Goal: Task Accomplishment & Management: Use online tool/utility

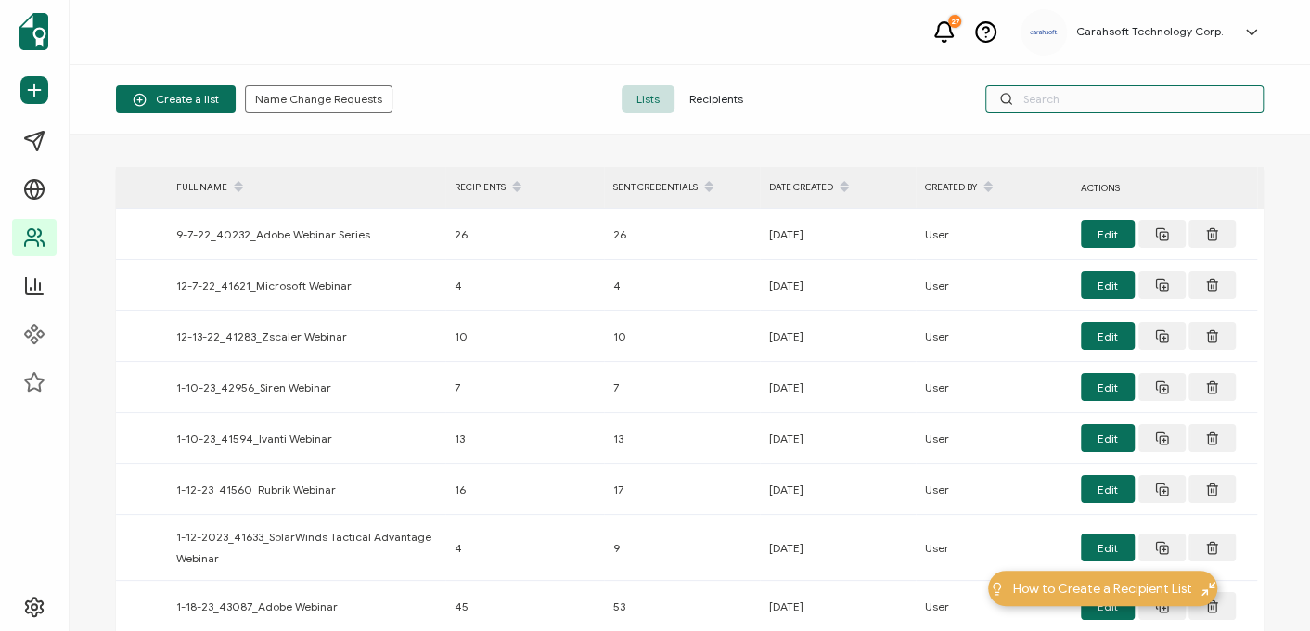
click at [1040, 100] on input "text" at bounding box center [1124, 99] width 278 height 28
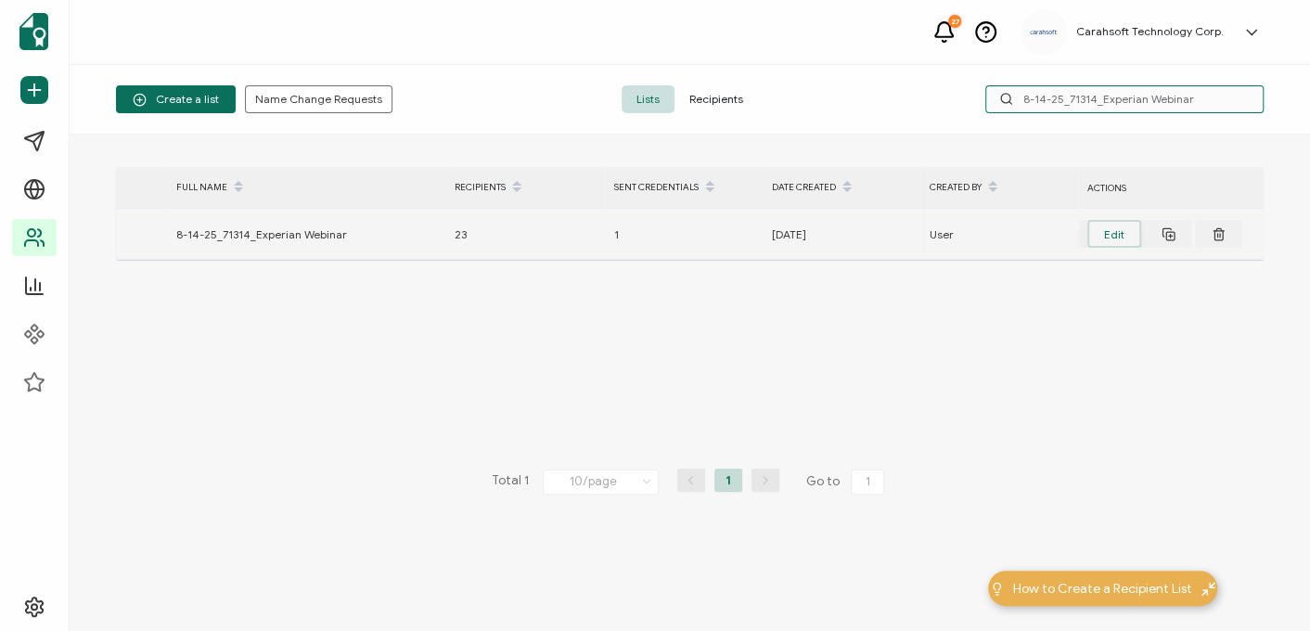
type input "8-14-25_71314_Experian Webinar"
click at [1110, 230] on button "Edit" at bounding box center [1114, 234] width 54 height 28
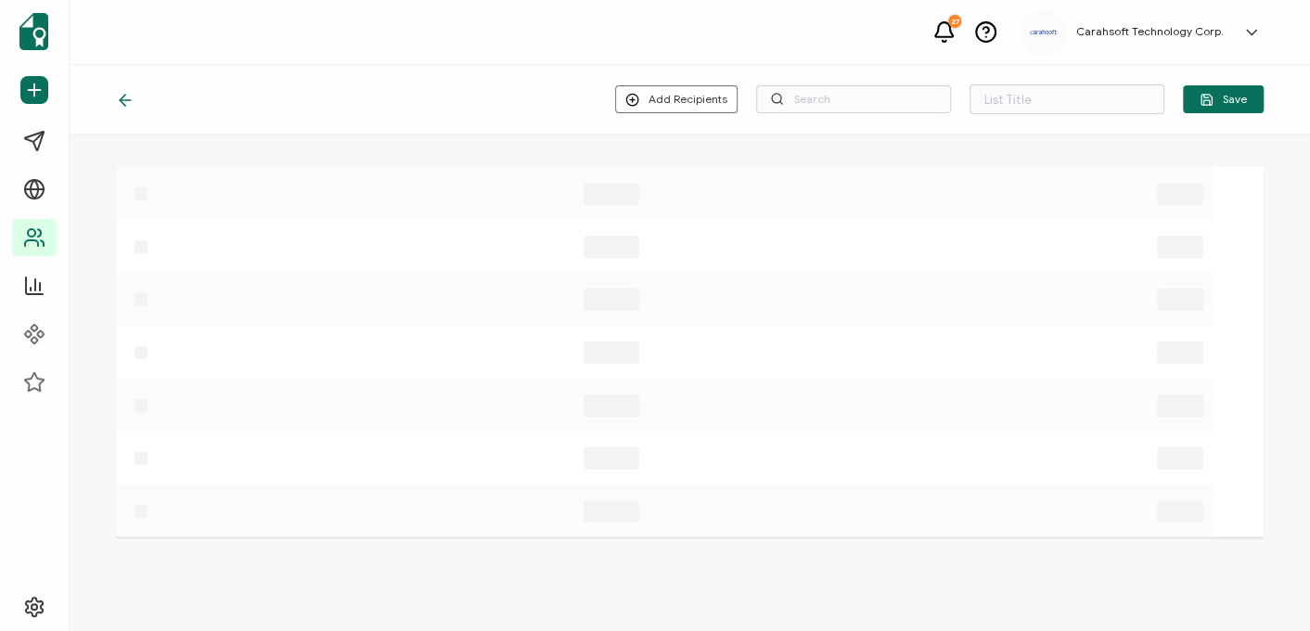
type input "8-14-25_71314_Experian Webinar"
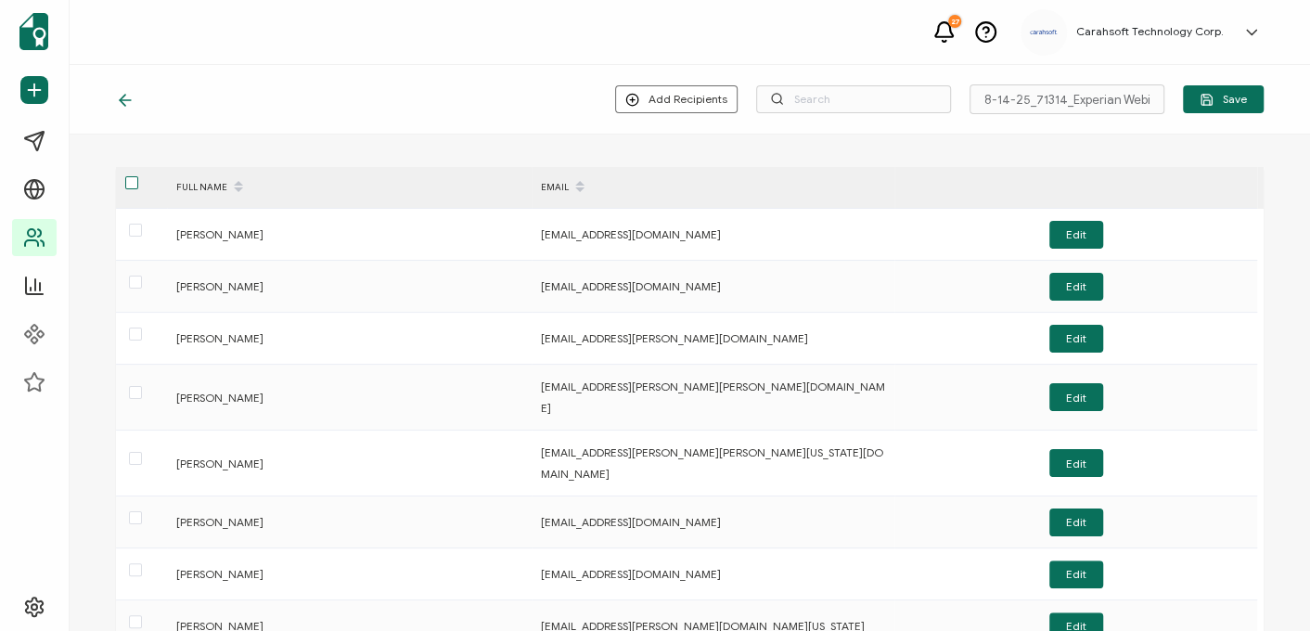
click at [125, 187] on span at bounding box center [131, 182] width 13 height 13
click at [138, 176] on input "checkbox" at bounding box center [138, 176] width 0 height 0
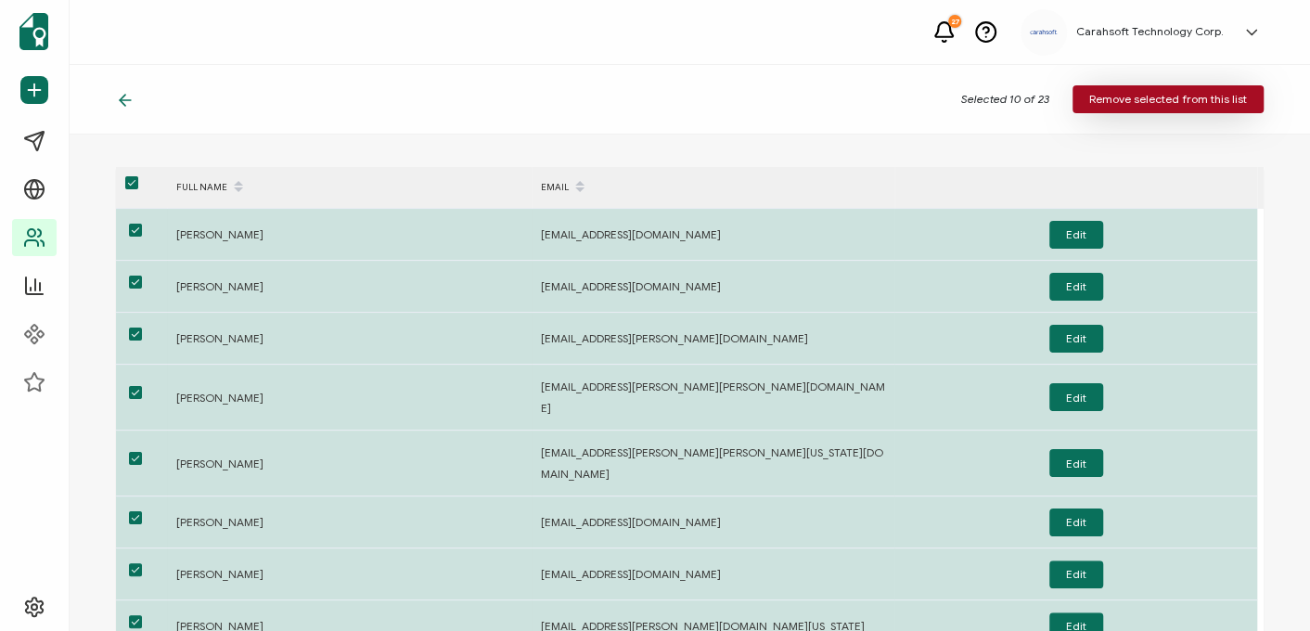
click at [1132, 103] on span "Remove selected from this list" at bounding box center [1168, 99] width 158 height 11
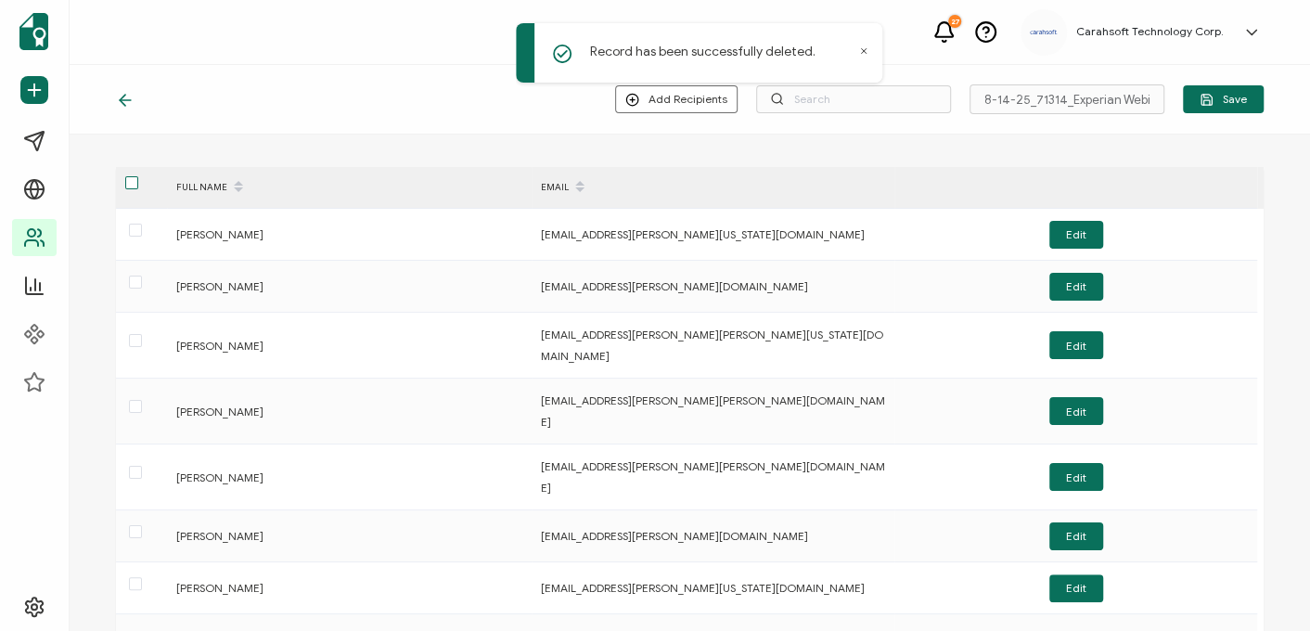
click at [125, 178] on span at bounding box center [131, 182] width 13 height 13
click at [138, 176] on input "checkbox" at bounding box center [138, 176] width 0 height 0
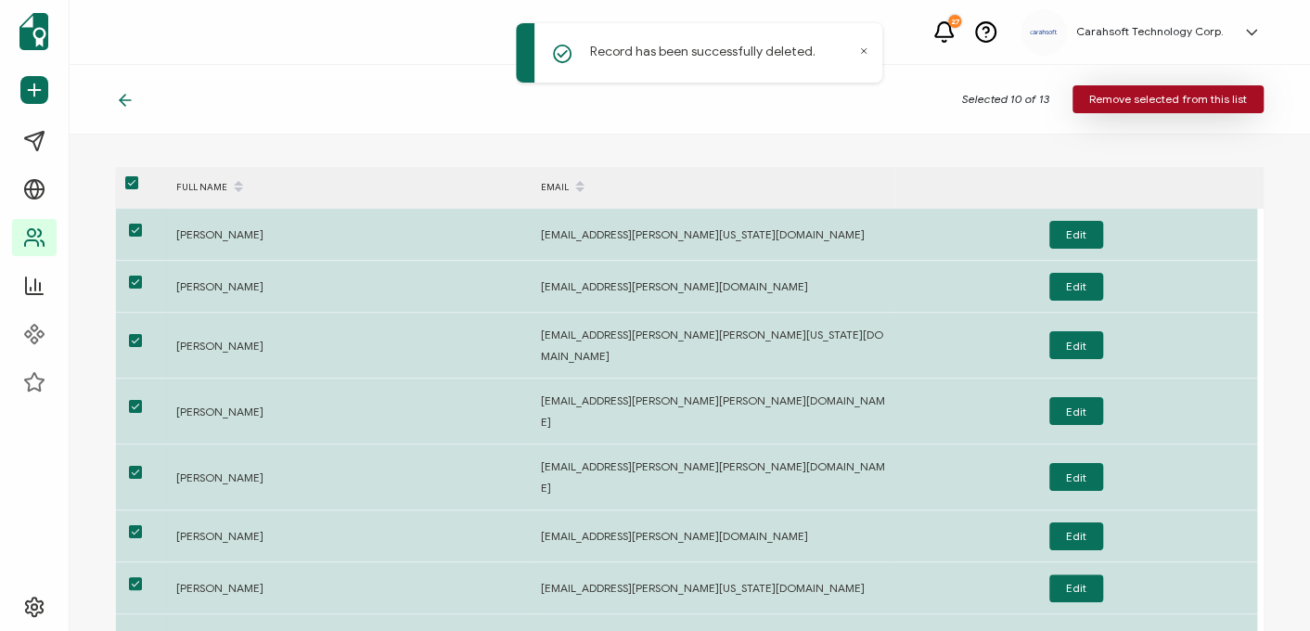
click at [1141, 94] on span "Remove selected from this list" at bounding box center [1168, 99] width 158 height 11
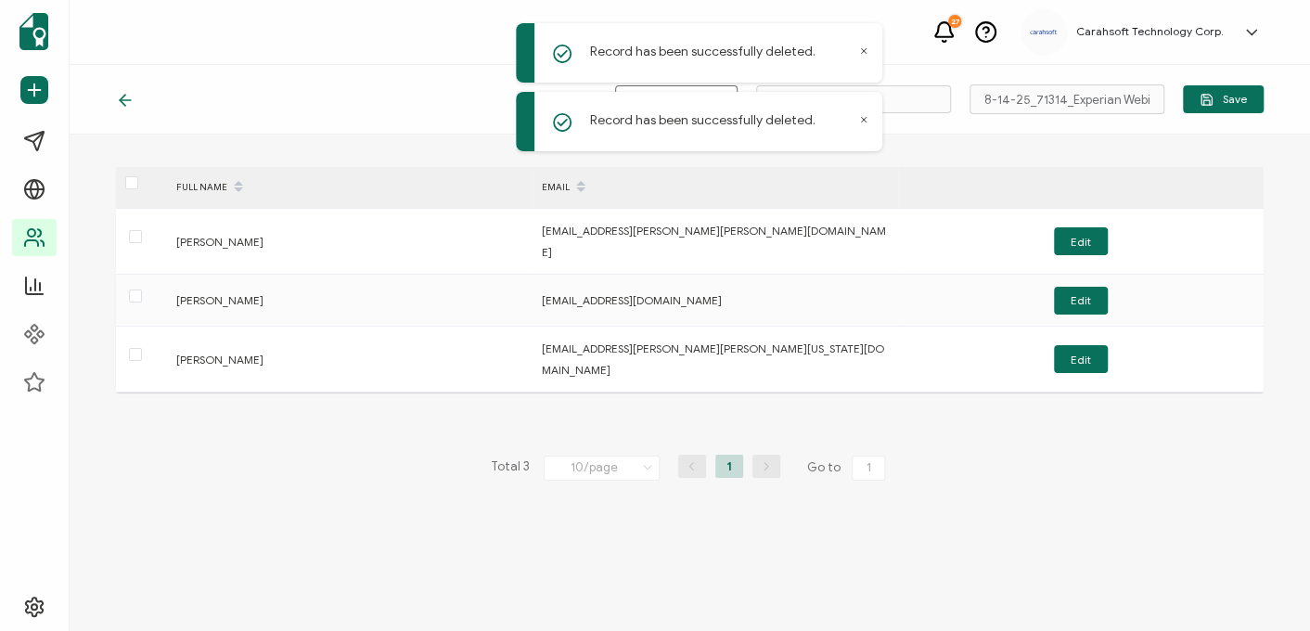
click at [124, 185] on div at bounding box center [141, 187] width 51 height 29
click at [131, 181] on span at bounding box center [131, 182] width 13 height 13
click at [138, 176] on input "checkbox" at bounding box center [138, 176] width 0 height 0
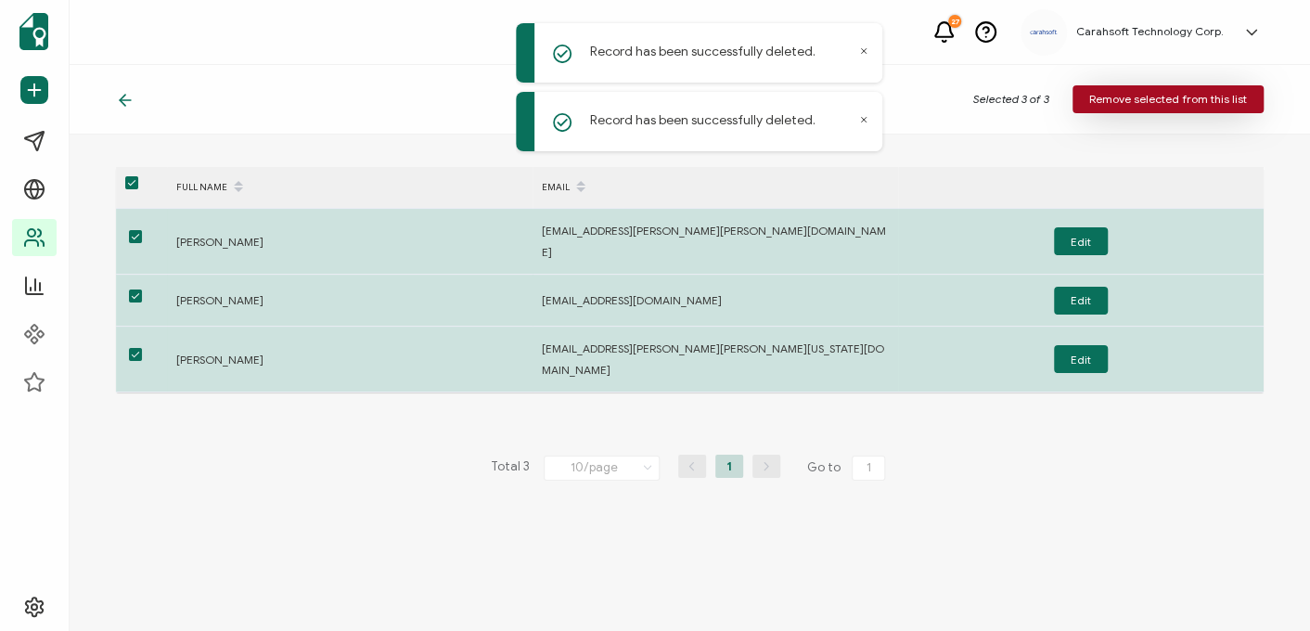
click at [1117, 96] on span "Remove selected from this list" at bounding box center [1168, 99] width 158 height 11
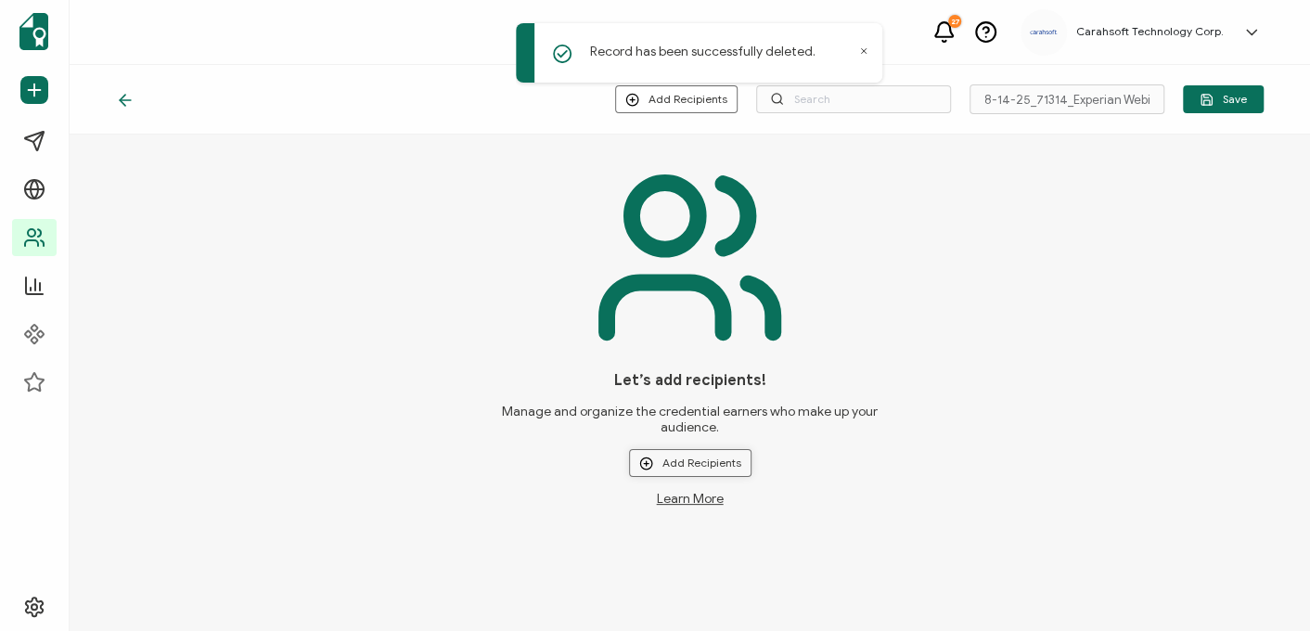
click at [677, 466] on button "Add Recipients" at bounding box center [690, 463] width 122 height 28
click at [684, 520] on li "Upload New Recipients" at bounding box center [717, 513] width 173 height 31
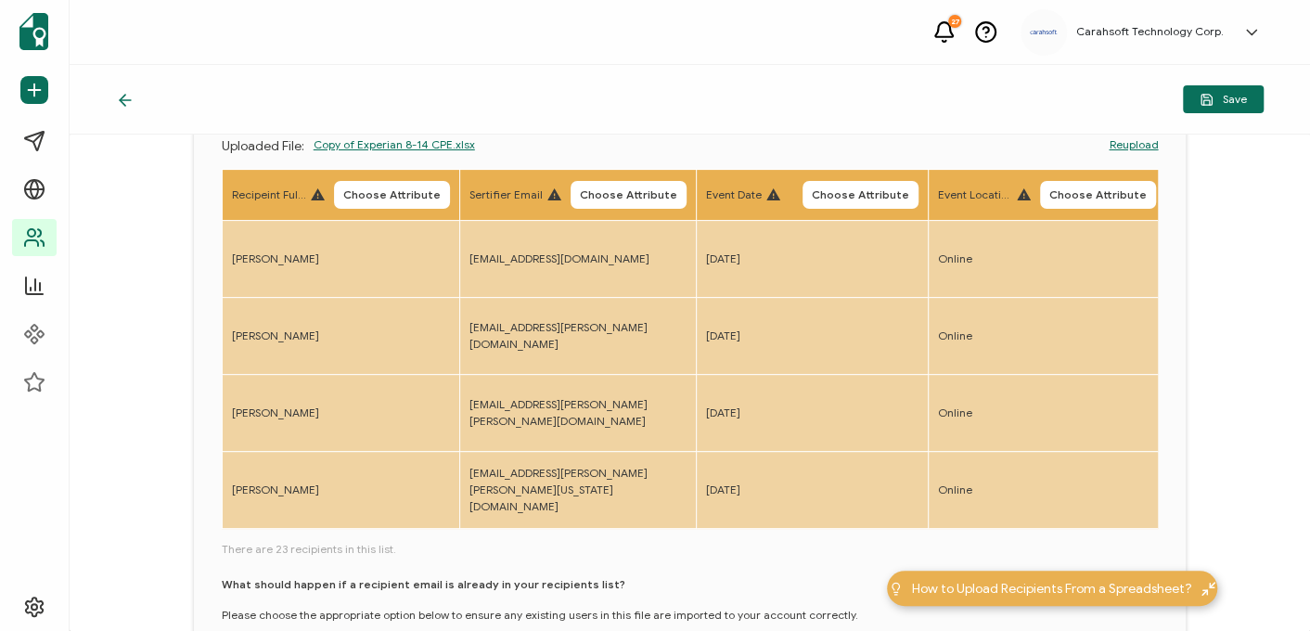
scroll to position [226, 0]
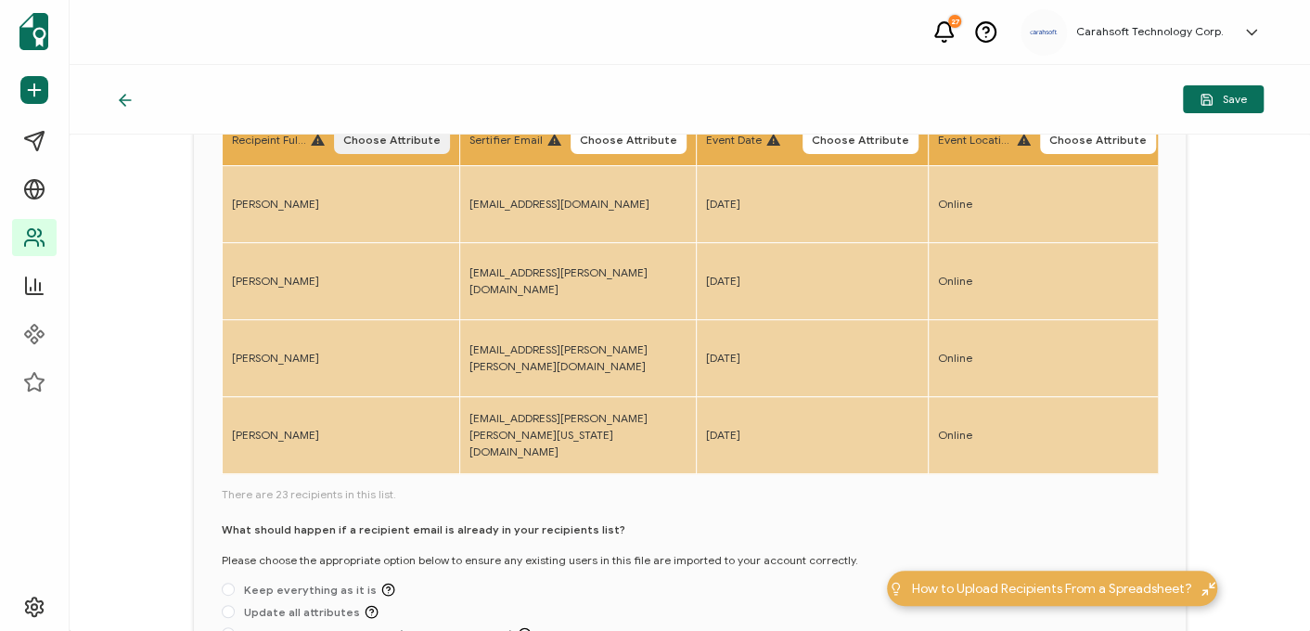
click at [376, 151] on button "Choose Attribute" at bounding box center [392, 140] width 116 height 28
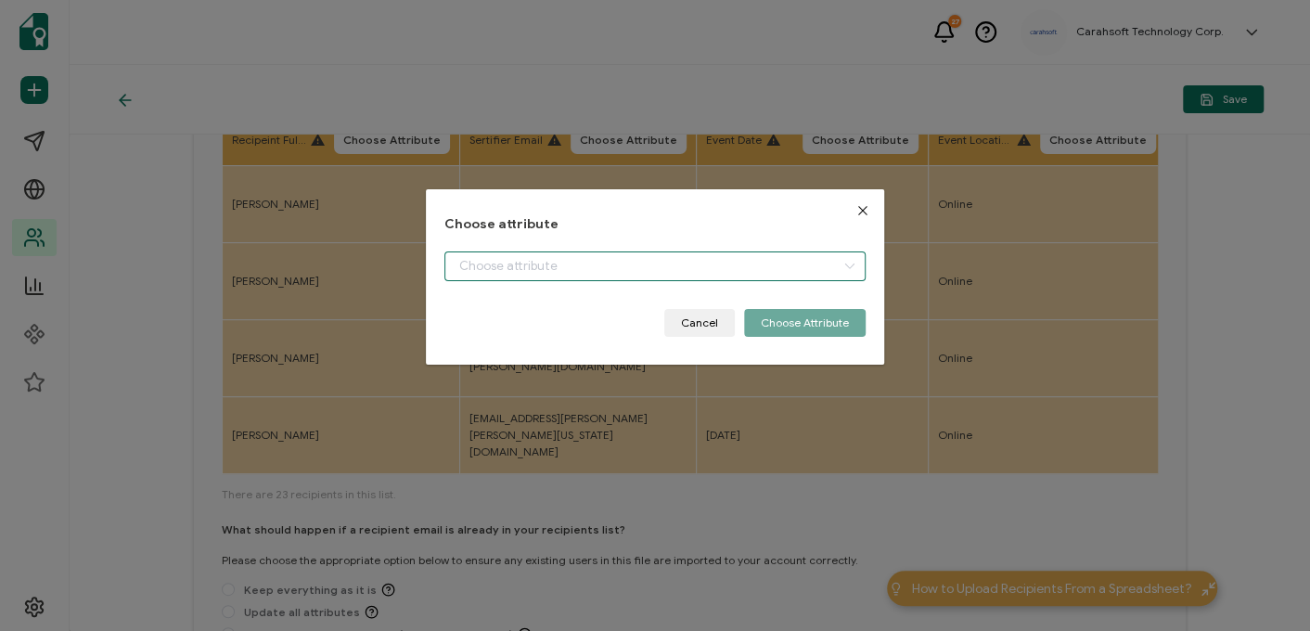
click at [575, 266] on input "dialog" at bounding box center [654, 266] width 421 height 30
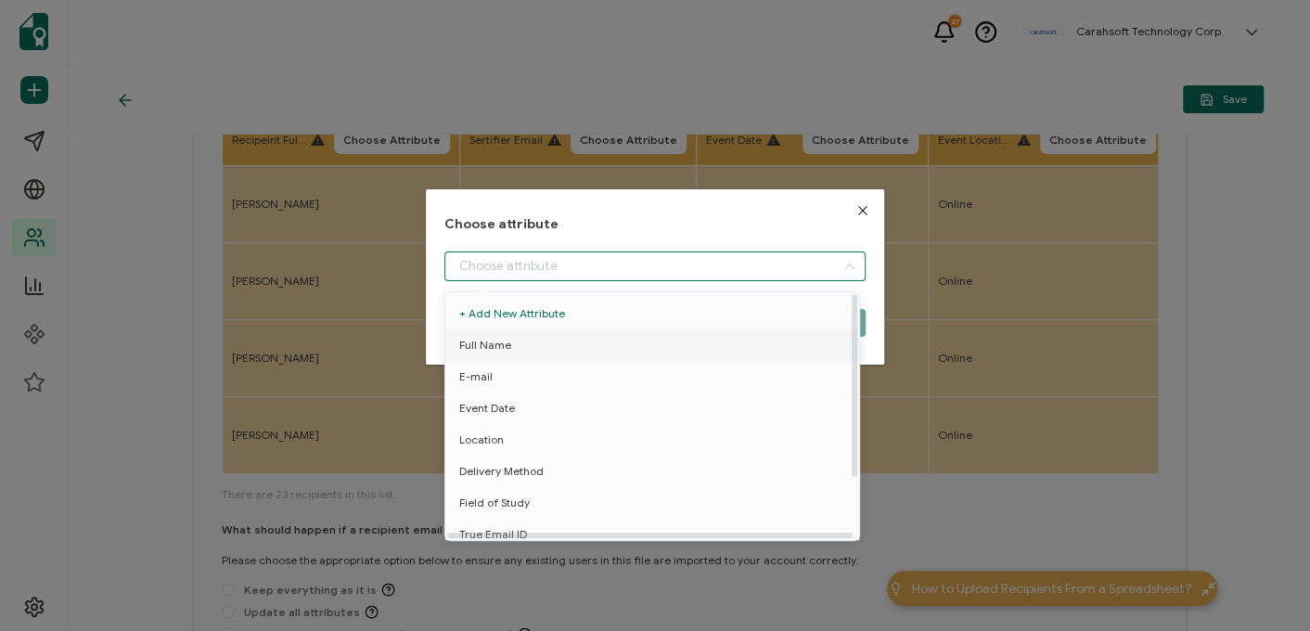
click at [537, 337] on li "Full Name" at bounding box center [655, 345] width 429 height 32
type input "Full Name"
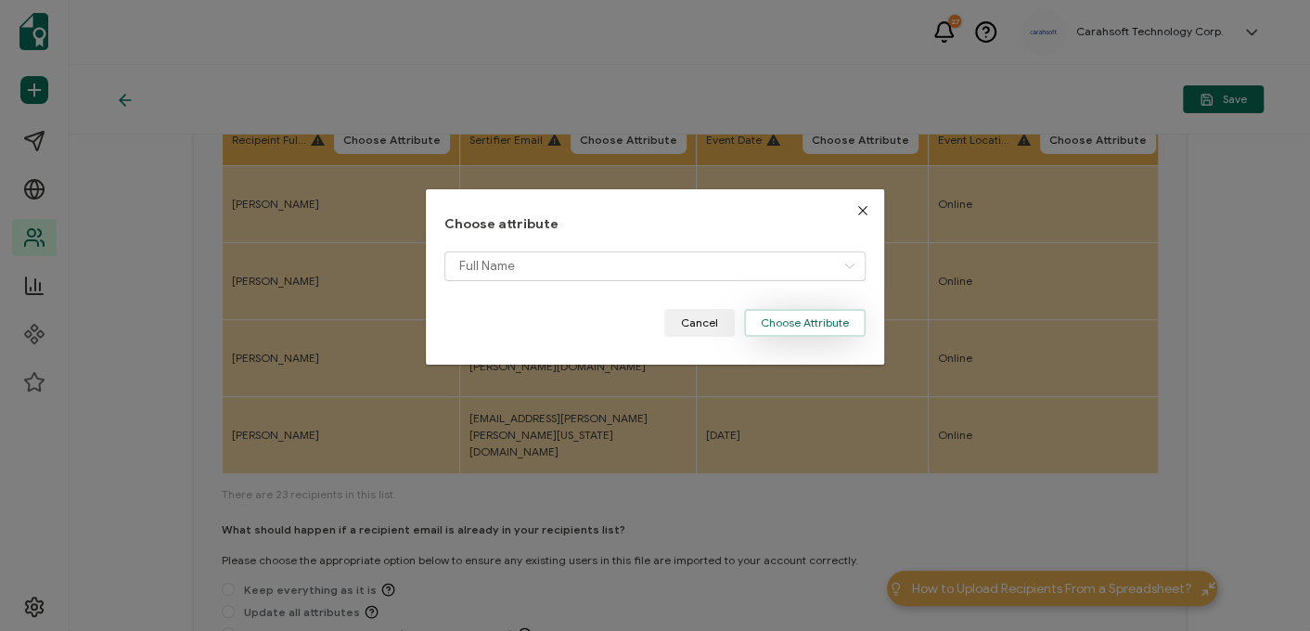
click at [784, 325] on button "Choose Attribute" at bounding box center [804, 323] width 121 height 28
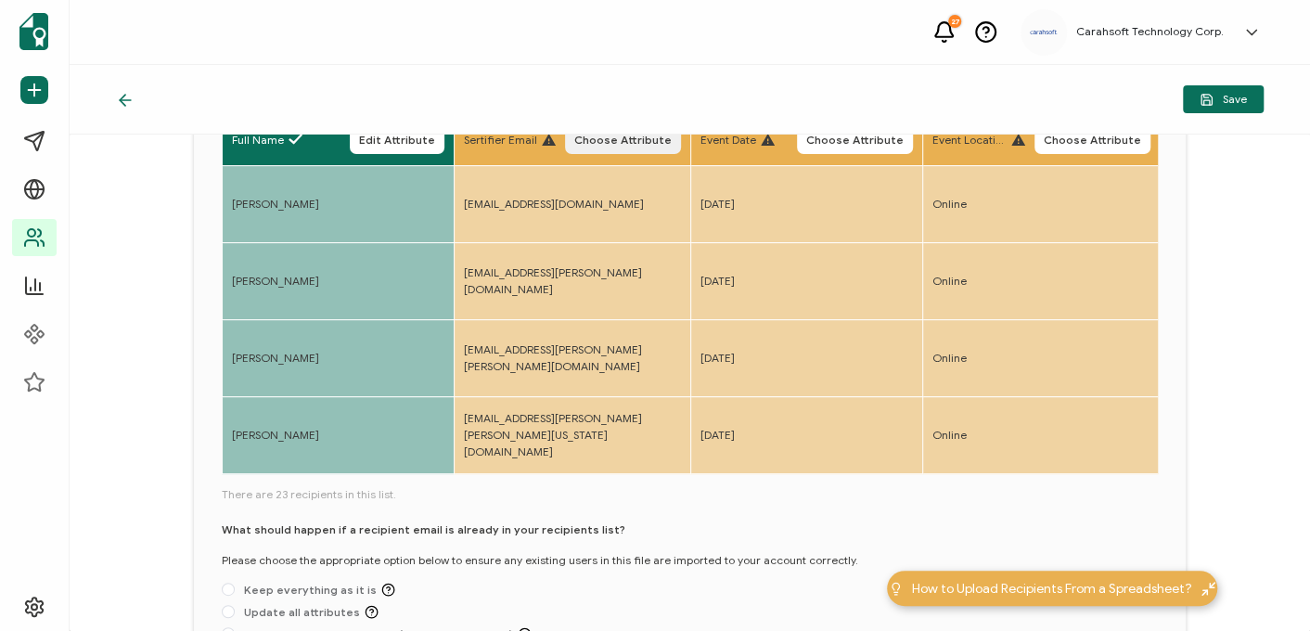
click at [630, 140] on span "Choose Attribute" at bounding box center [622, 139] width 97 height 11
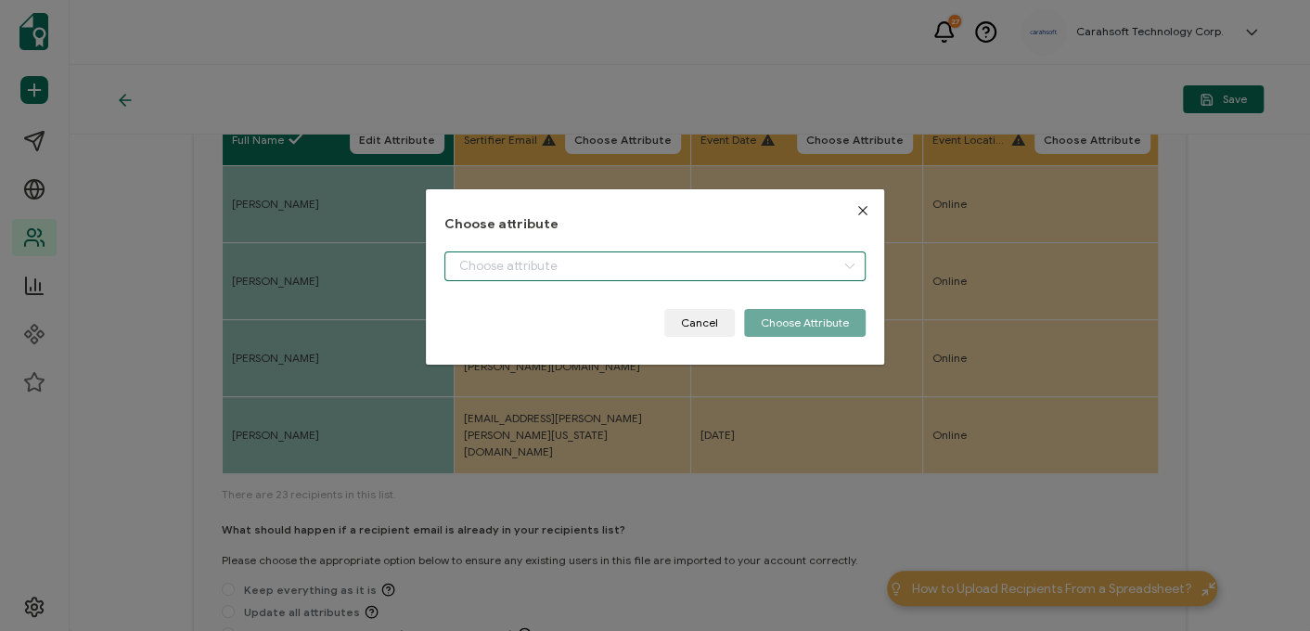
click at [514, 266] on input "dialog" at bounding box center [654, 266] width 421 height 30
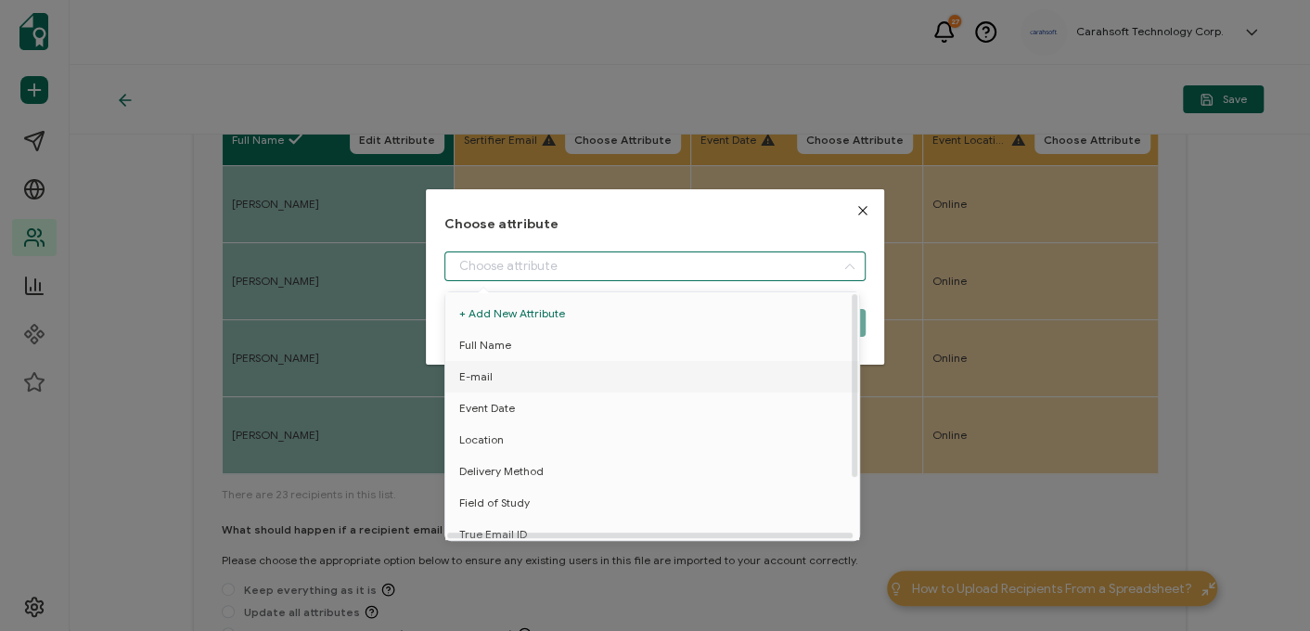
click at [497, 379] on li "E-mail" at bounding box center [655, 377] width 429 height 32
type input "E-mail"
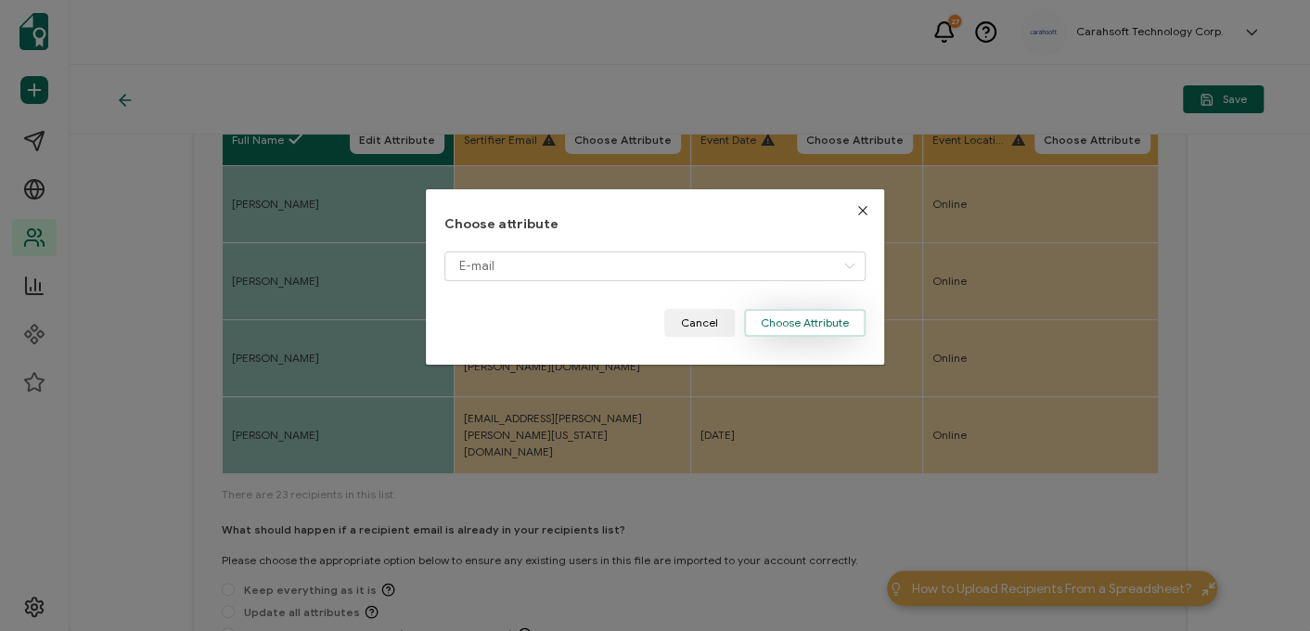
click at [758, 330] on button "Choose Attribute" at bounding box center [804, 323] width 121 height 28
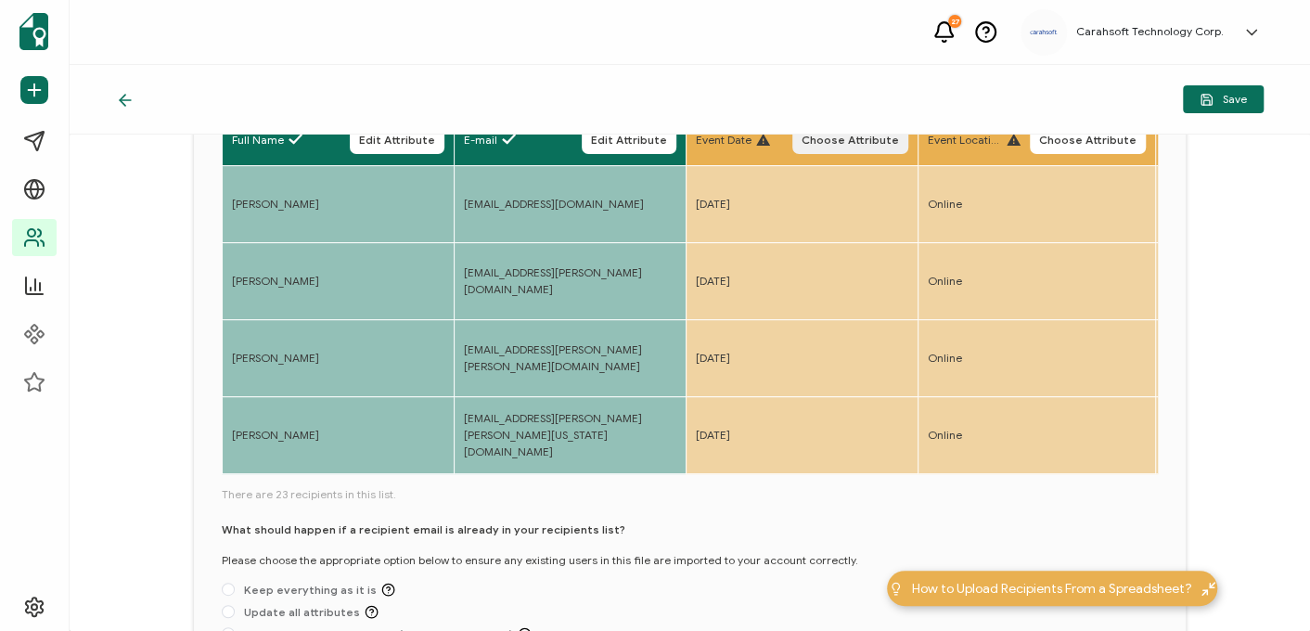
click at [839, 150] on button "Choose Attribute" at bounding box center [850, 140] width 116 height 28
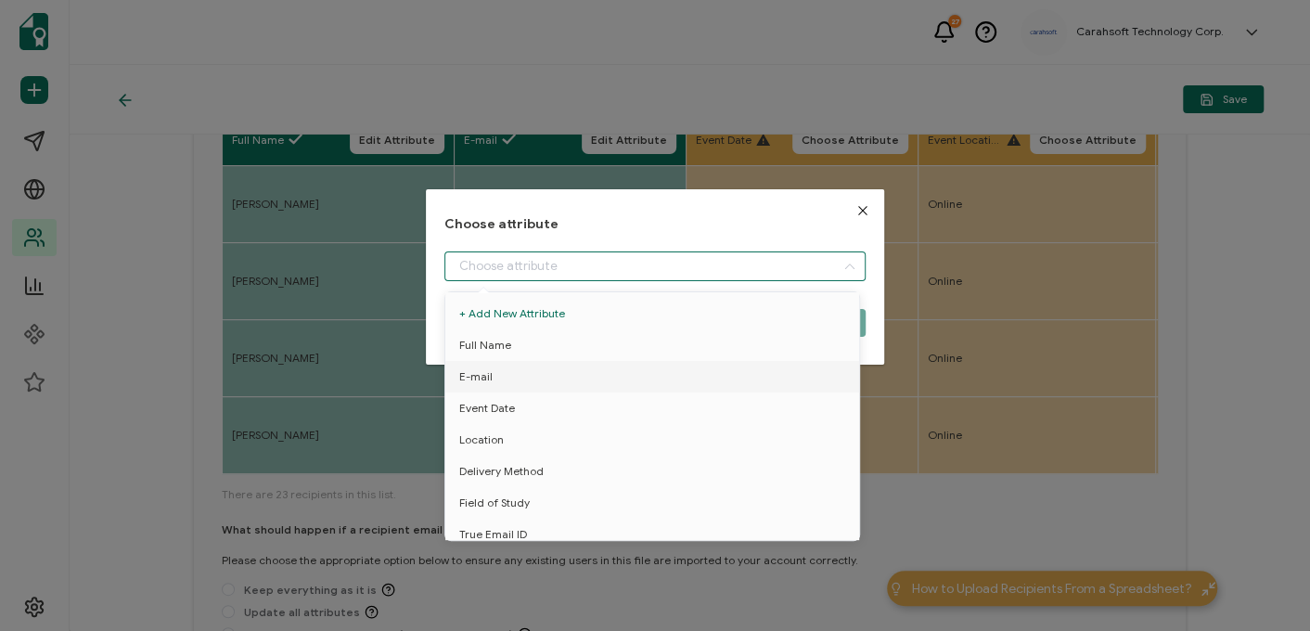
click at [564, 260] on input "dialog" at bounding box center [654, 266] width 421 height 30
click at [493, 409] on span "Event Date" at bounding box center [487, 408] width 56 height 32
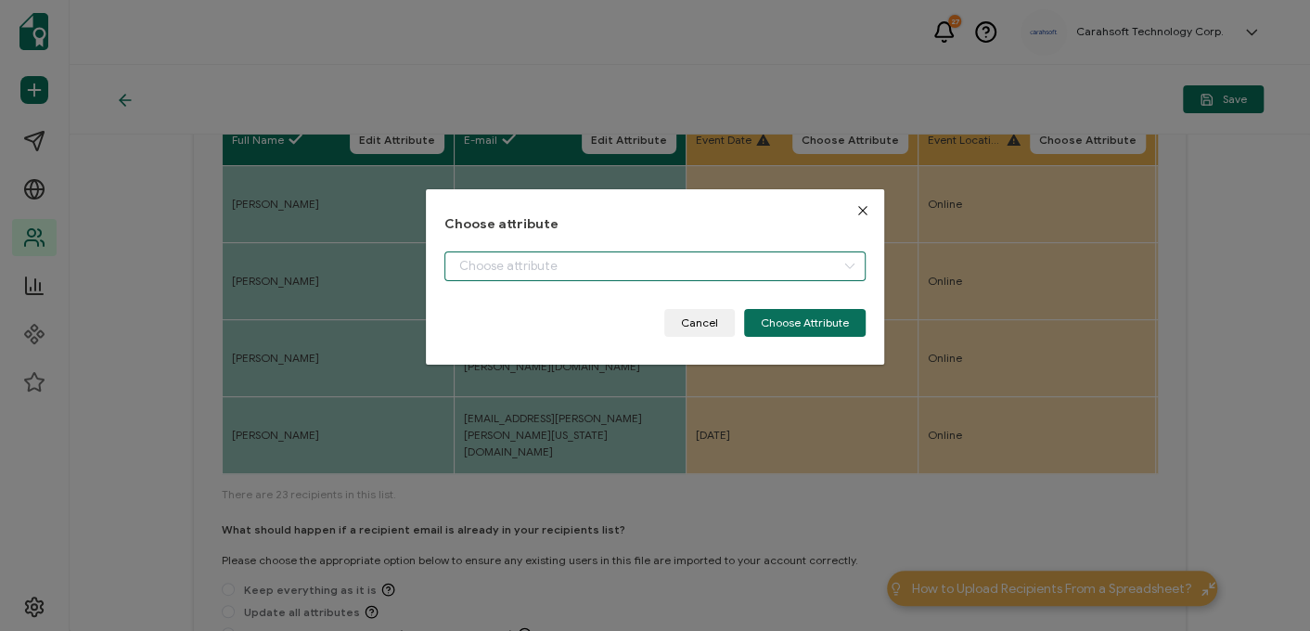
type input "Event Date"
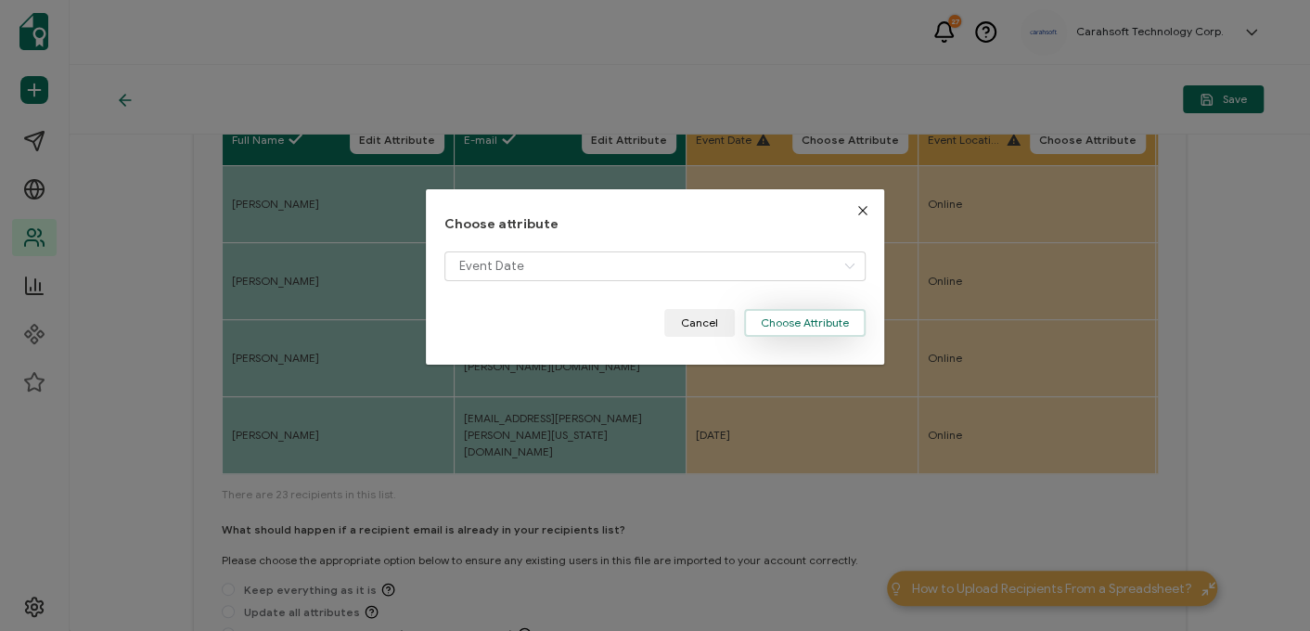
click at [781, 322] on button "Choose Attribute" at bounding box center [804, 323] width 121 height 28
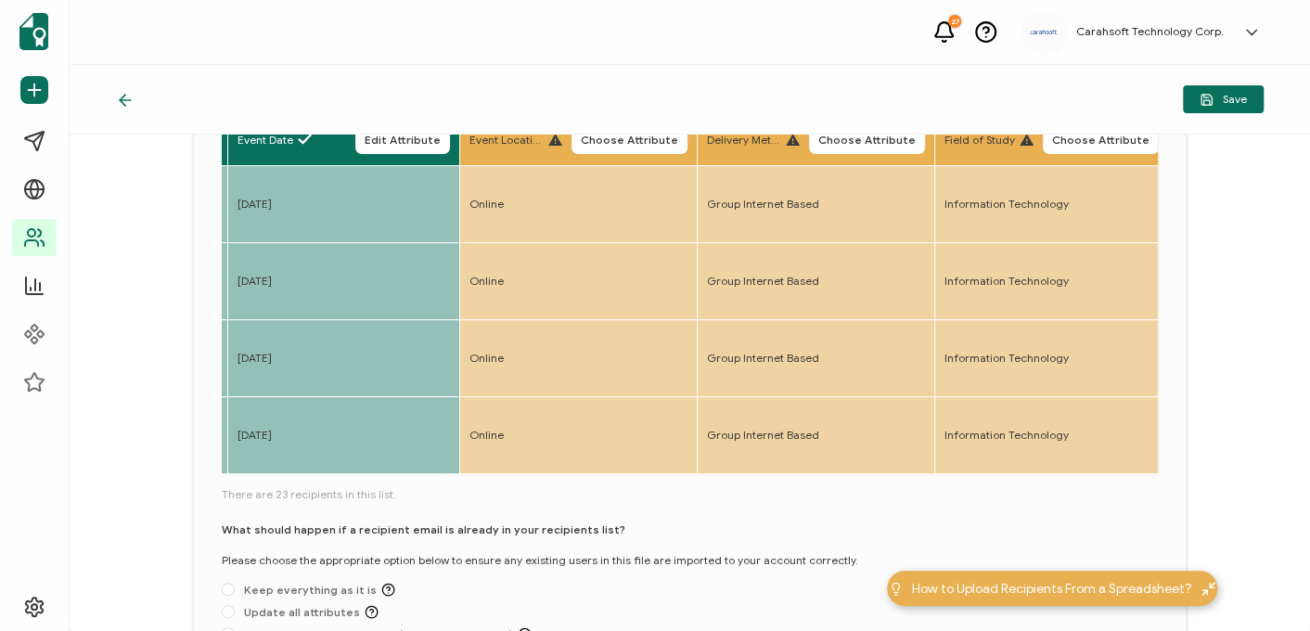
scroll to position [0, 458]
click at [637, 141] on span "Choose Attribute" at bounding box center [629, 139] width 97 height 11
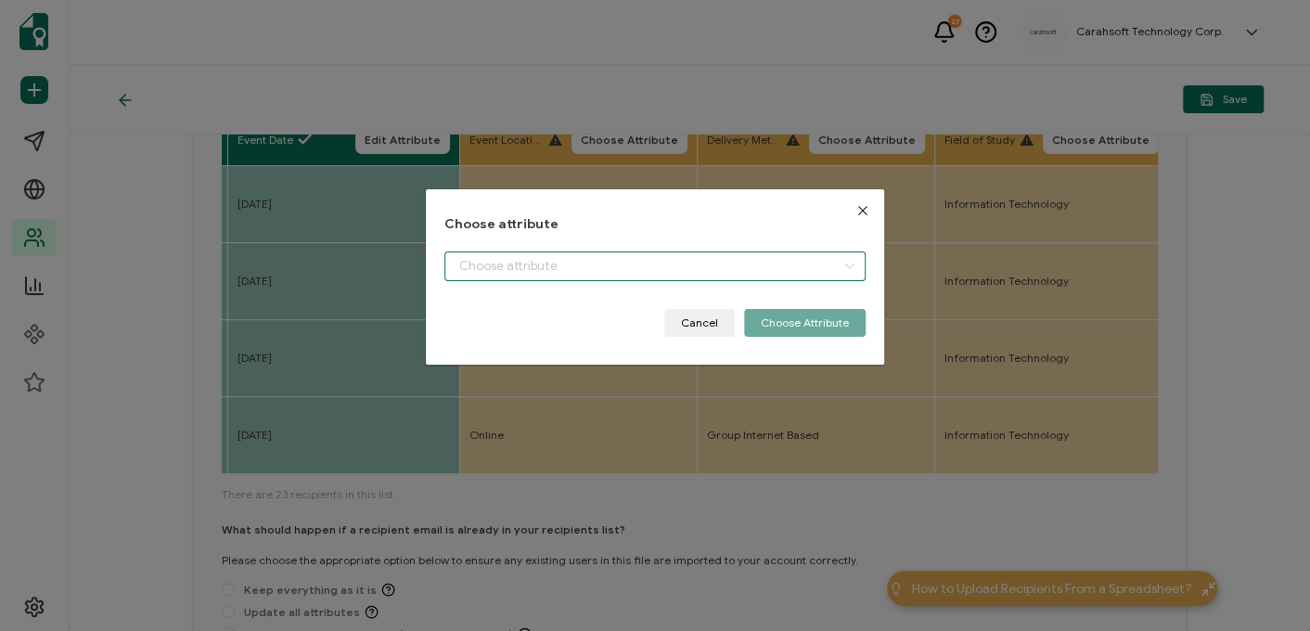
click at [519, 271] on input "dialog" at bounding box center [654, 266] width 421 height 30
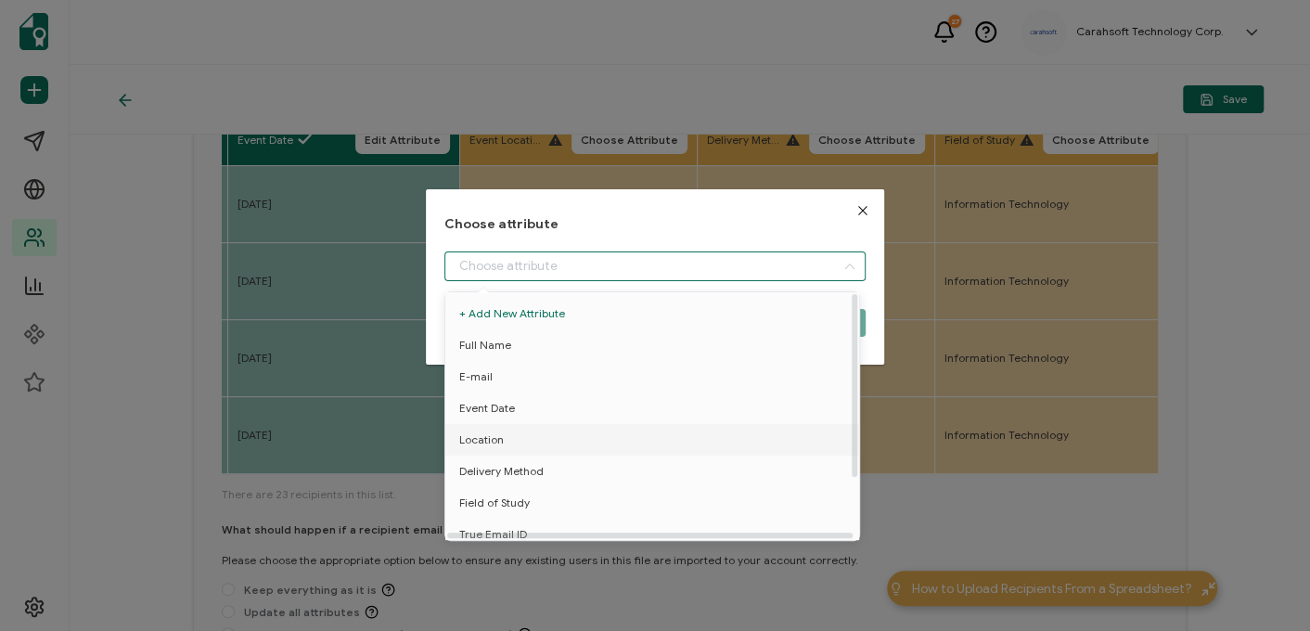
click at [482, 435] on span "Location" at bounding box center [481, 440] width 45 height 32
type input "Location"
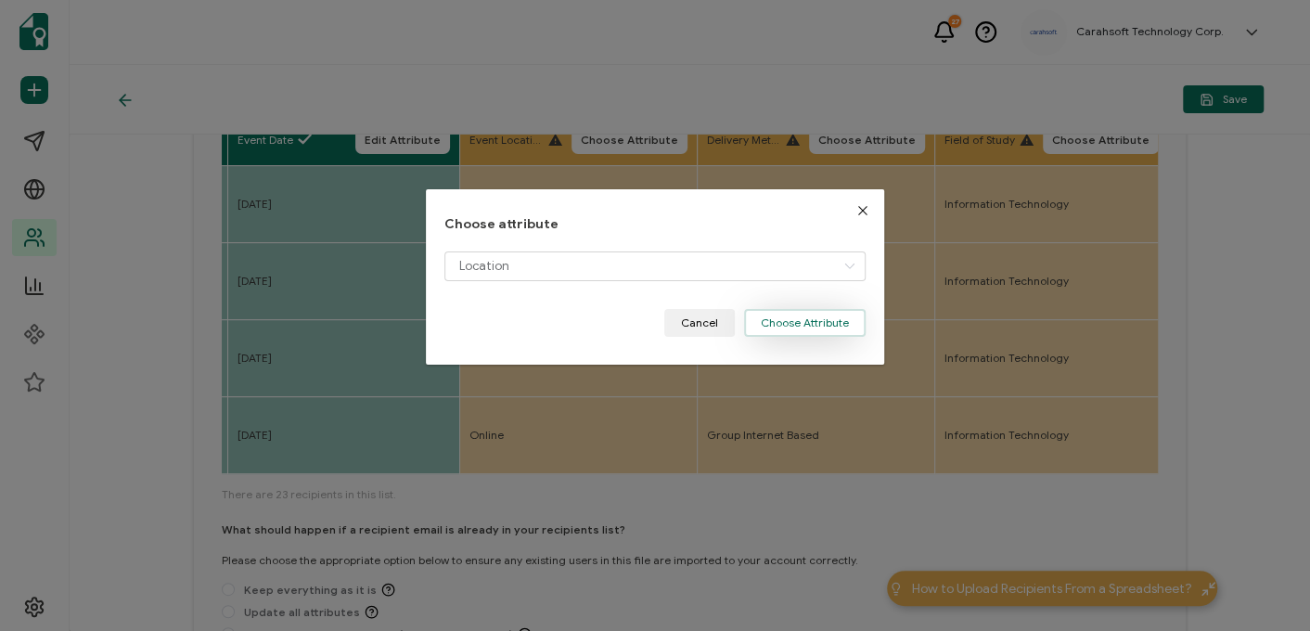
click at [784, 323] on button "Choose Attribute" at bounding box center [804, 323] width 121 height 28
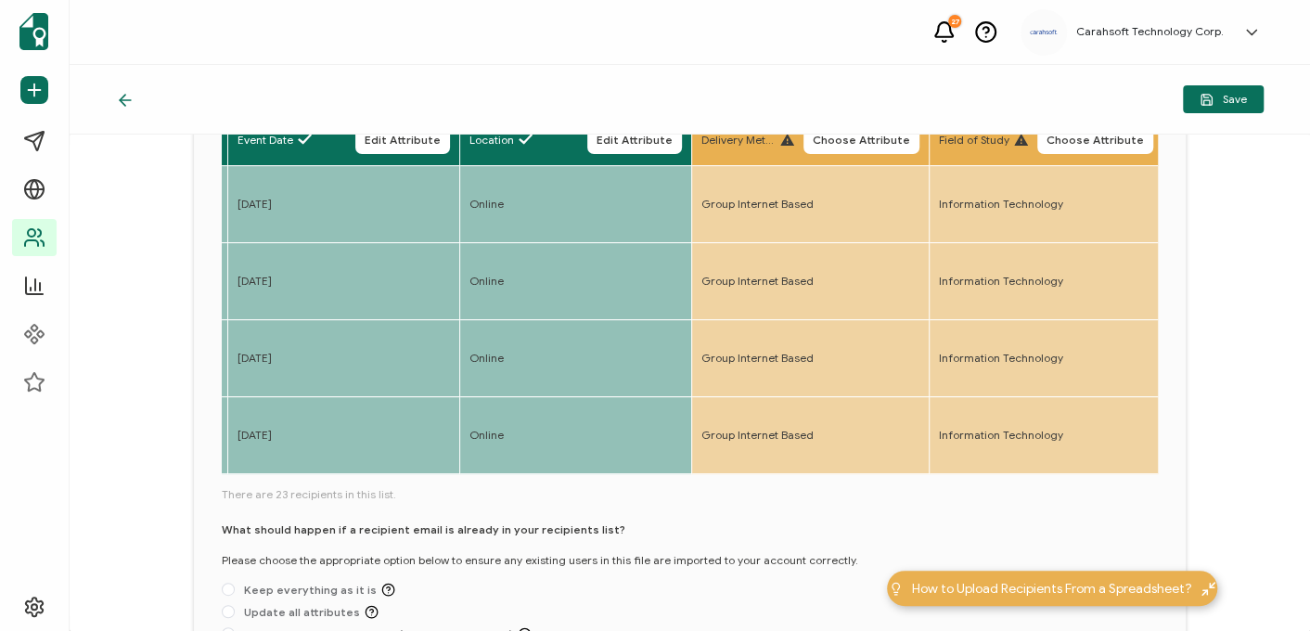
click at [853, 153] on th "Delivery Method Choose Attribute" at bounding box center [809, 140] width 237 height 51
click at [830, 147] on button "Choose Attribute" at bounding box center [861, 140] width 116 height 28
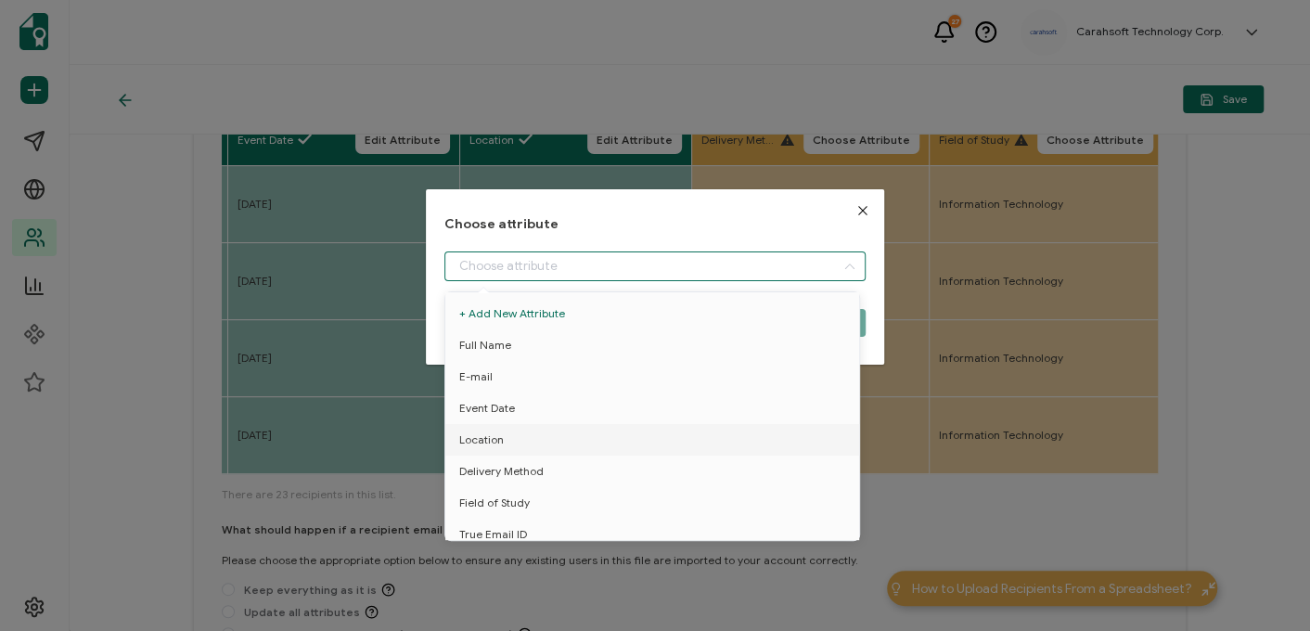
click at [597, 270] on input "dialog" at bounding box center [654, 266] width 421 height 30
click at [472, 468] on span "Delivery Method" at bounding box center [501, 471] width 84 height 32
type input "Delivery Method"
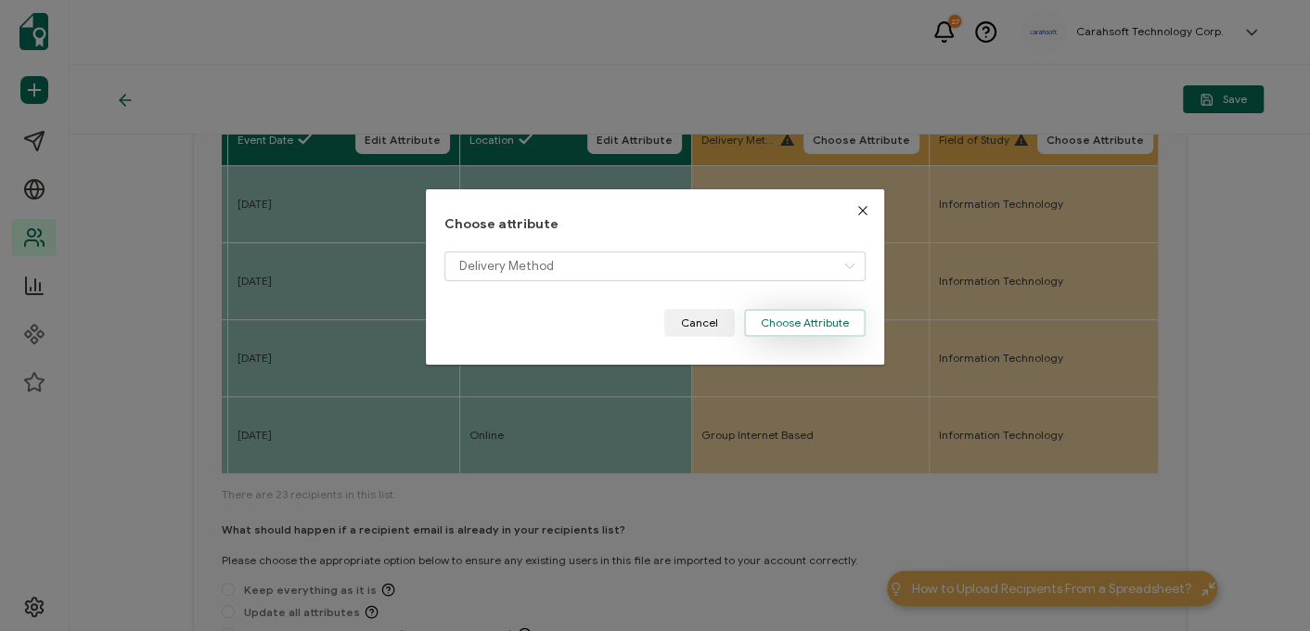
click at [807, 323] on button "Choose Attribute" at bounding box center [804, 323] width 121 height 28
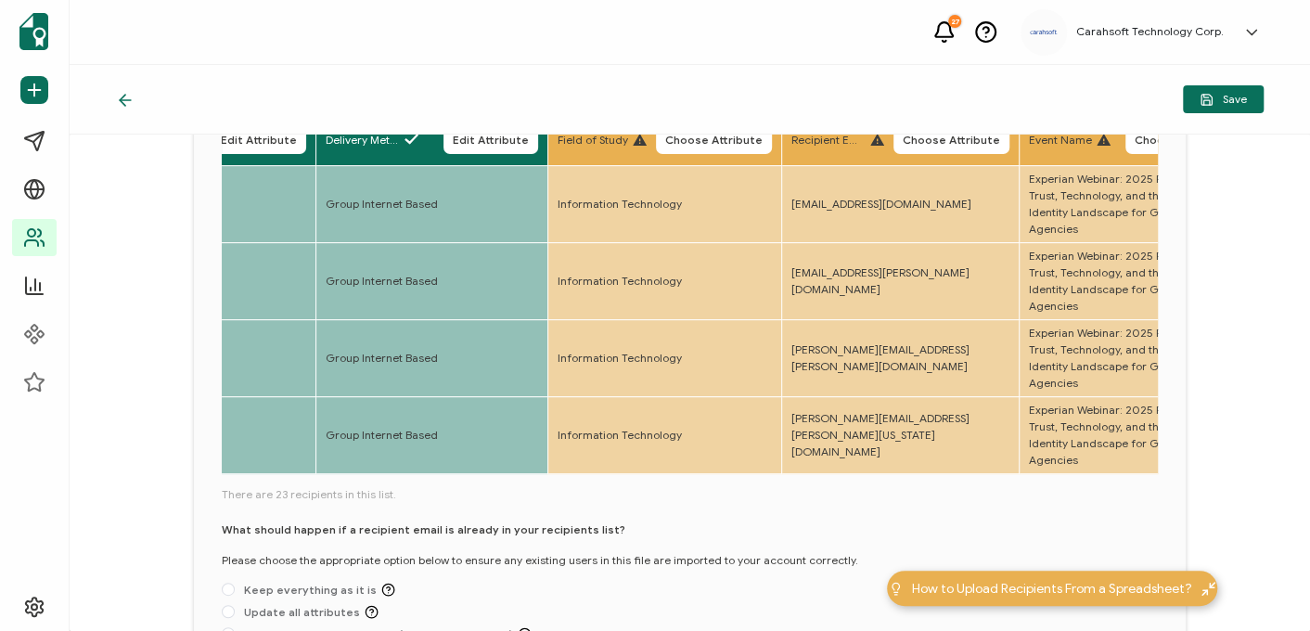
scroll to position [0, 873]
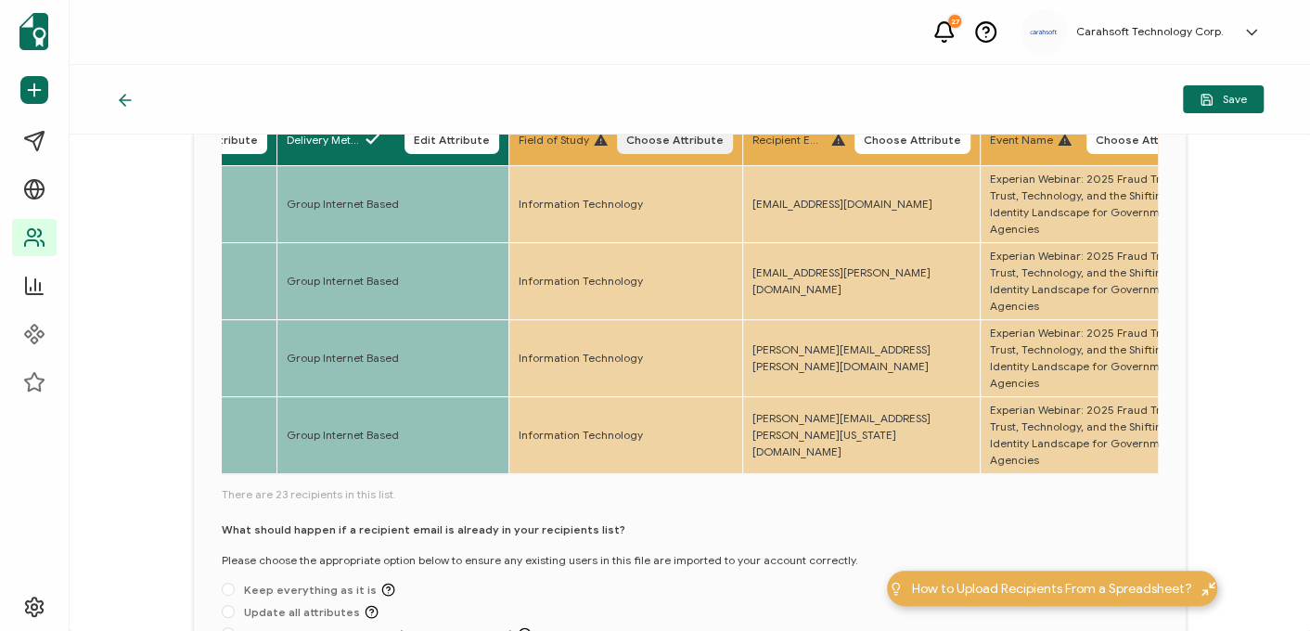
click at [709, 139] on span "Choose Attribute" at bounding box center [674, 139] width 97 height 11
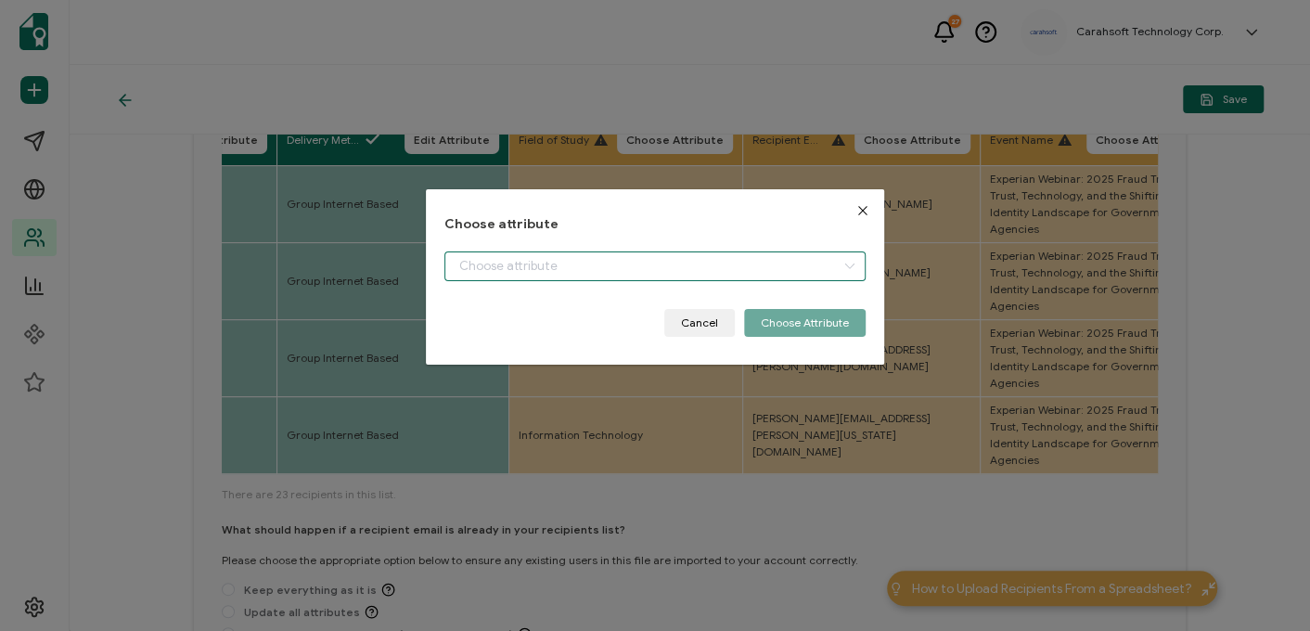
click at [505, 269] on input "dialog" at bounding box center [654, 266] width 421 height 30
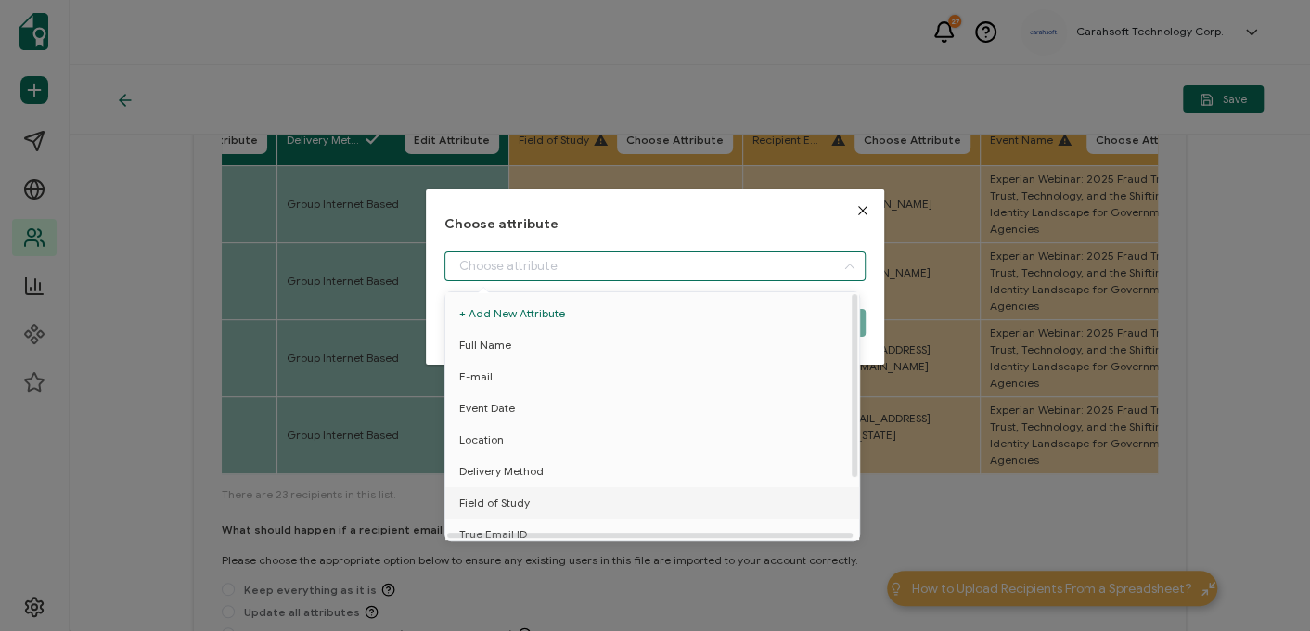
click at [478, 493] on span "Field of Study" at bounding box center [494, 503] width 70 height 32
type input "Field of Study"
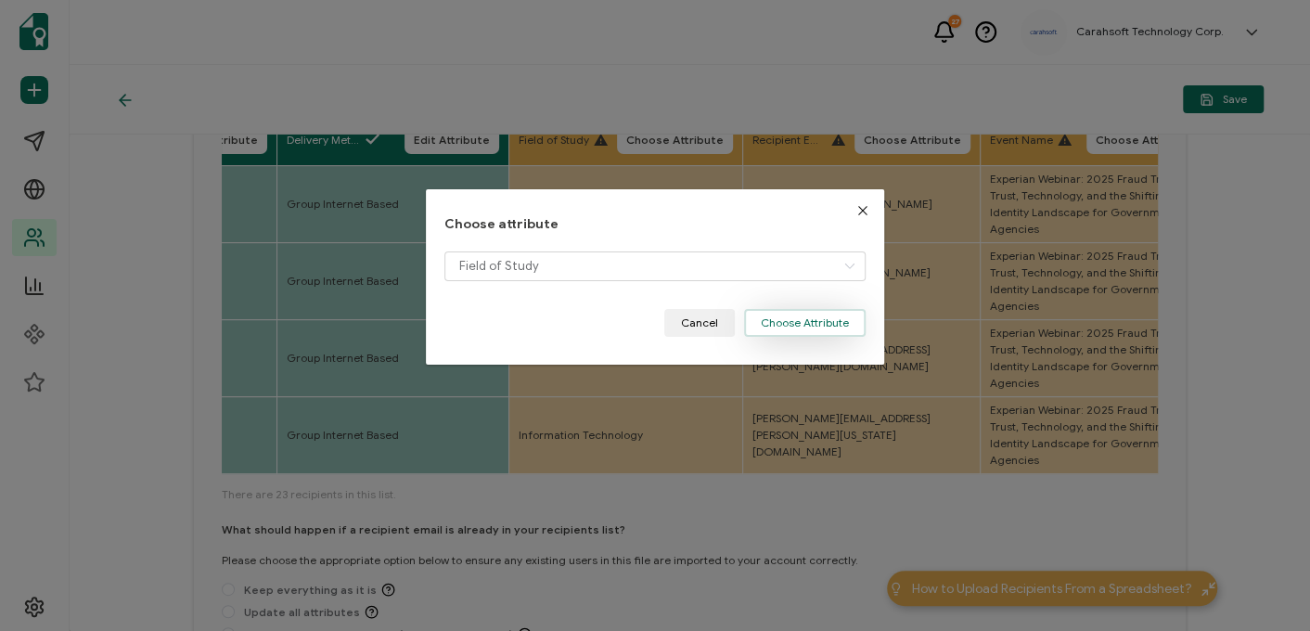
click at [793, 313] on button "Choose Attribute" at bounding box center [804, 323] width 121 height 28
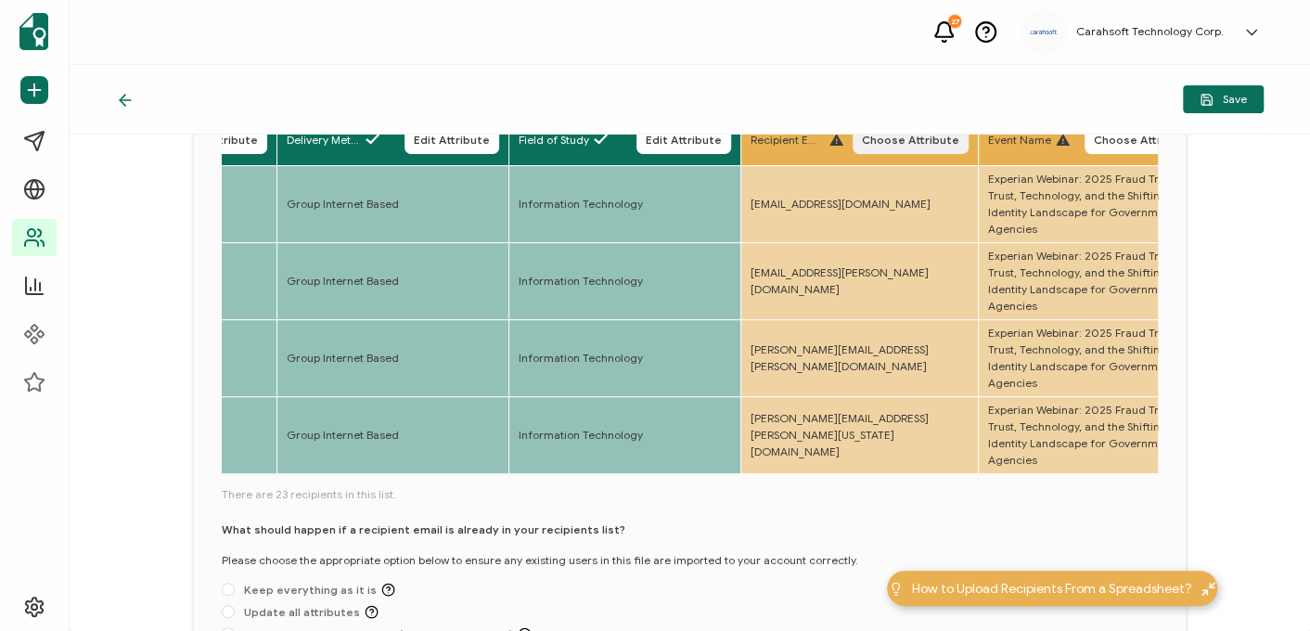
click at [908, 144] on span "Choose Attribute" at bounding box center [910, 139] width 97 height 11
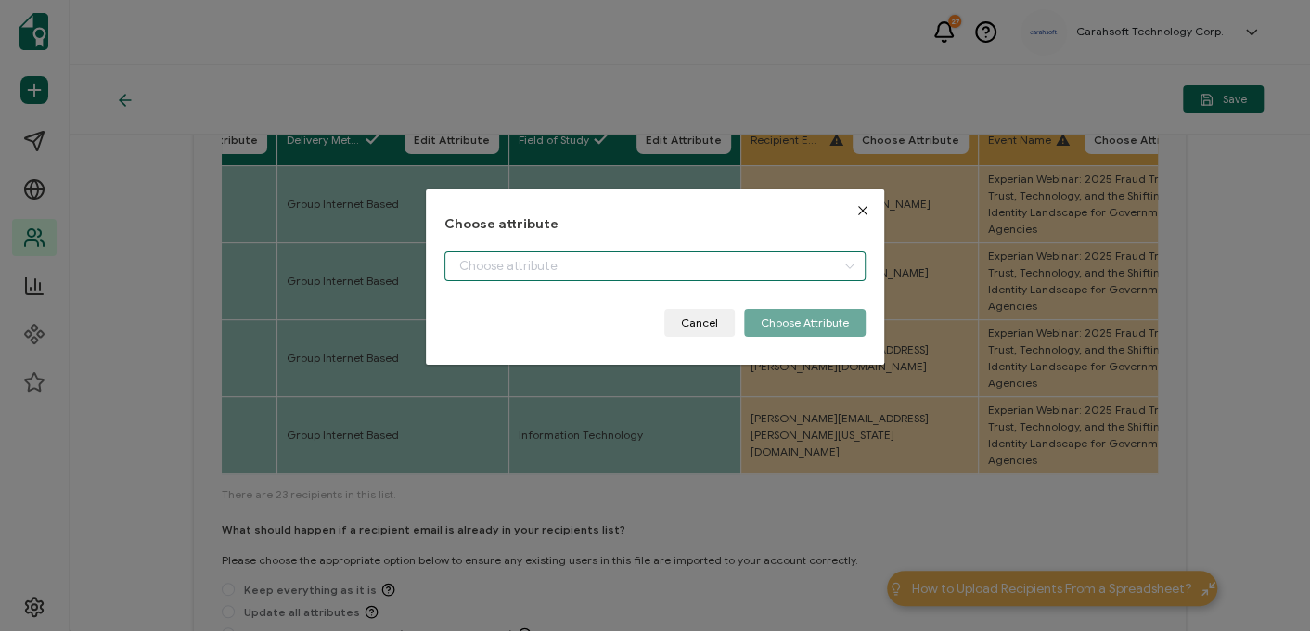
click at [563, 270] on input "dialog" at bounding box center [654, 266] width 421 height 30
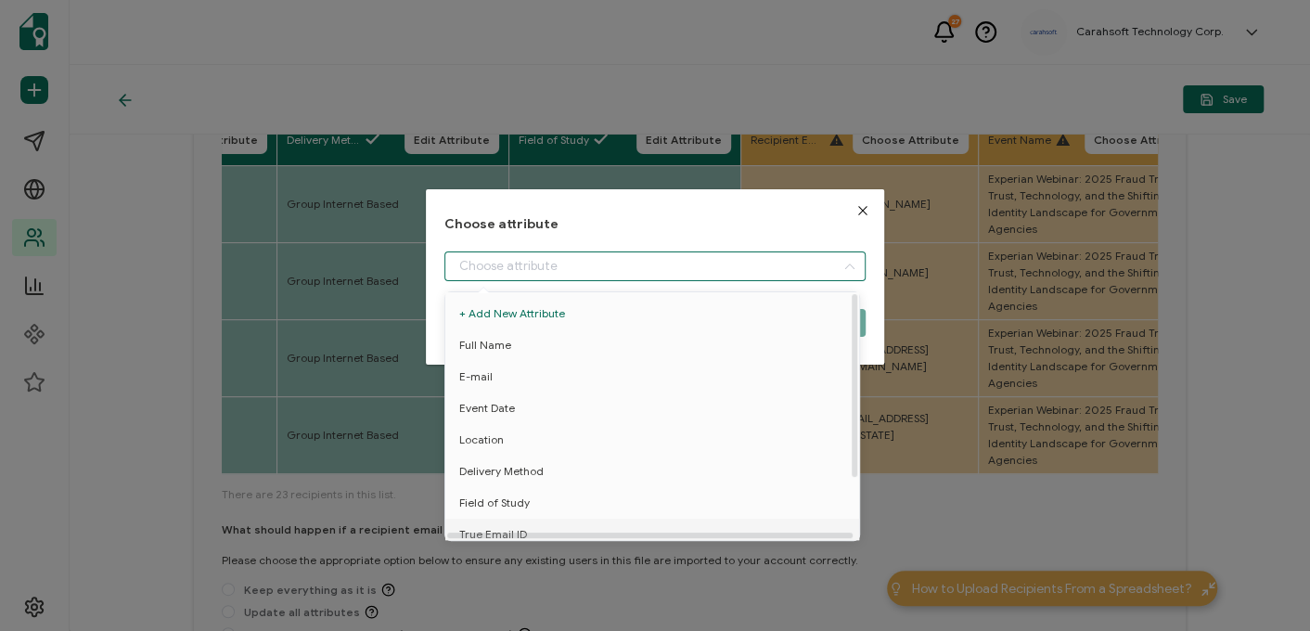
click at [490, 529] on span "True Email ID" at bounding box center [493, 534] width 68 height 32
type input "True Email ID"
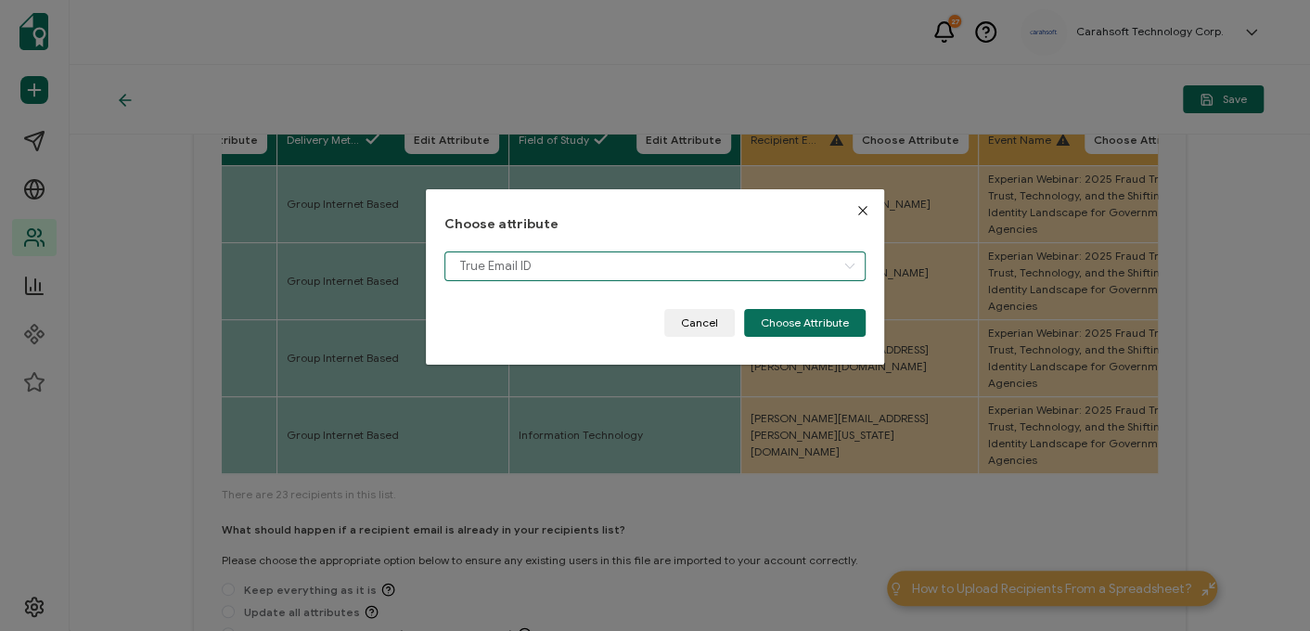
scroll to position [13, 0]
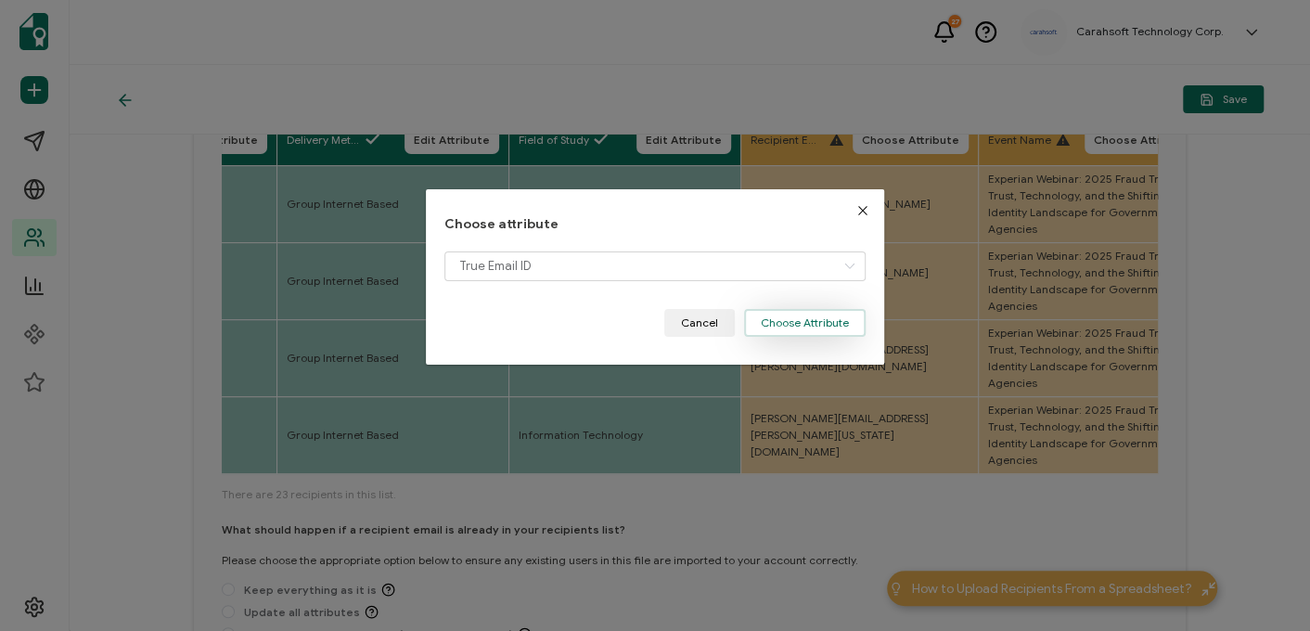
click at [779, 327] on button "Choose Attribute" at bounding box center [804, 323] width 121 height 28
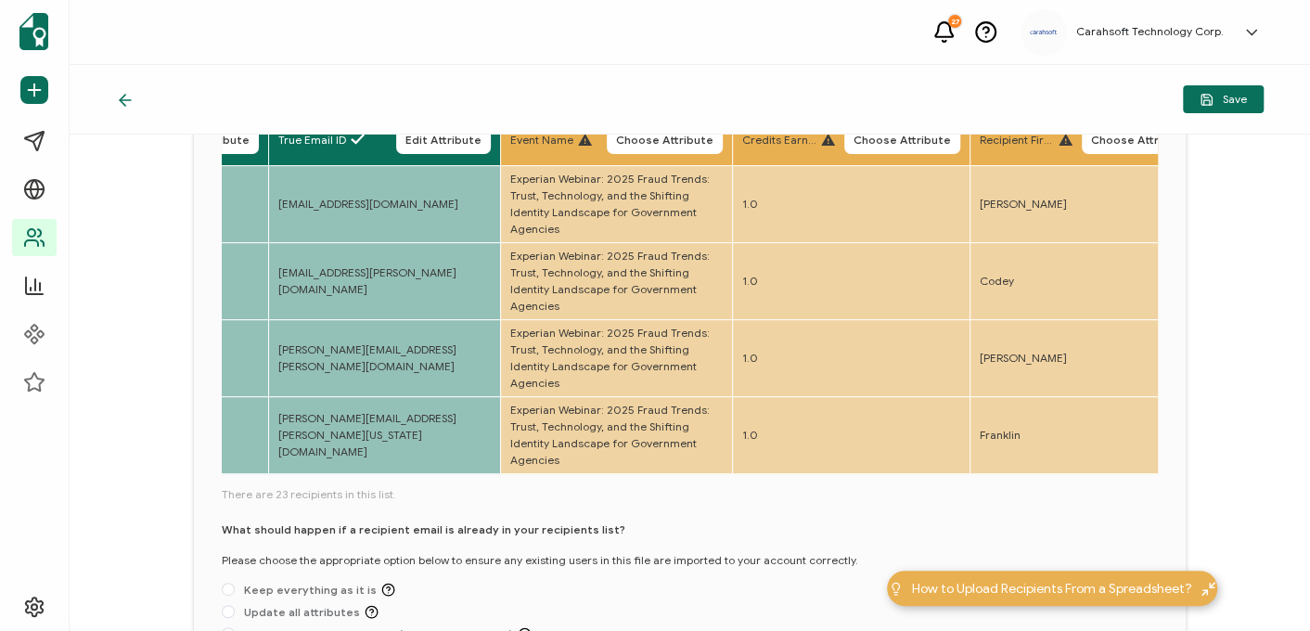
scroll to position [0, 1346]
click at [660, 138] on span "Choose Attribute" at bounding box center [663, 139] width 97 height 11
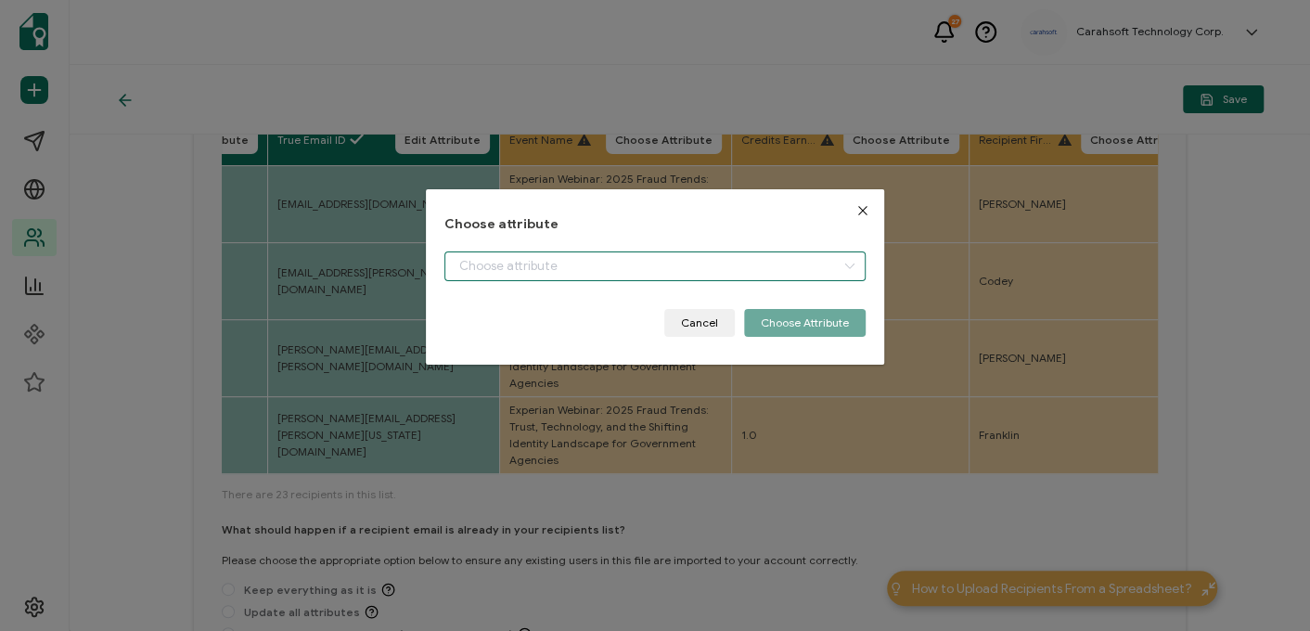
click at [515, 262] on input "dialog" at bounding box center [654, 266] width 421 height 30
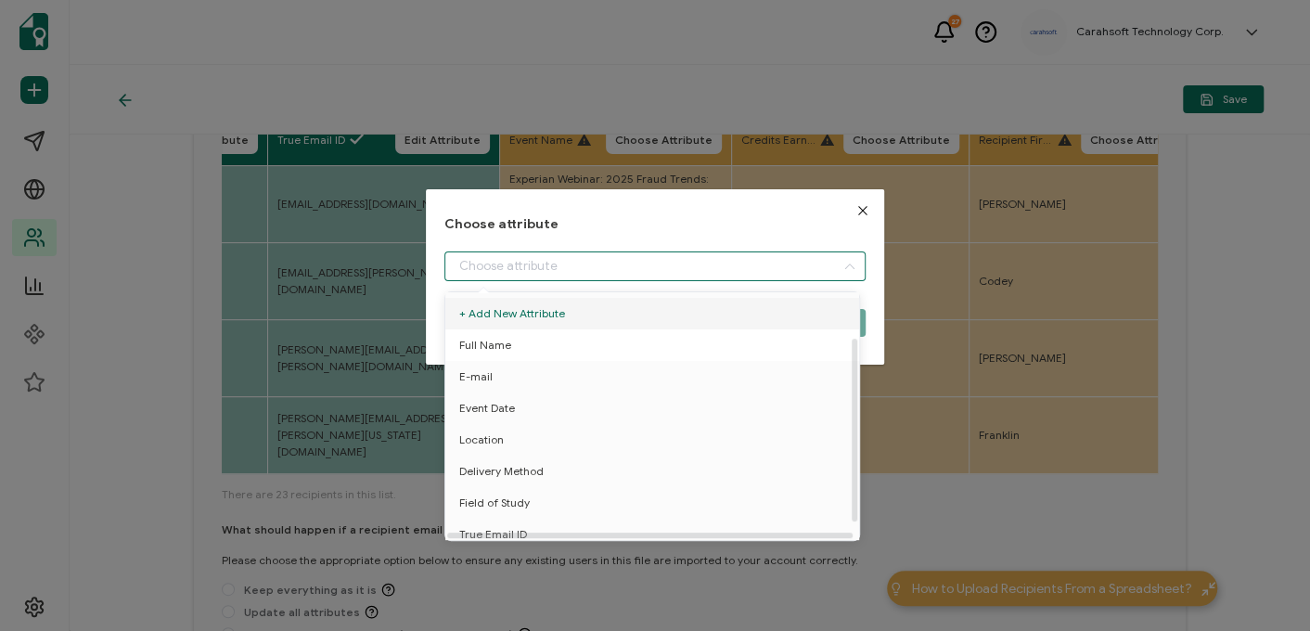
scroll to position [81, 0]
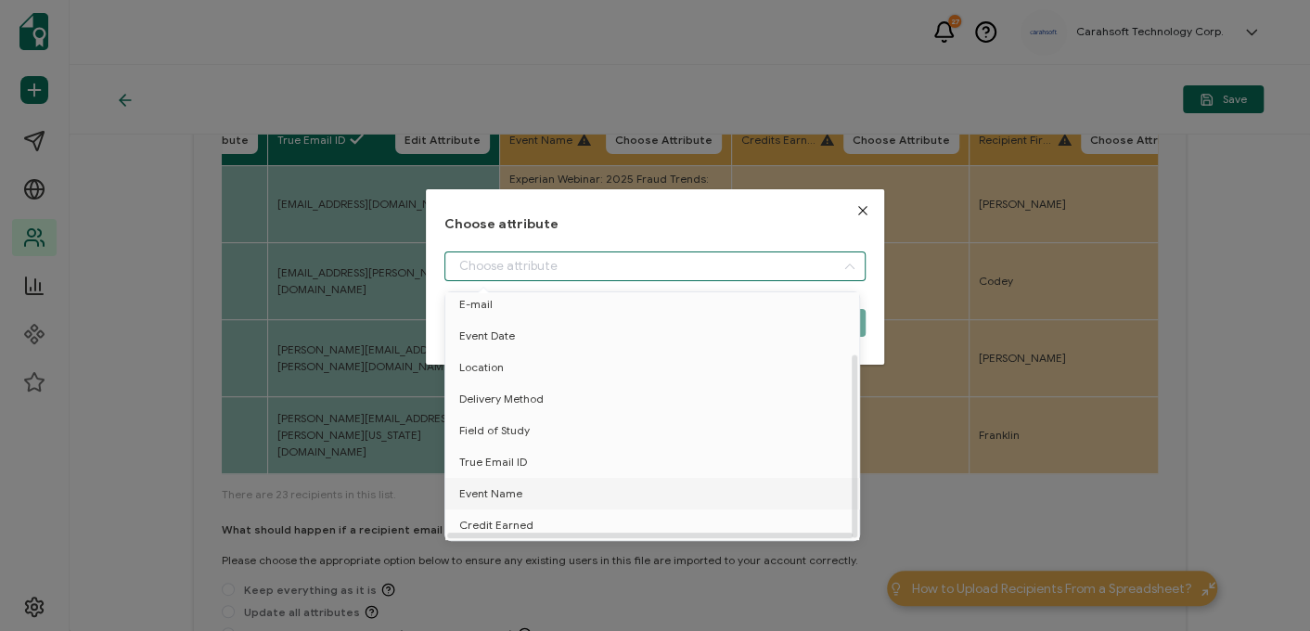
click at [485, 479] on span "Event Name" at bounding box center [490, 494] width 63 height 32
type input "Event Name"
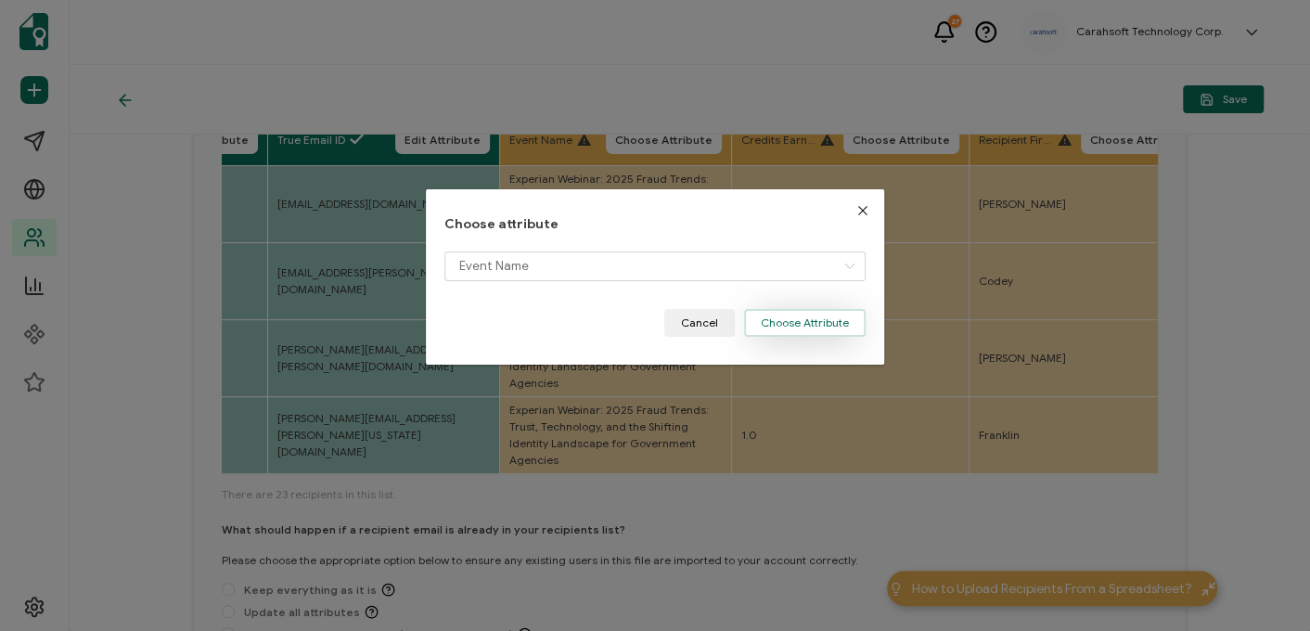
click at [786, 327] on button "Choose Attribute" at bounding box center [804, 323] width 121 height 28
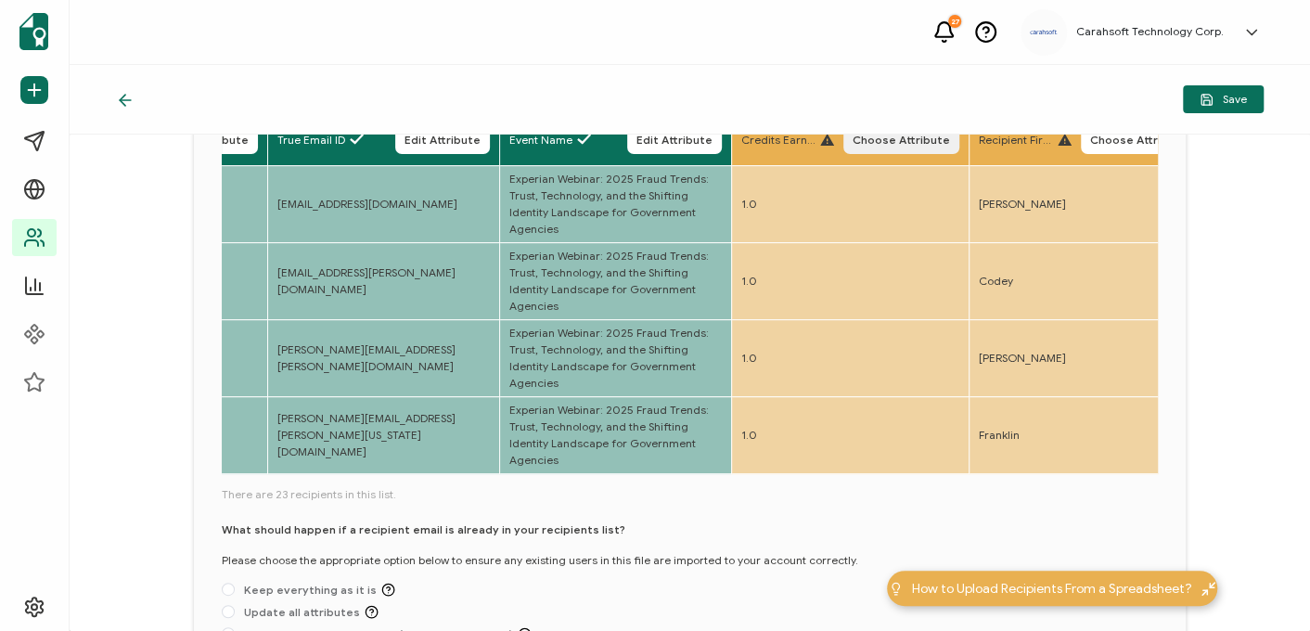
click at [897, 147] on button "Choose Attribute" at bounding box center [901, 140] width 116 height 28
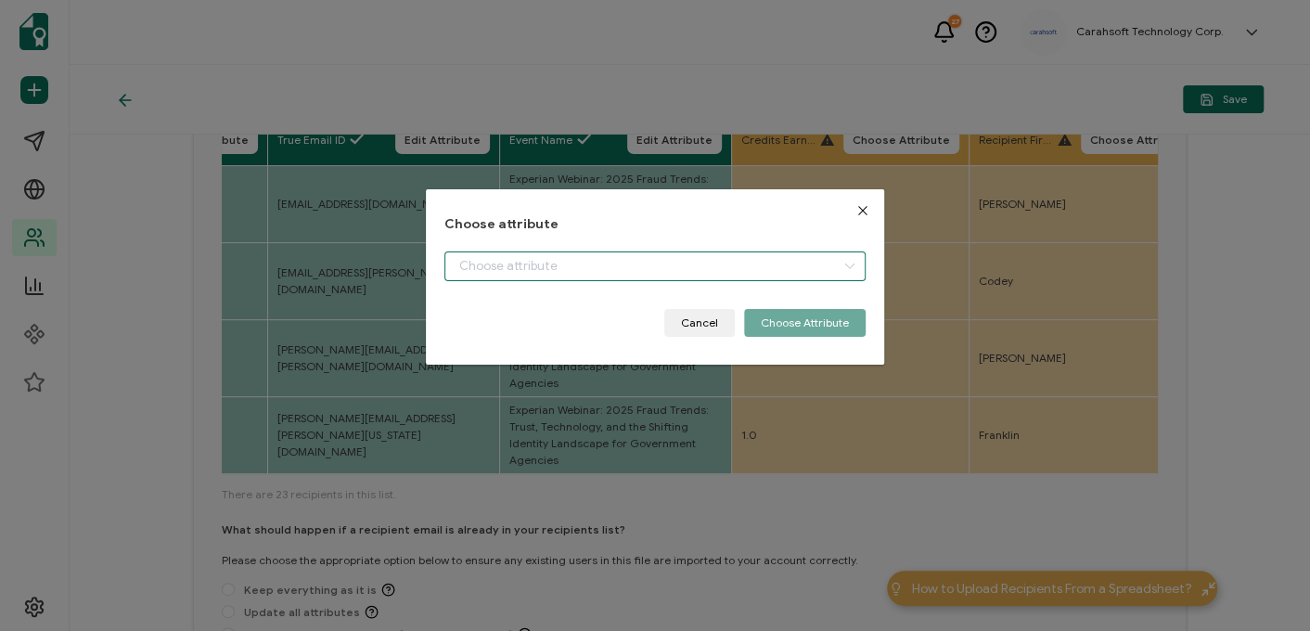
click at [525, 266] on input "dialog" at bounding box center [654, 266] width 421 height 30
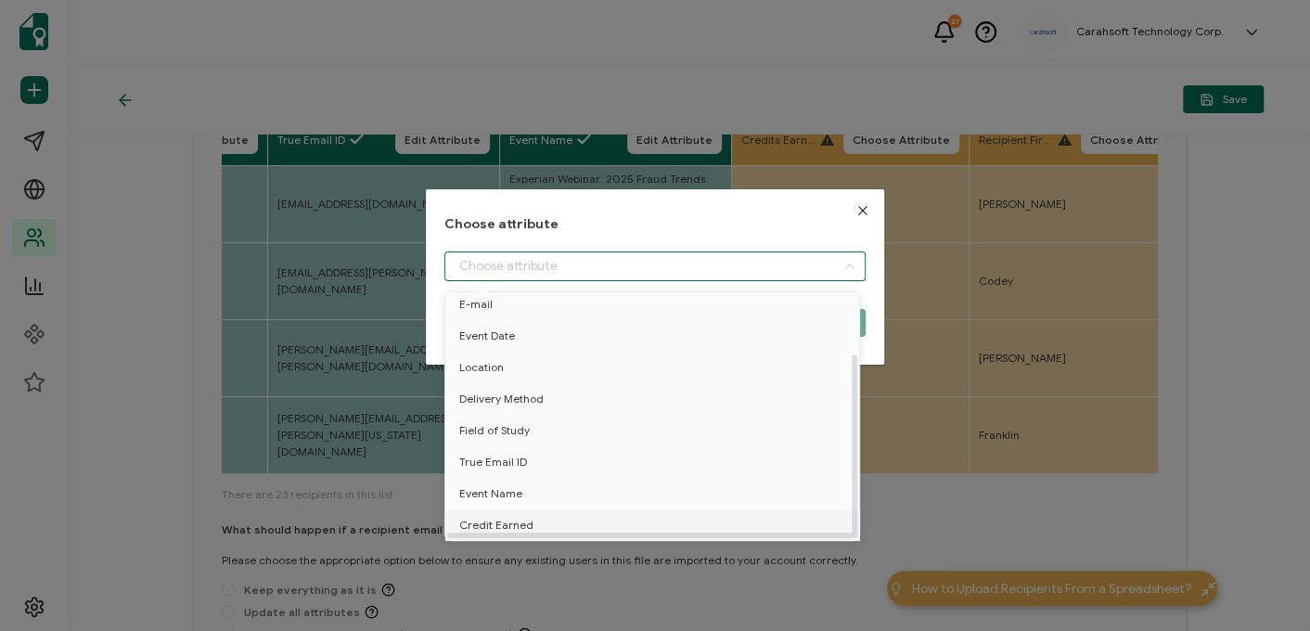
click at [473, 513] on span "Credit Earned" at bounding box center [496, 525] width 74 height 32
type input "Credit Earned"
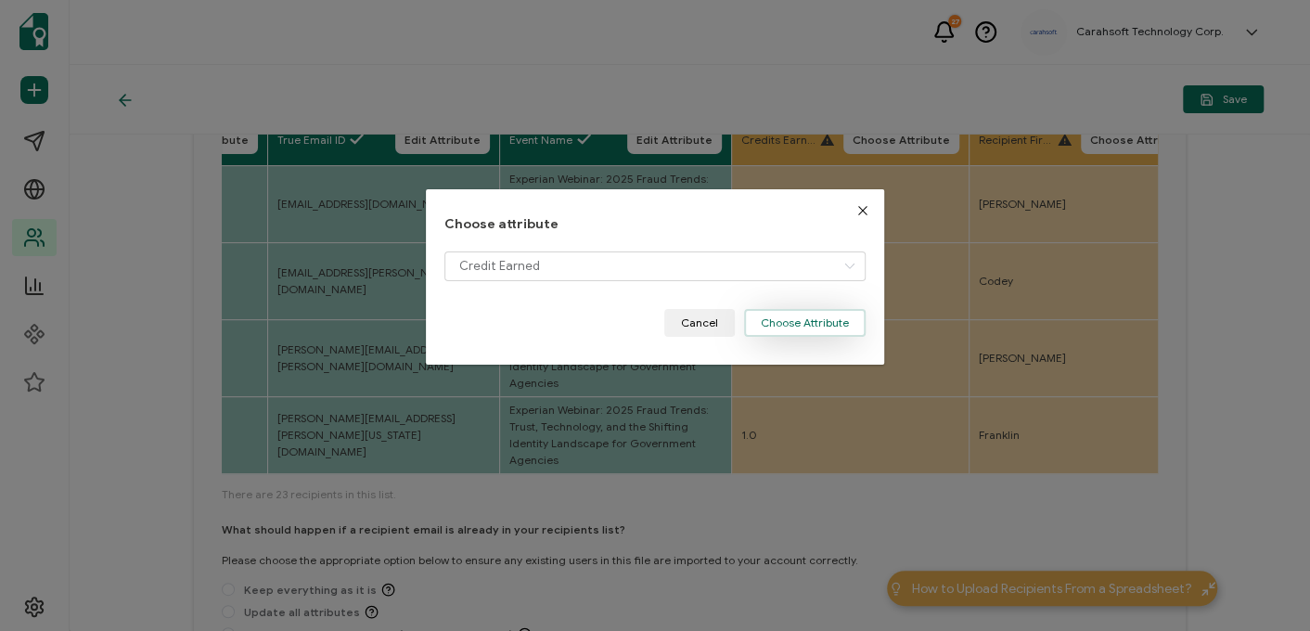
click at [777, 324] on button "Choose Attribute" at bounding box center [804, 323] width 121 height 28
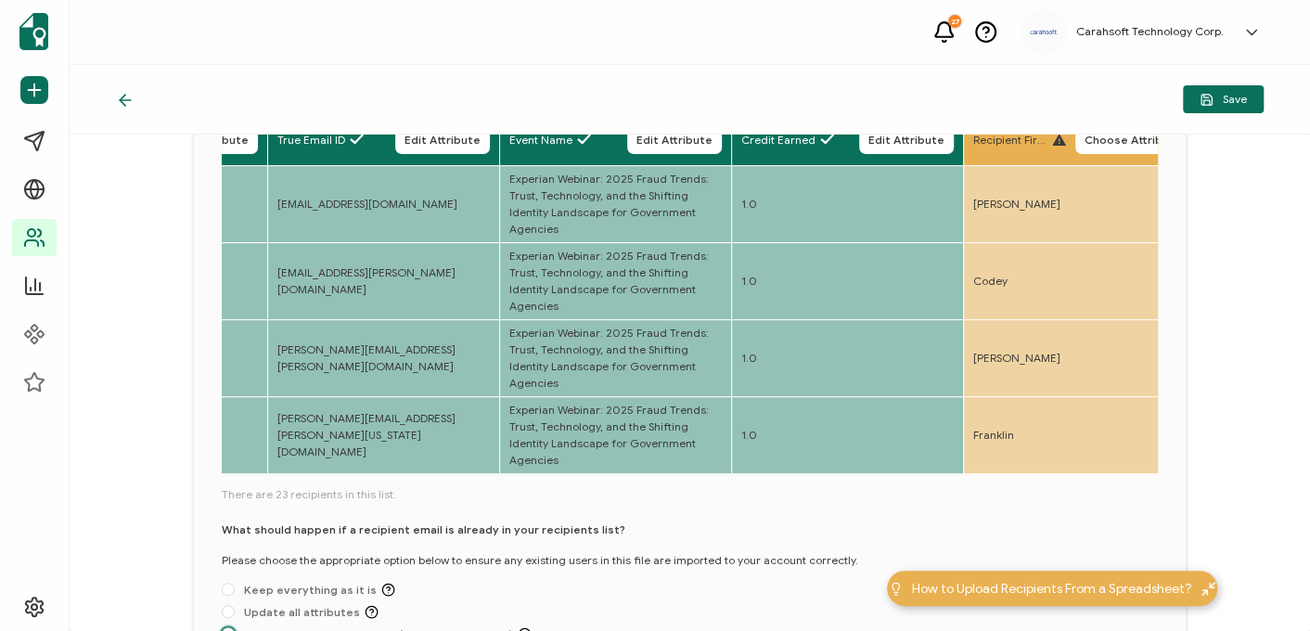
click at [434, 627] on span "Set defaults for the future (do not change now)" at bounding box center [383, 634] width 297 height 14
click at [235, 627] on input "Set defaults for the future (do not change now)" at bounding box center [228, 634] width 13 height 15
radio input "true"
click at [1225, 99] on span "Save" at bounding box center [1222, 100] width 47 height 14
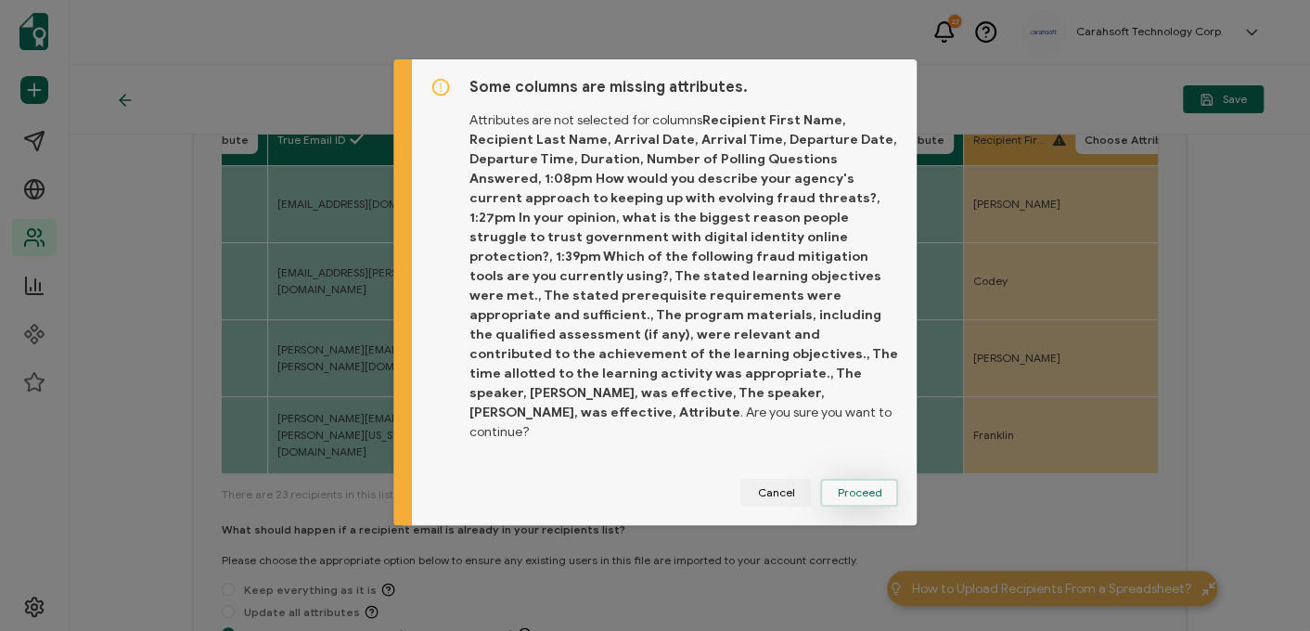
click at [861, 487] on span "Proceed" at bounding box center [859, 492] width 45 height 11
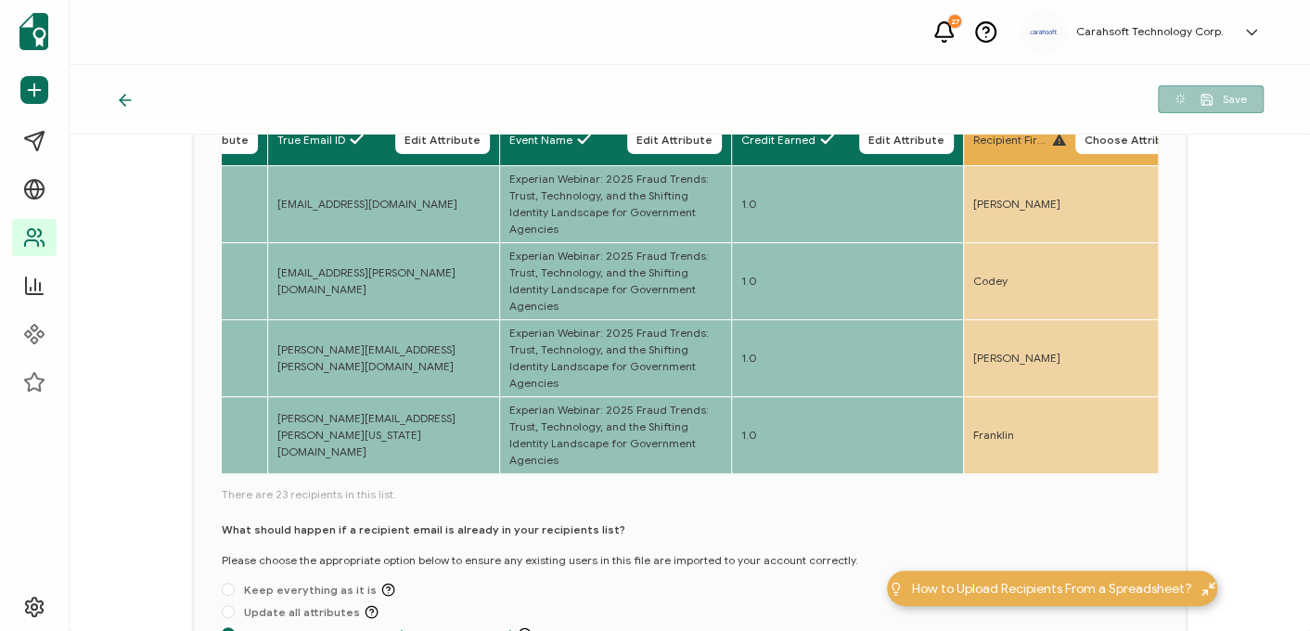
scroll to position [156, 0]
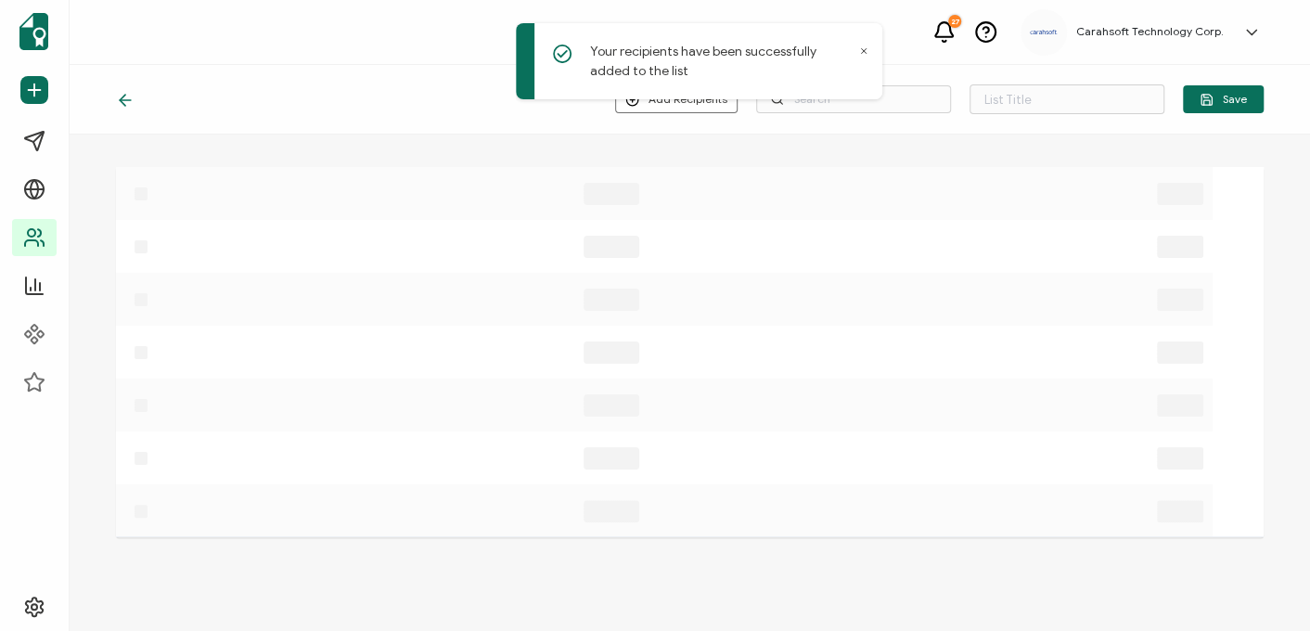
type input "8-14-25_71314_Experian Webinar"
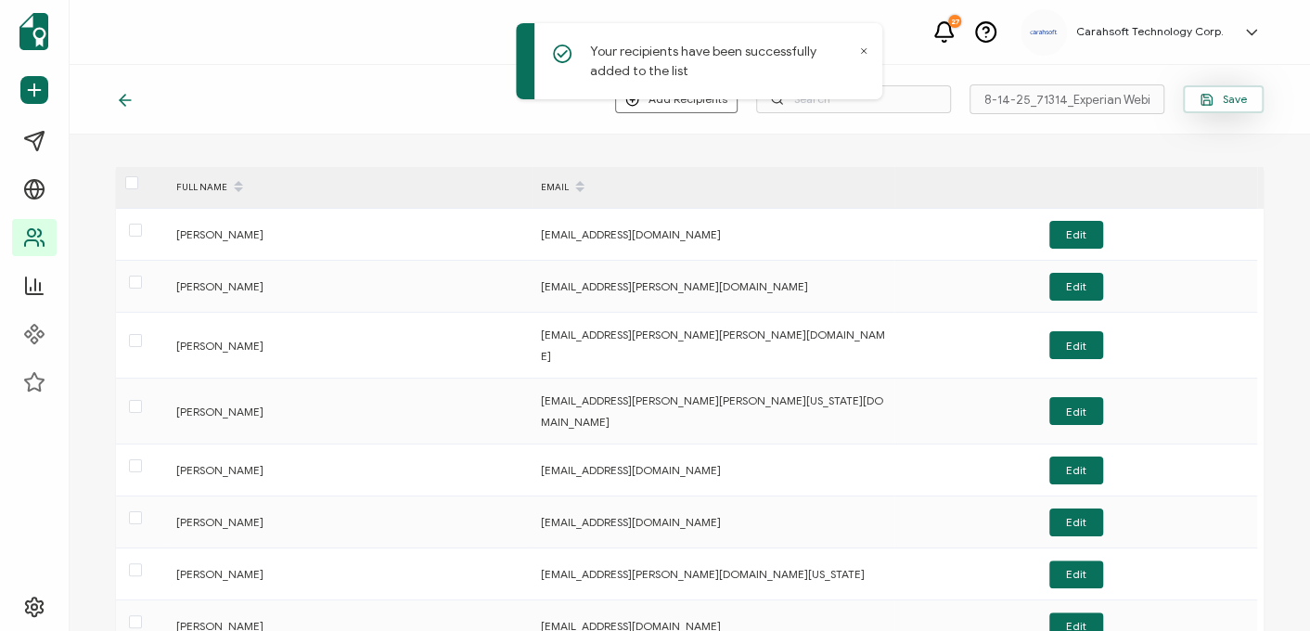
click at [1223, 109] on button "Save" at bounding box center [1222, 99] width 81 height 28
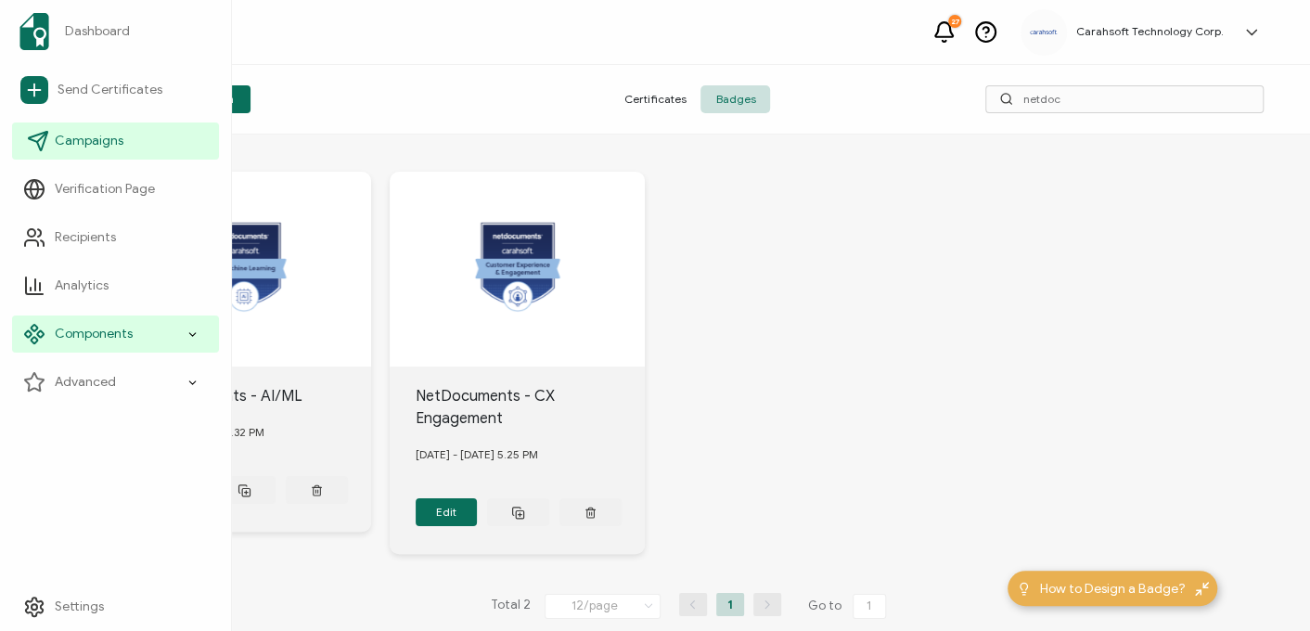
click at [101, 137] on span "Campaigns" at bounding box center [89, 141] width 69 height 19
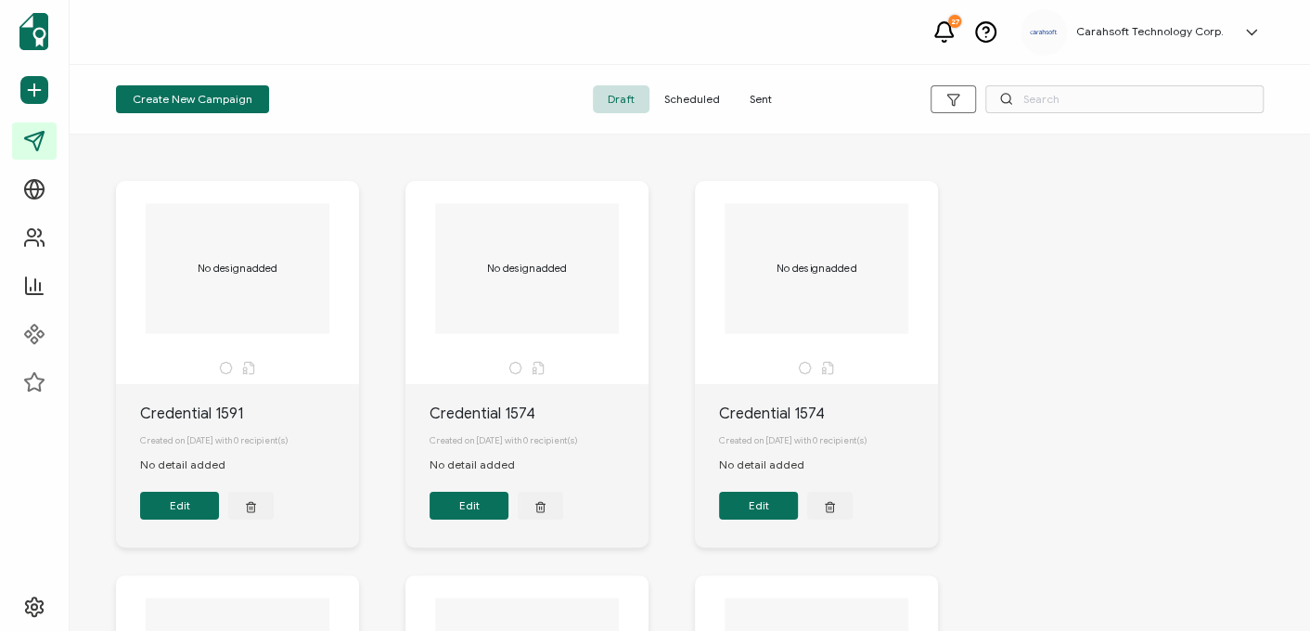
click at [755, 95] on span "Sent" at bounding box center [761, 99] width 52 height 28
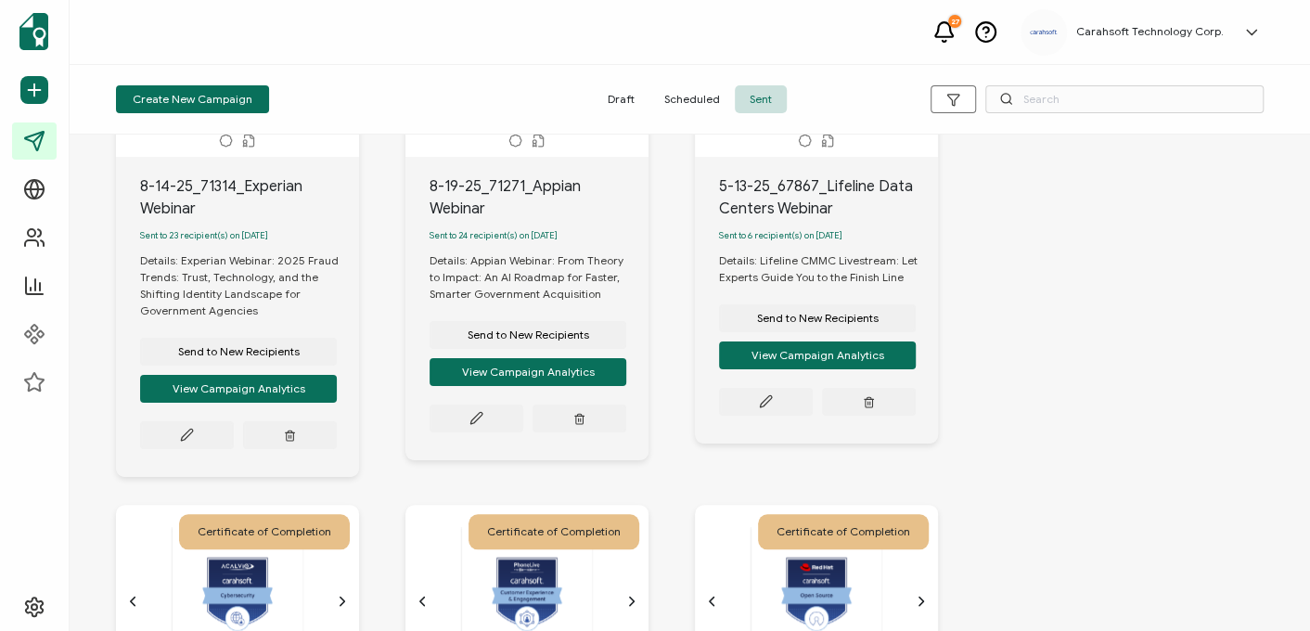
scroll to position [783, 0]
click at [302, 403] on button "View Campaign Analytics" at bounding box center [238, 389] width 197 height 28
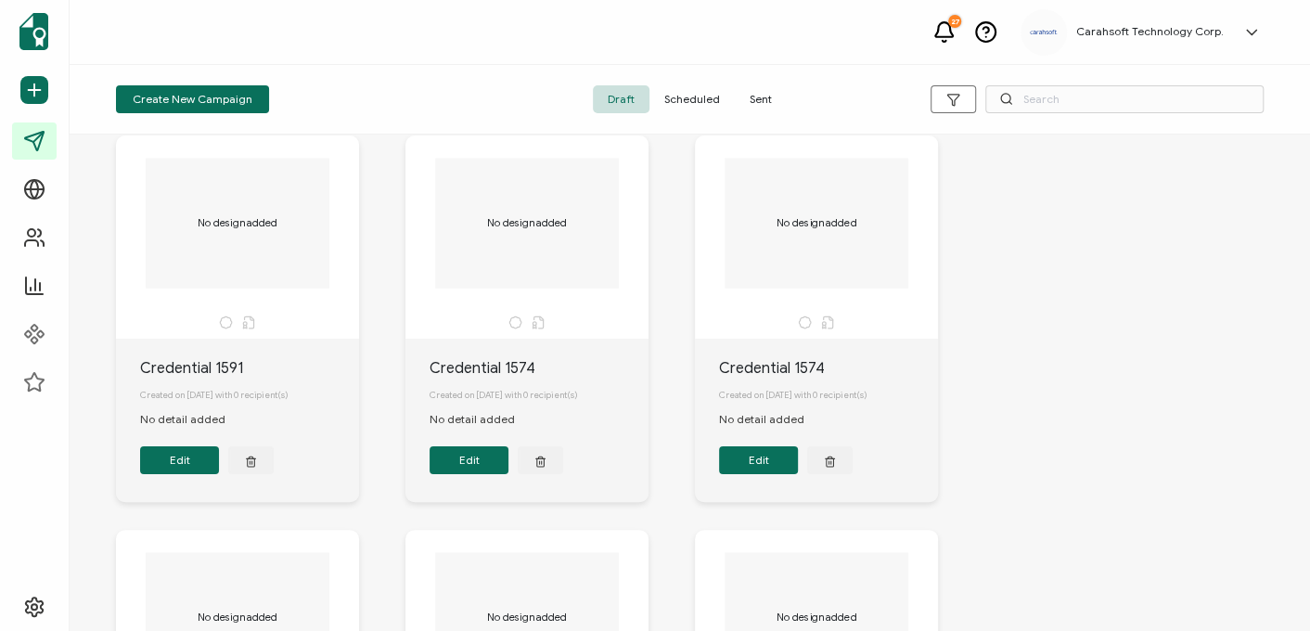
scroll to position [55, 0]
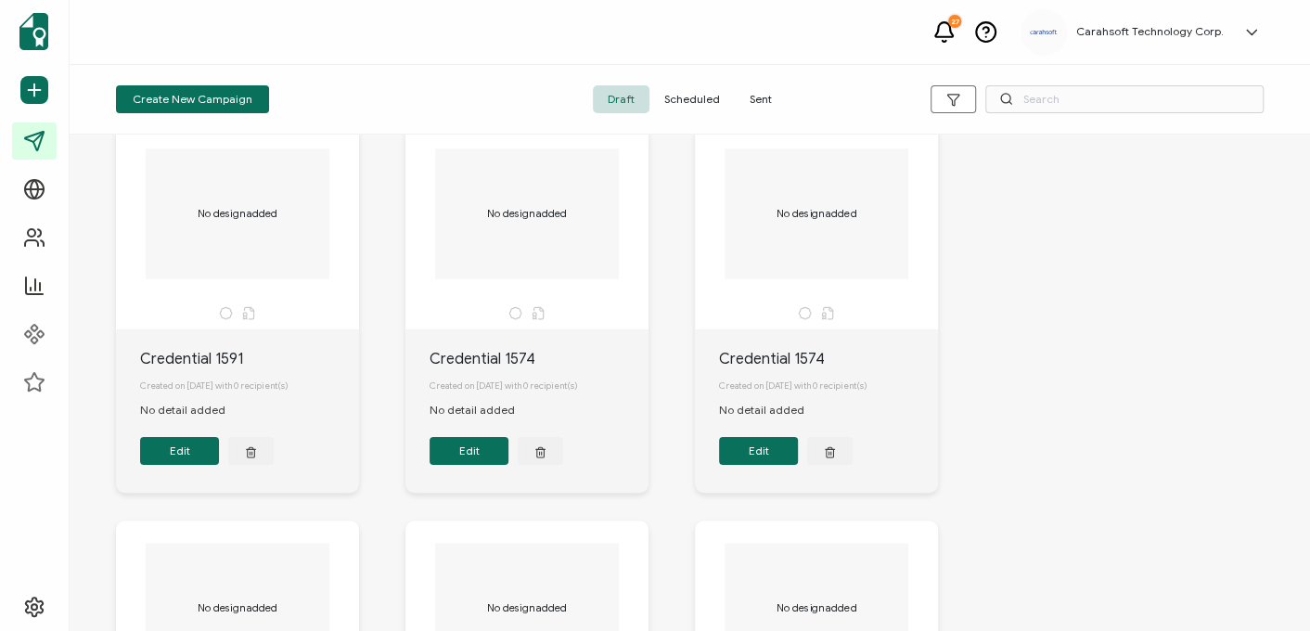
click at [752, 103] on span "Sent" at bounding box center [761, 99] width 52 height 28
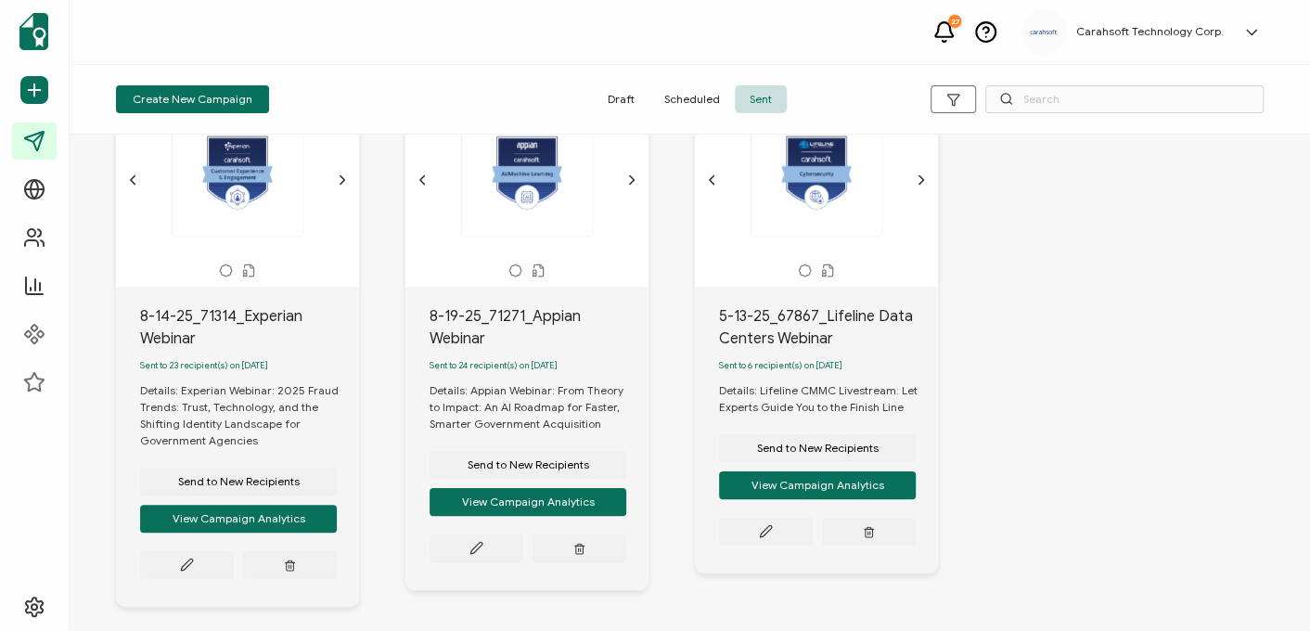
scroll to position [654, 0]
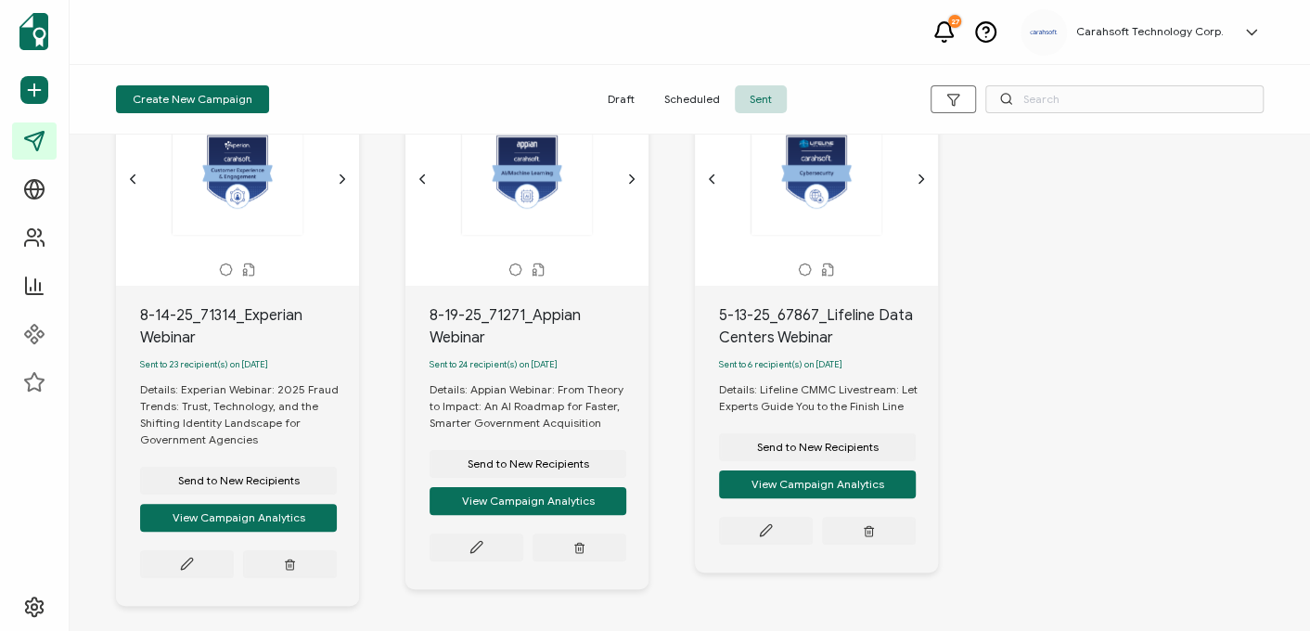
click at [111, 387] on div "Certificate of Completion The recipient’s full name, which will be automaticall…" at bounding box center [689, 614] width 1184 height 2248
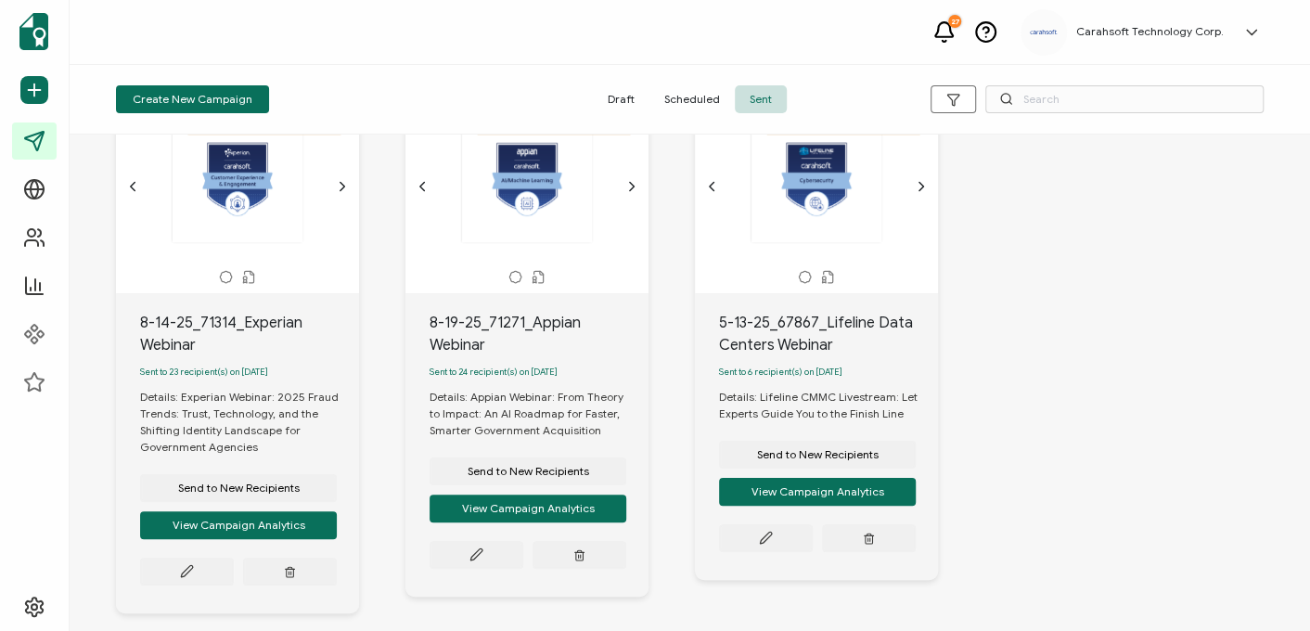
scroll to position [650, 0]
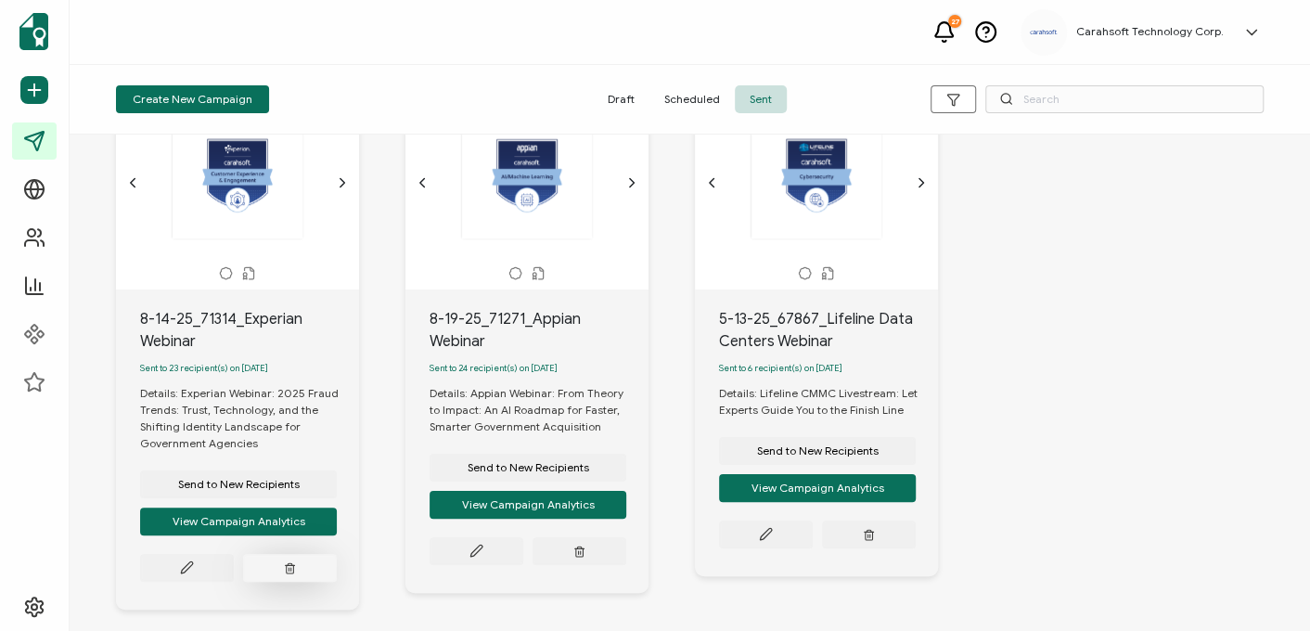
click at [287, 574] on icon "button" at bounding box center [290, 570] width 7 height 8
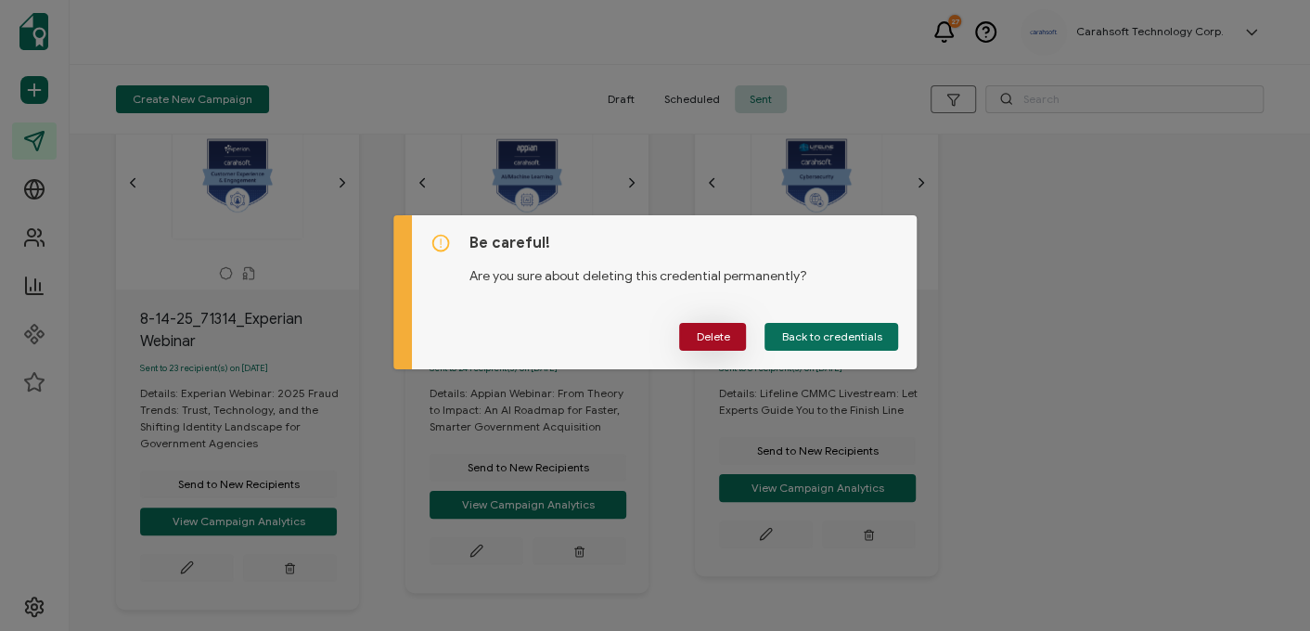
click at [696, 333] on button "Delete" at bounding box center [712, 337] width 67 height 28
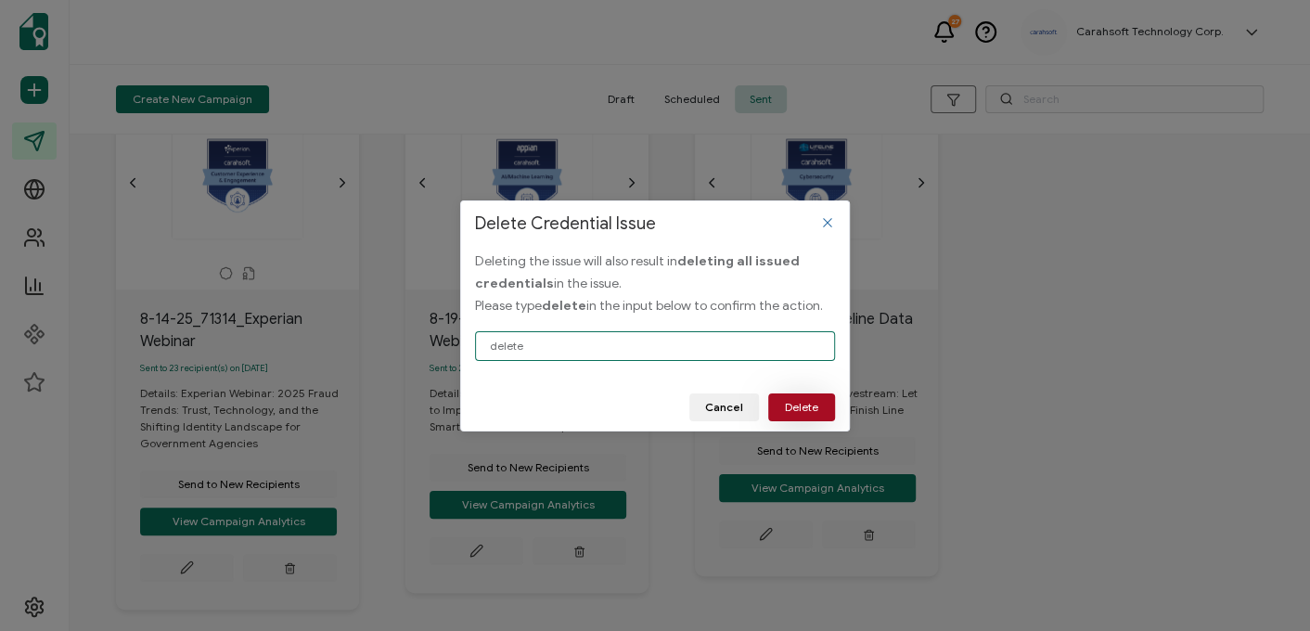
type input "delete"
click at [804, 398] on button "Delete" at bounding box center [801, 407] width 67 height 28
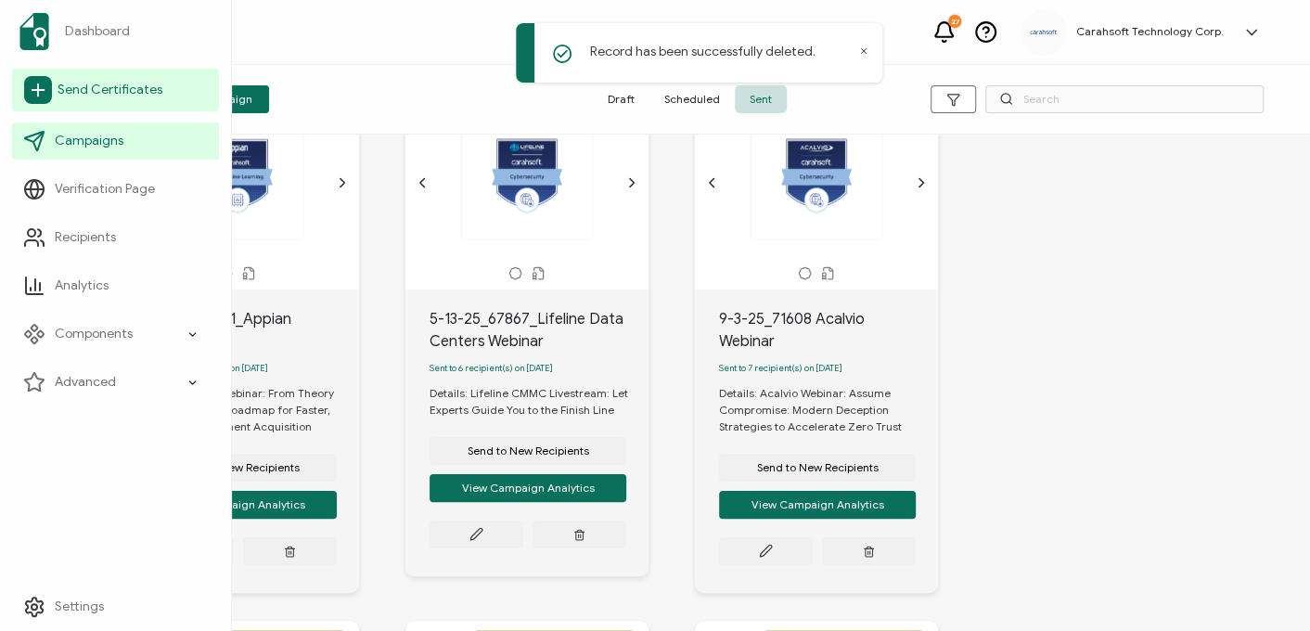
click at [158, 95] on span "Send Certificates" at bounding box center [110, 90] width 105 height 19
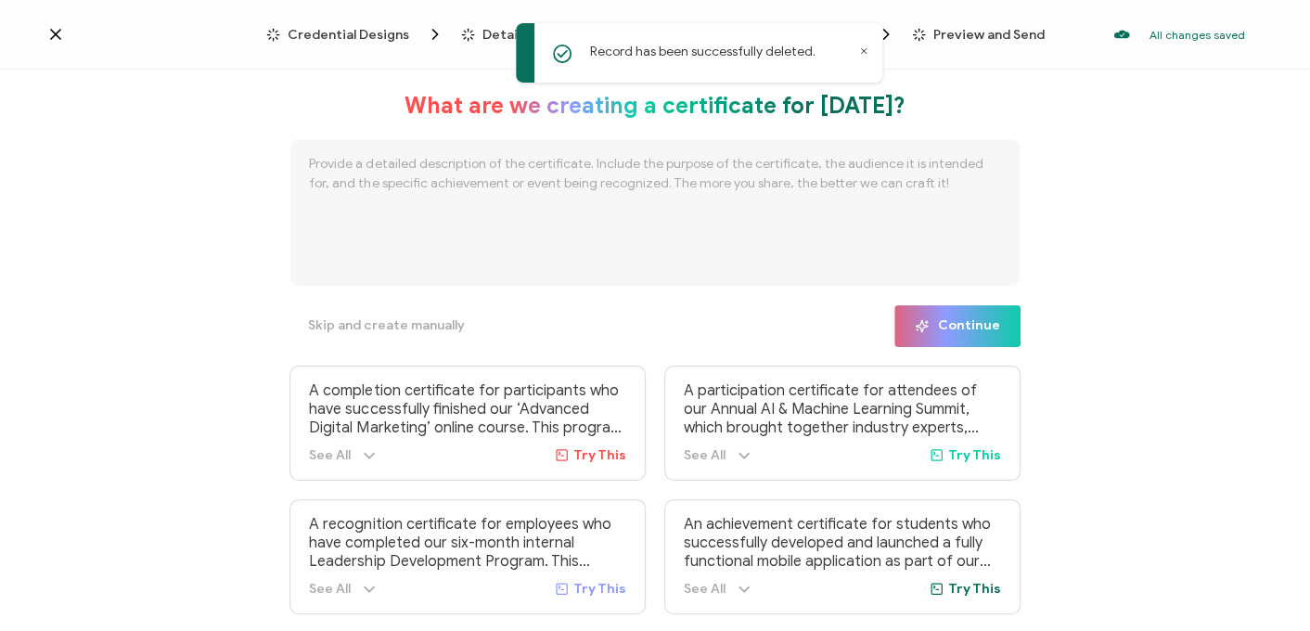
click at [347, 32] on span "Credential Designs" at bounding box center [348, 35] width 121 height 14
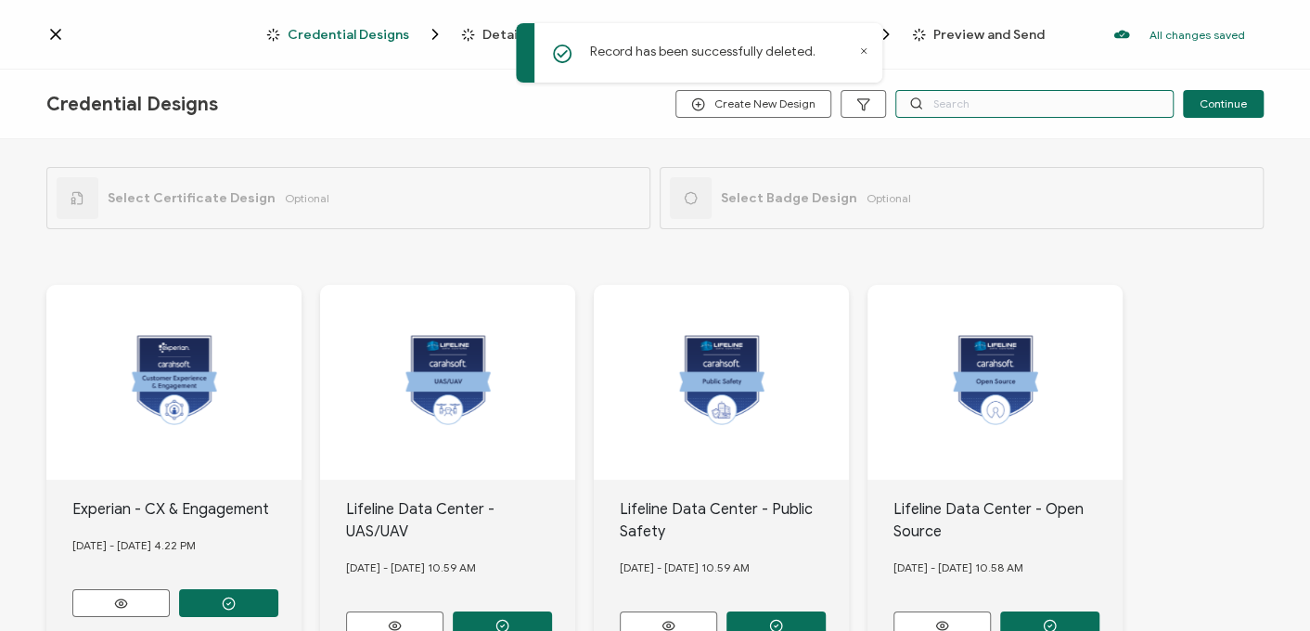
click at [978, 101] on input "text" at bounding box center [1034, 104] width 278 height 28
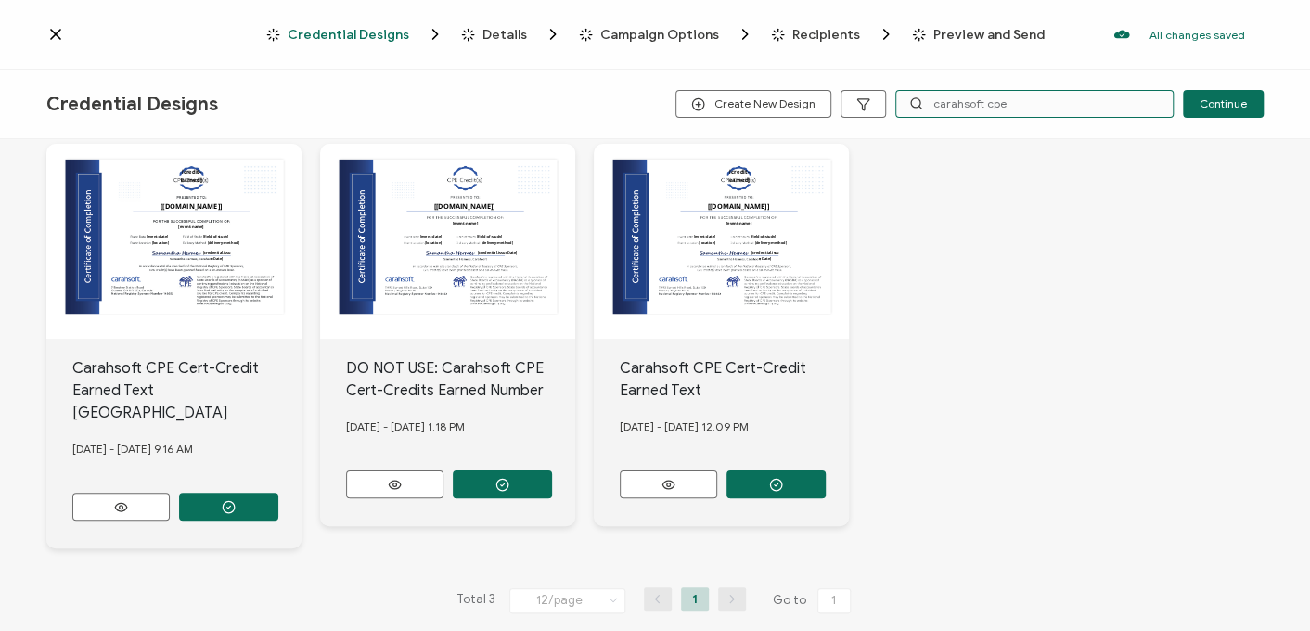
scroll to position [141, 0]
type input "carahsoft cpe"
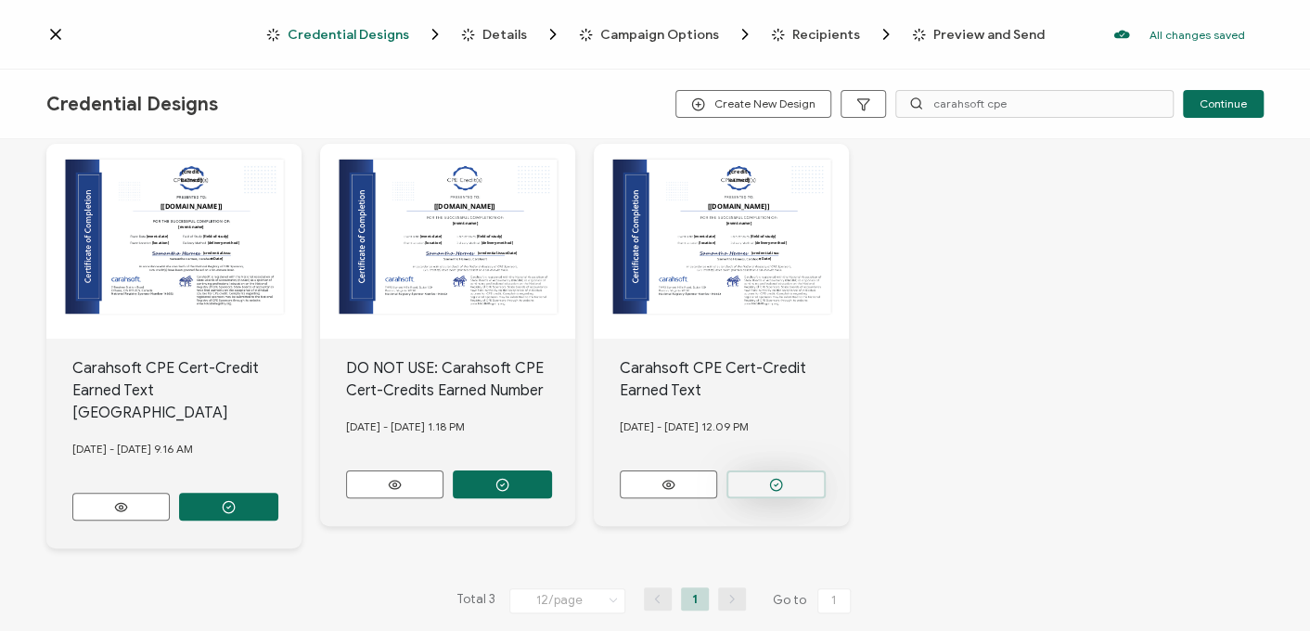
click at [796, 480] on button "button" at bounding box center [775, 484] width 99 height 28
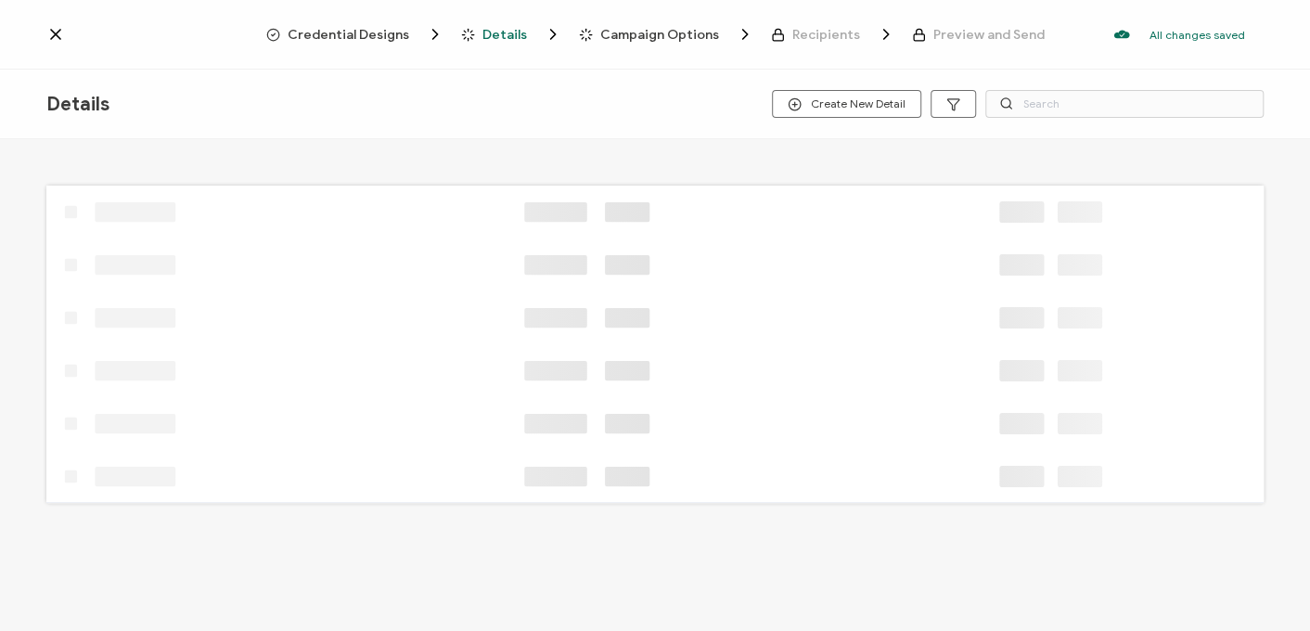
click at [371, 32] on span "Credential Designs" at bounding box center [348, 35] width 121 height 14
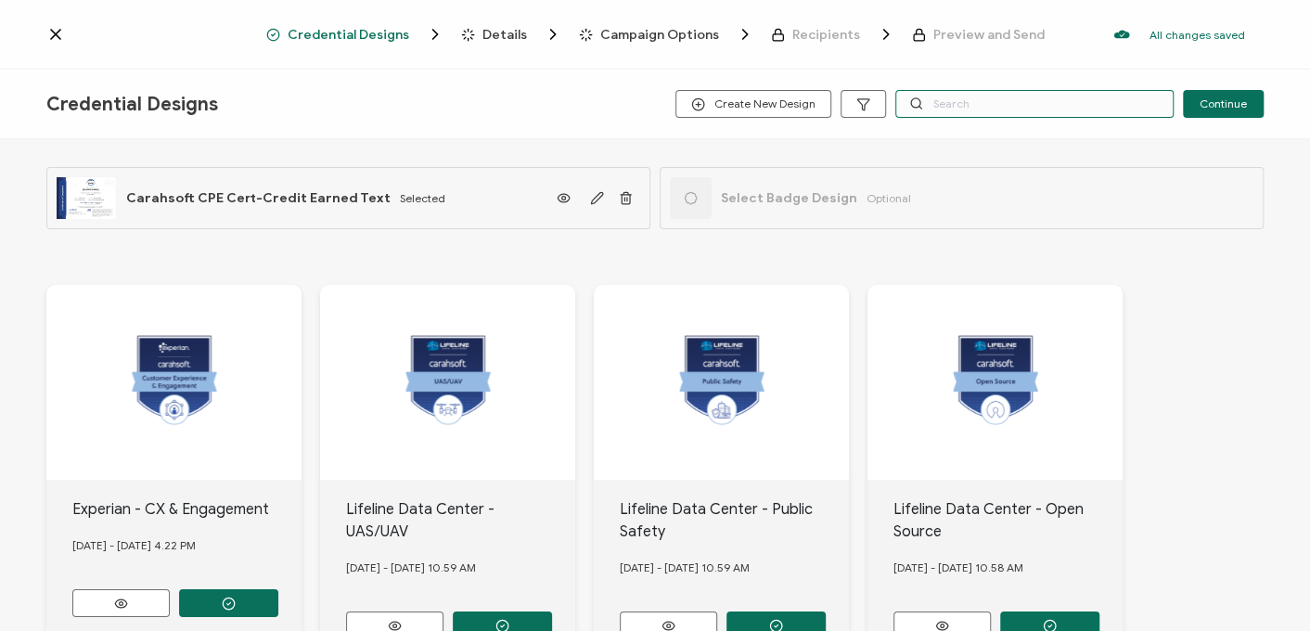
click at [1011, 96] on input "text" at bounding box center [1034, 104] width 278 height 28
type input "ex"
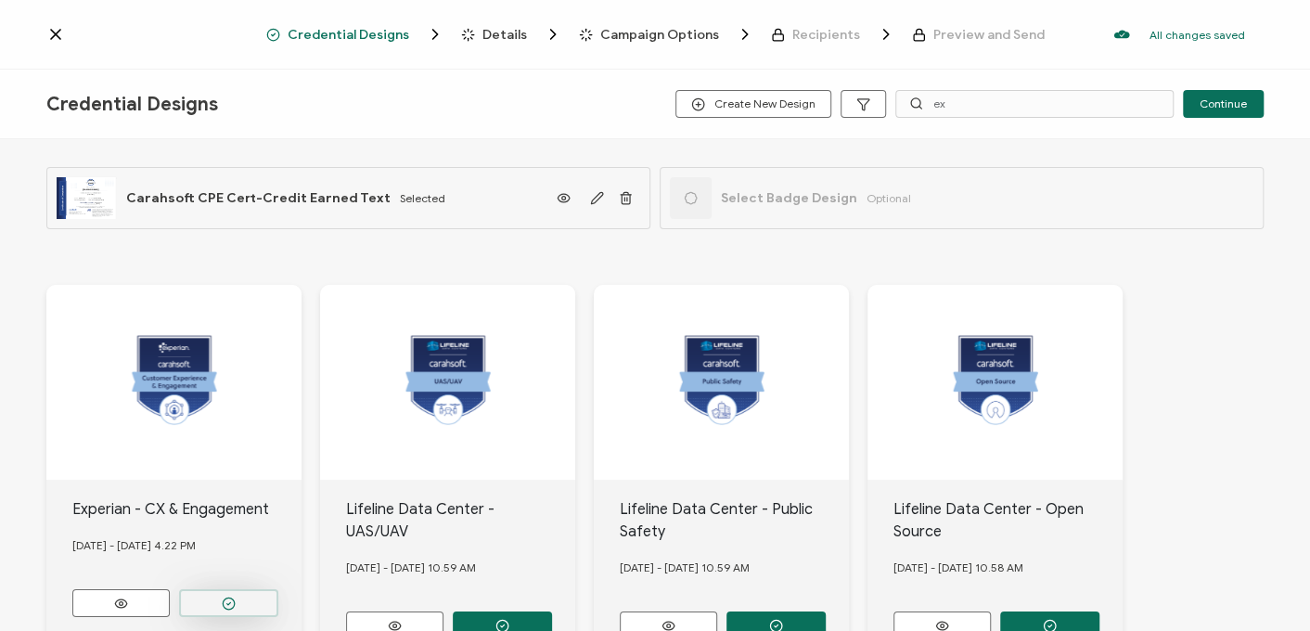
click at [256, 597] on button "button" at bounding box center [228, 603] width 99 height 28
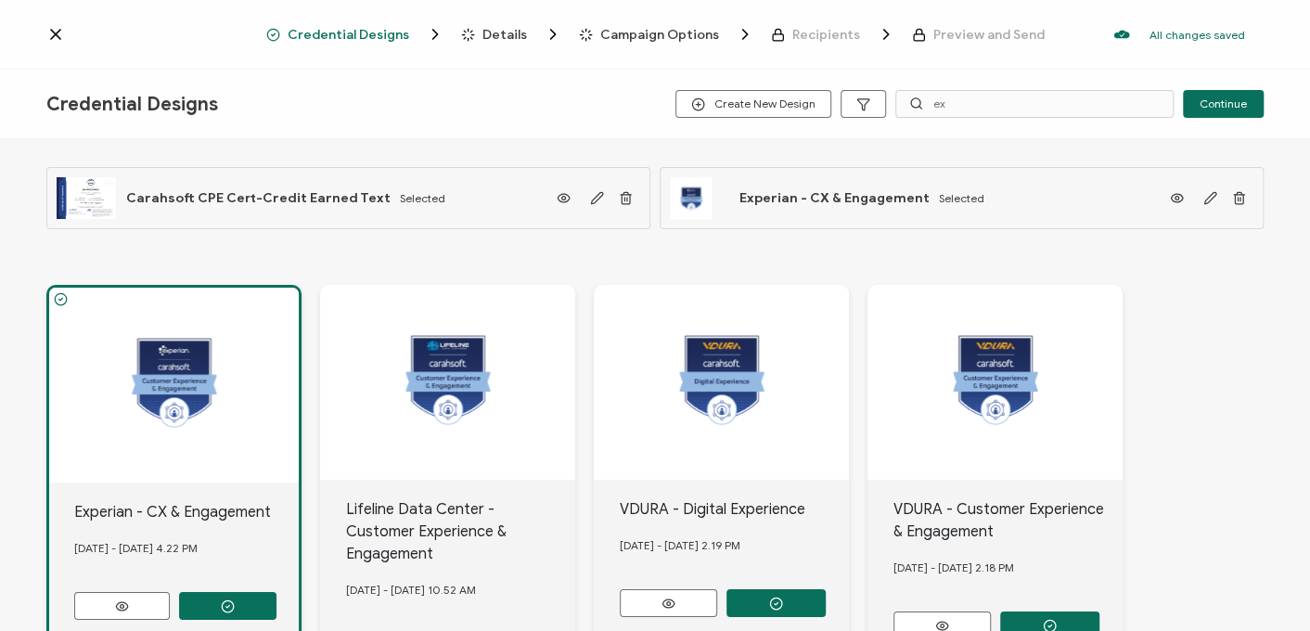
click at [506, 34] on span "Details" at bounding box center [504, 35] width 45 height 14
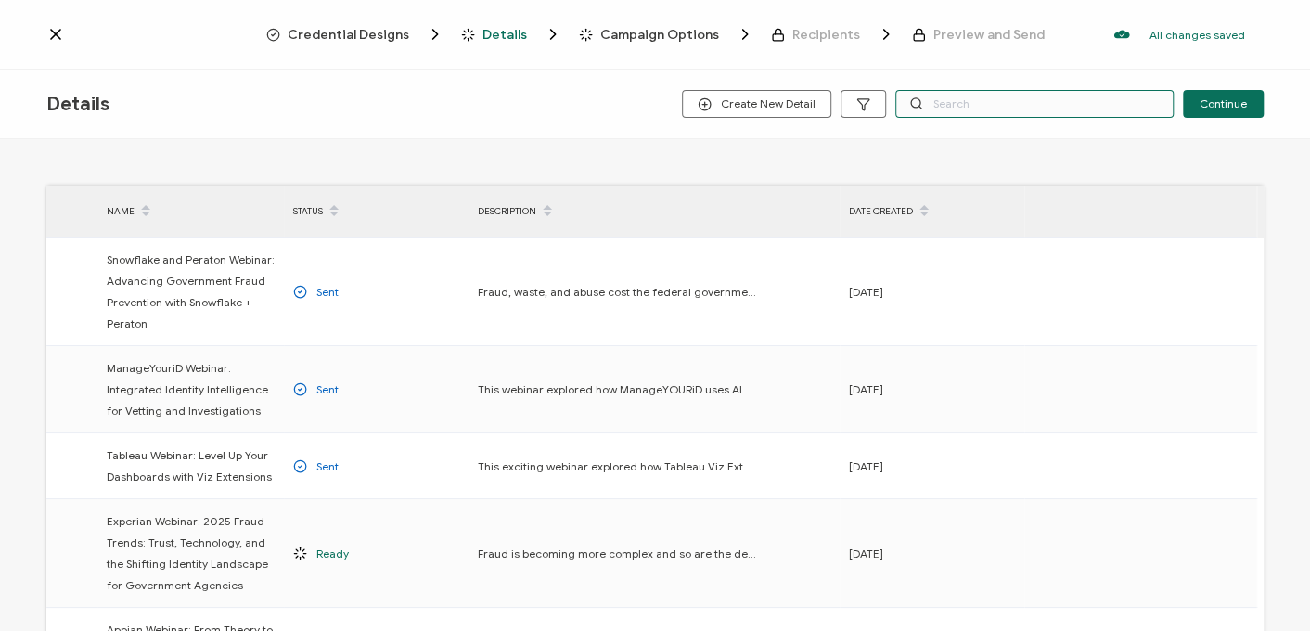
click at [1006, 109] on input "text" at bounding box center [1034, 104] width 278 height 28
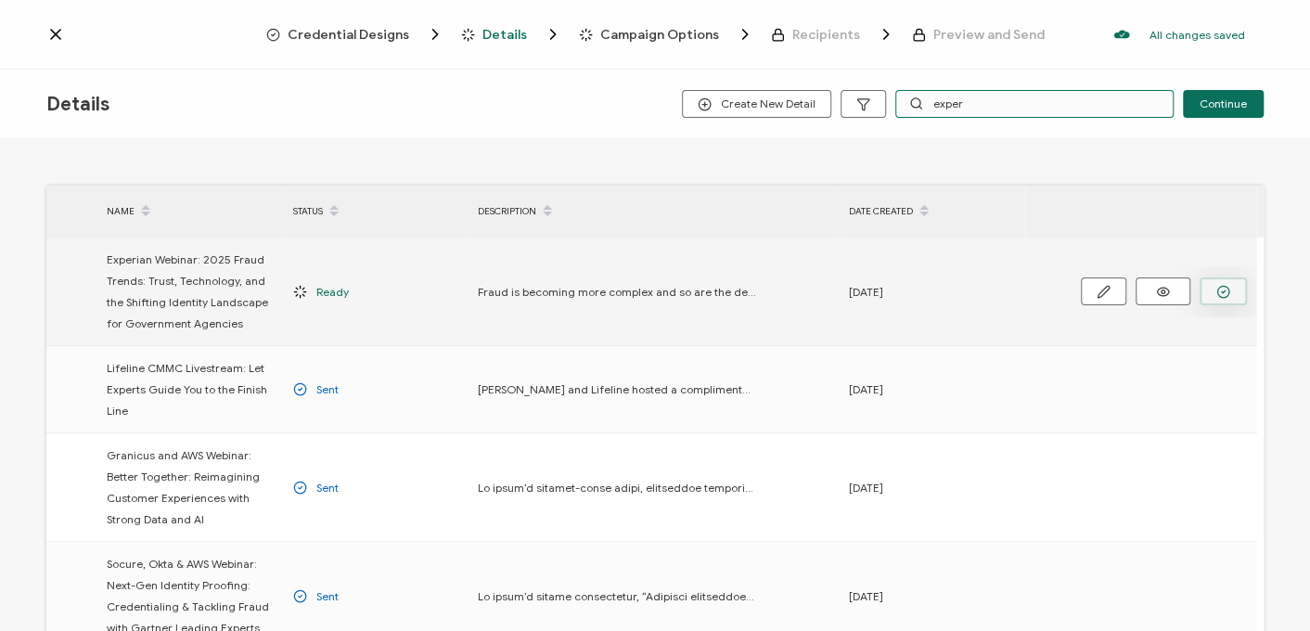
type input "exper"
click at [1225, 293] on icon "button" at bounding box center [1223, 292] width 14 height 14
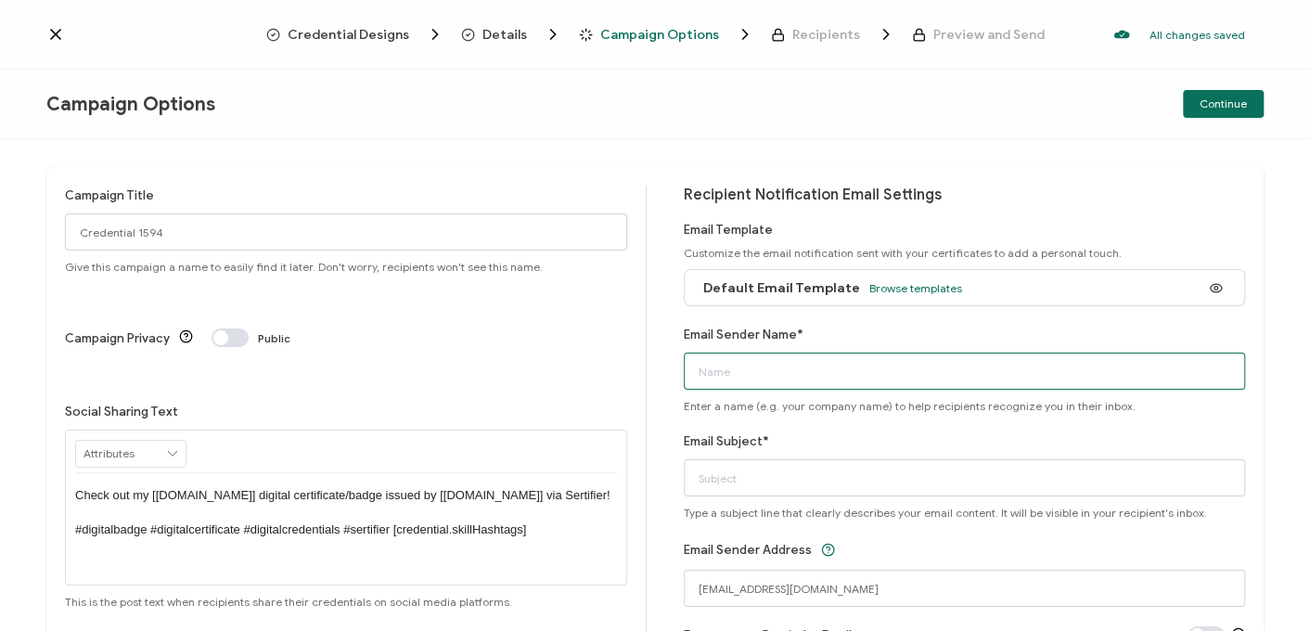
click at [724, 372] on input "Email Sender Name*" at bounding box center [965, 370] width 562 height 37
type input "CPE Team"
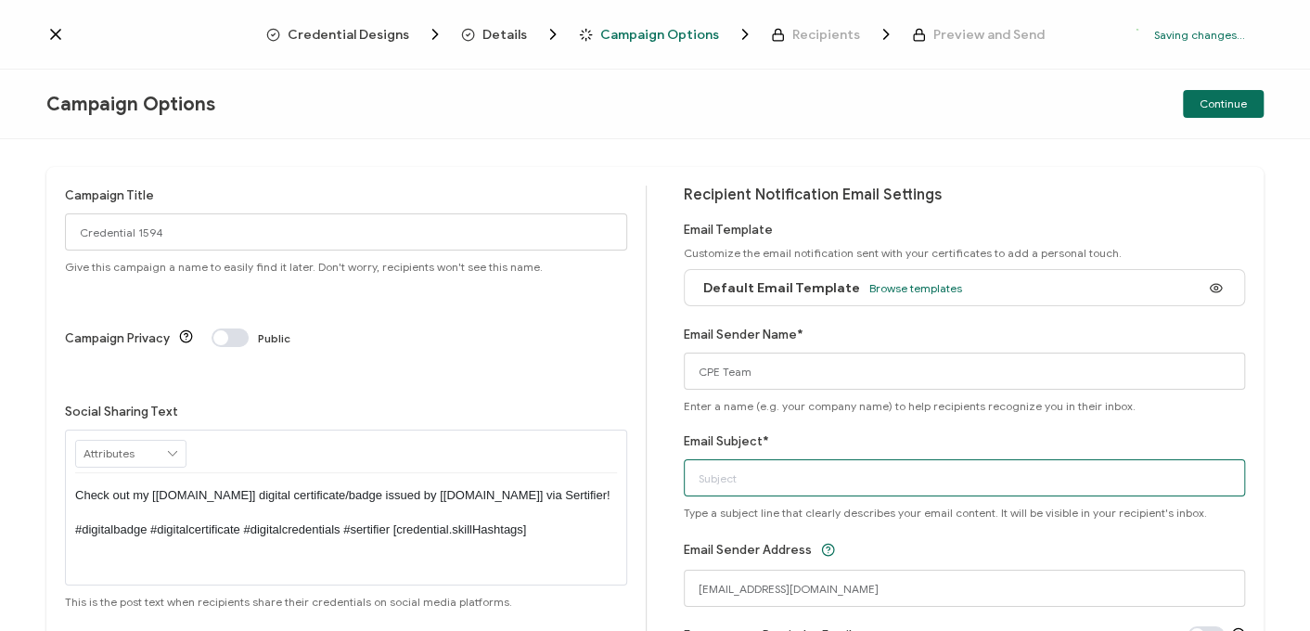
click at [756, 478] on input "Email Subject*" at bounding box center [965, 477] width 562 height 37
type input "Experian Webinar: 2025 Fraud Trends: Trust, Technology, and the Shifting Identi…"
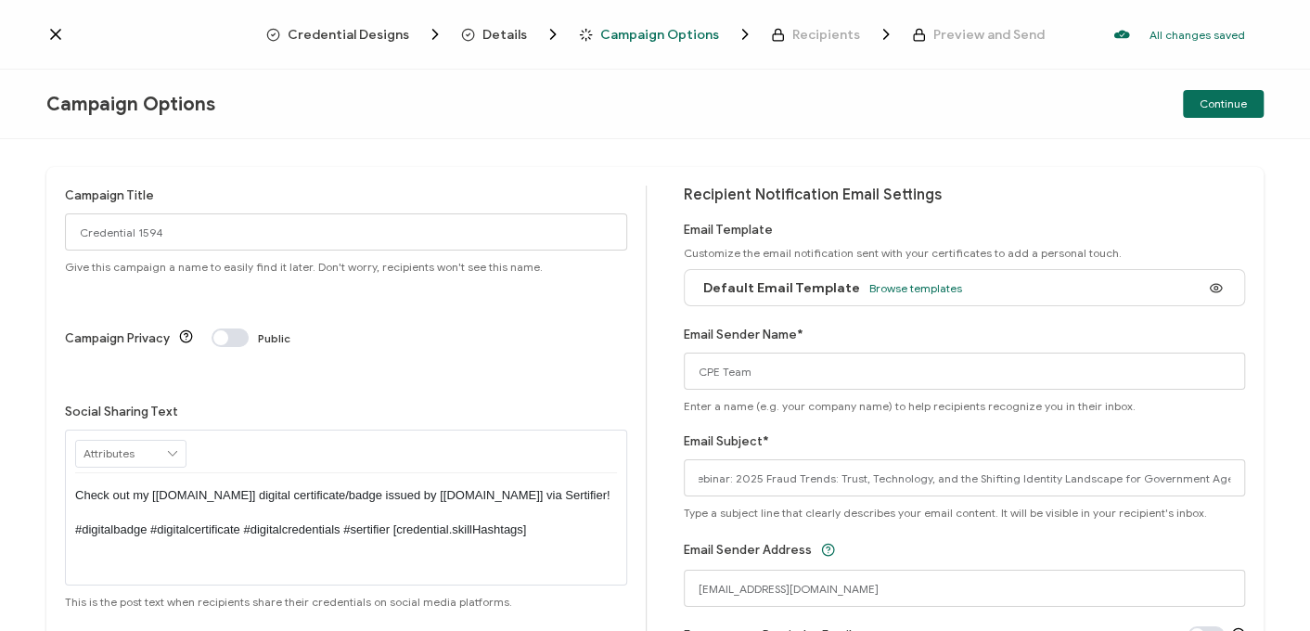
scroll to position [0, 0]
click at [223, 151] on div "Campaign Title Credential 1594 Give this campaign a name to easily find it late…" at bounding box center [655, 385] width 1310 height 492
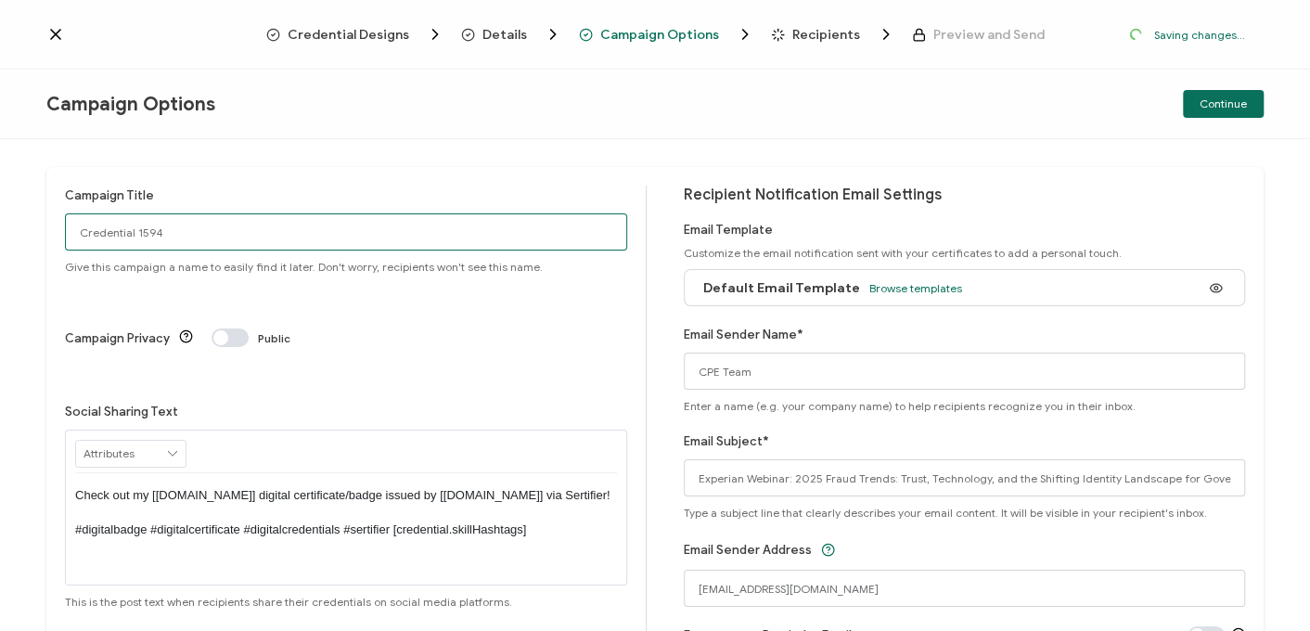
click at [196, 236] on input "Credential 1594" at bounding box center [346, 231] width 562 height 37
type input "8-14-25_71314_Experian Webinar"
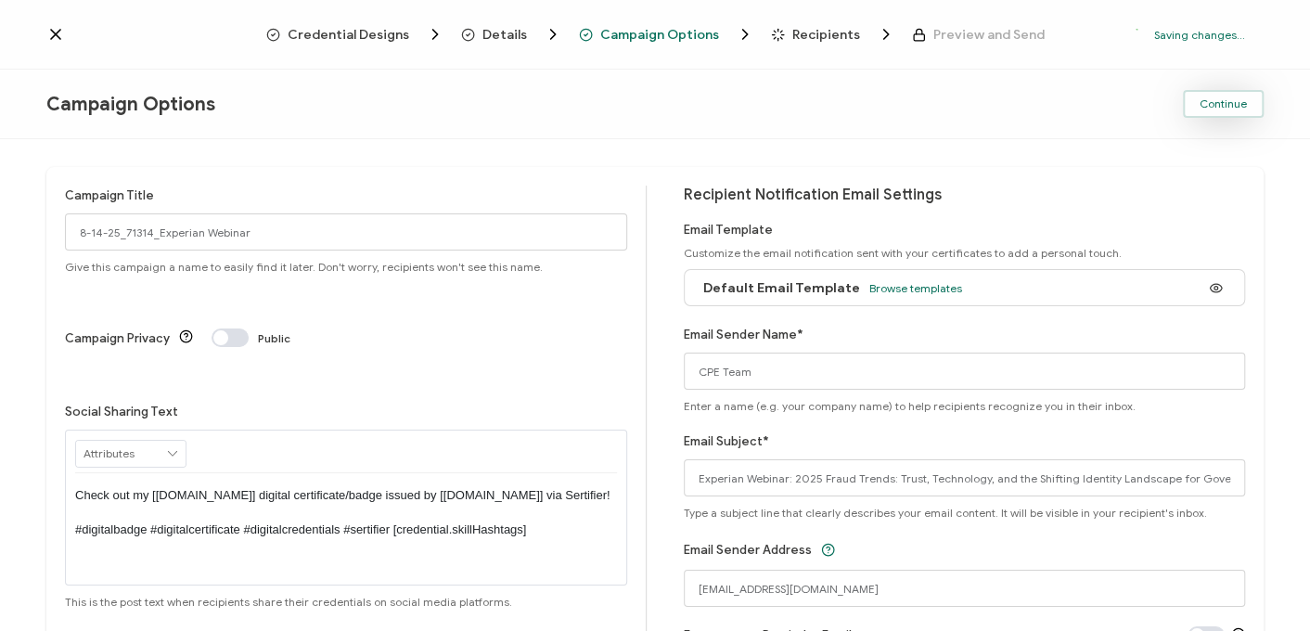
click at [1221, 99] on span "Continue" at bounding box center [1222, 103] width 47 height 11
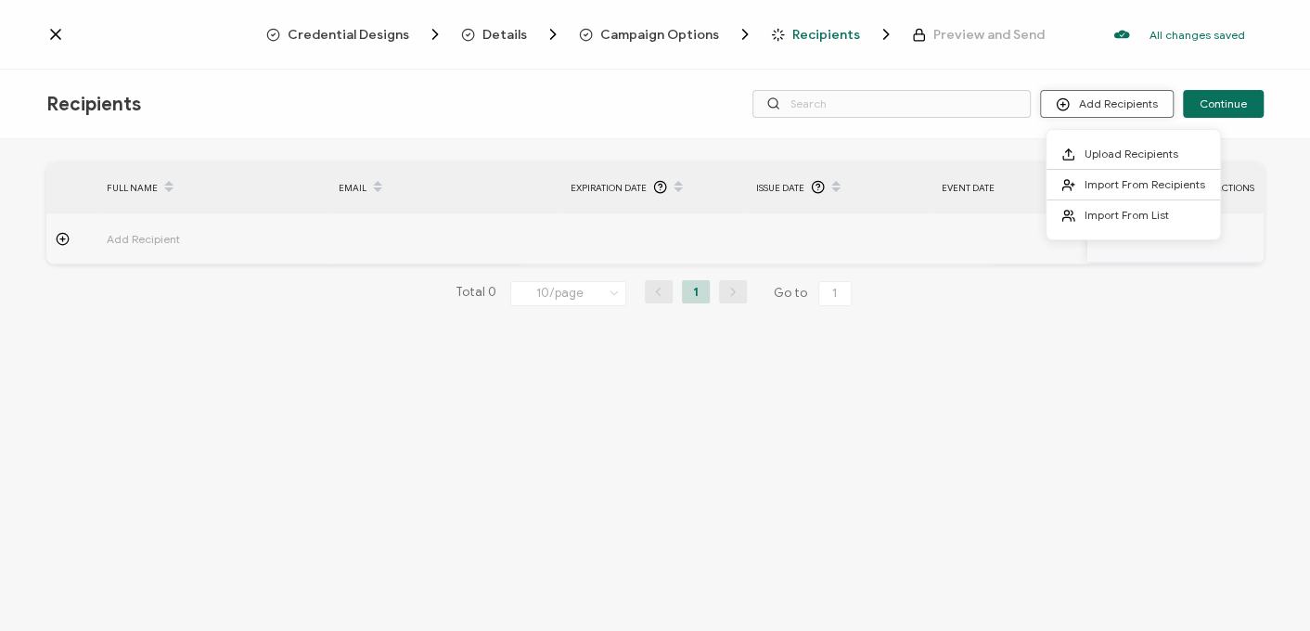
click at [1142, 103] on button "Add Recipients" at bounding box center [1107, 104] width 134 height 28
click at [1131, 213] on span "Import From List" at bounding box center [1126, 215] width 84 height 14
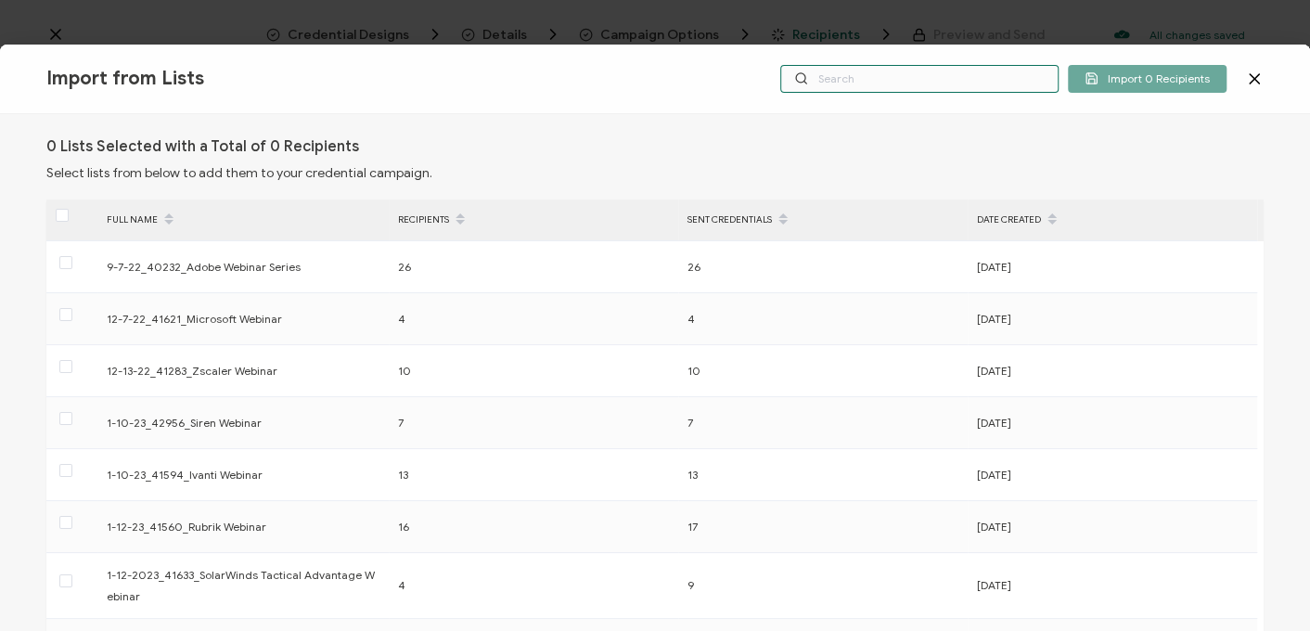
click at [887, 87] on input "text" at bounding box center [919, 79] width 278 height 28
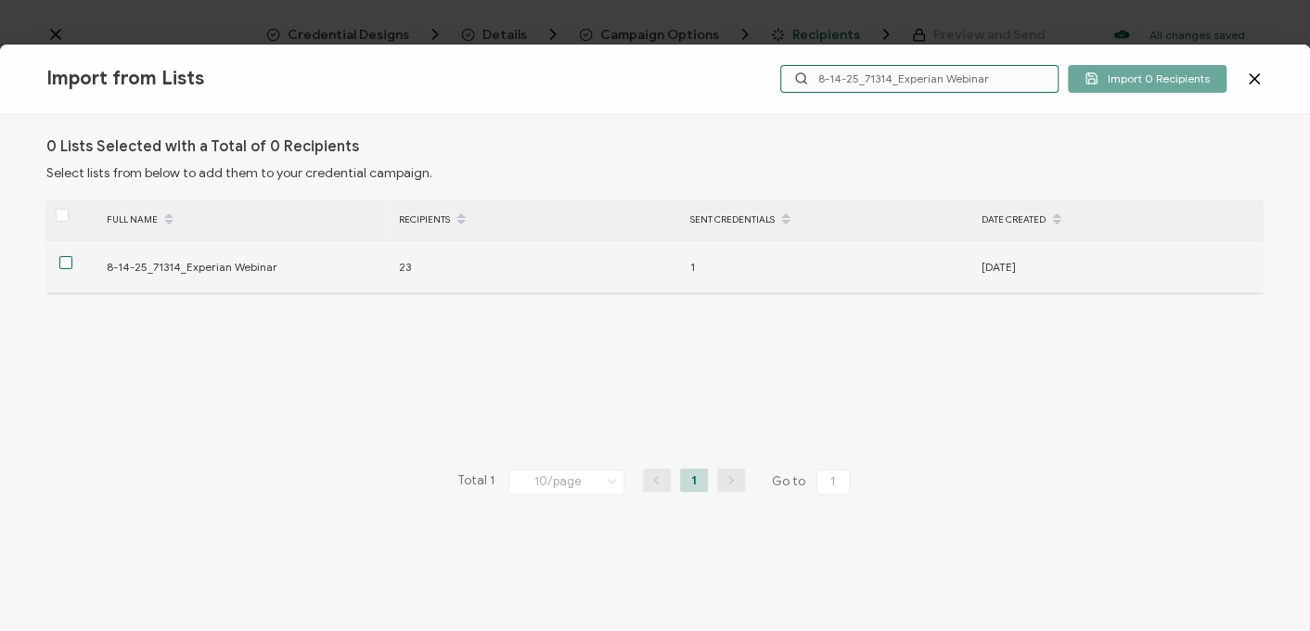
type input "8-14-25_71314_Experian Webinar"
click at [63, 260] on span at bounding box center [65, 262] width 13 height 13
click at [72, 256] on input "checkbox" at bounding box center [72, 256] width 0 height 0
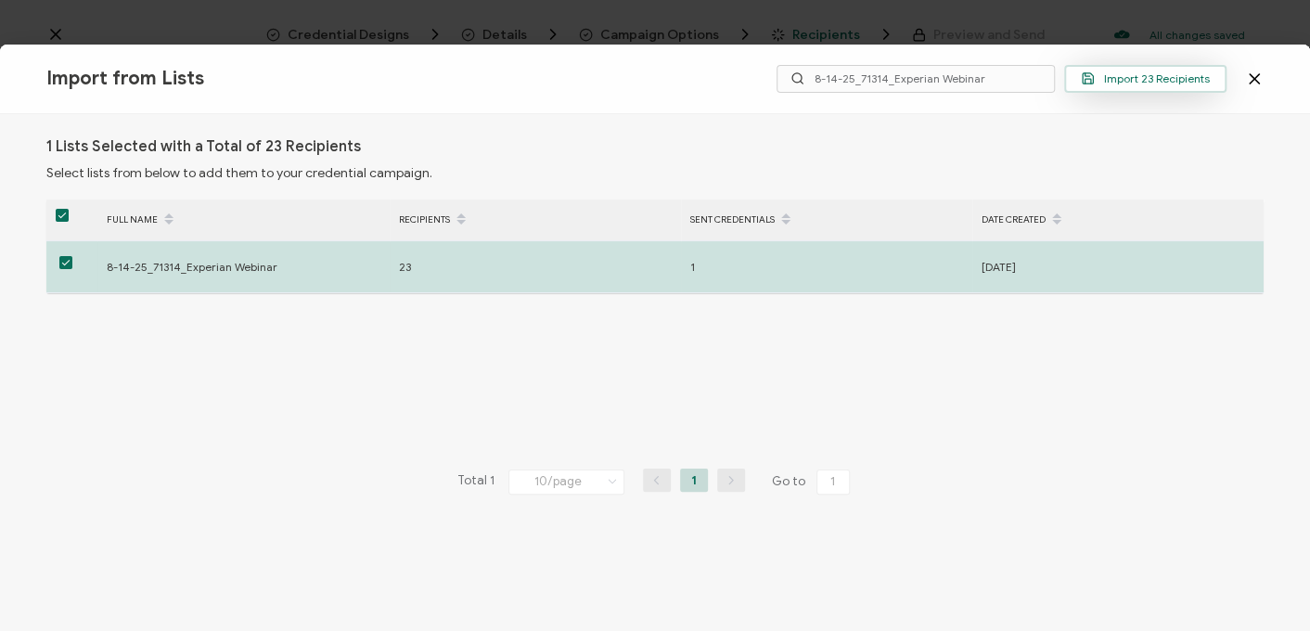
click at [1143, 87] on button "Import 23 Recipients" at bounding box center [1145, 79] width 162 height 28
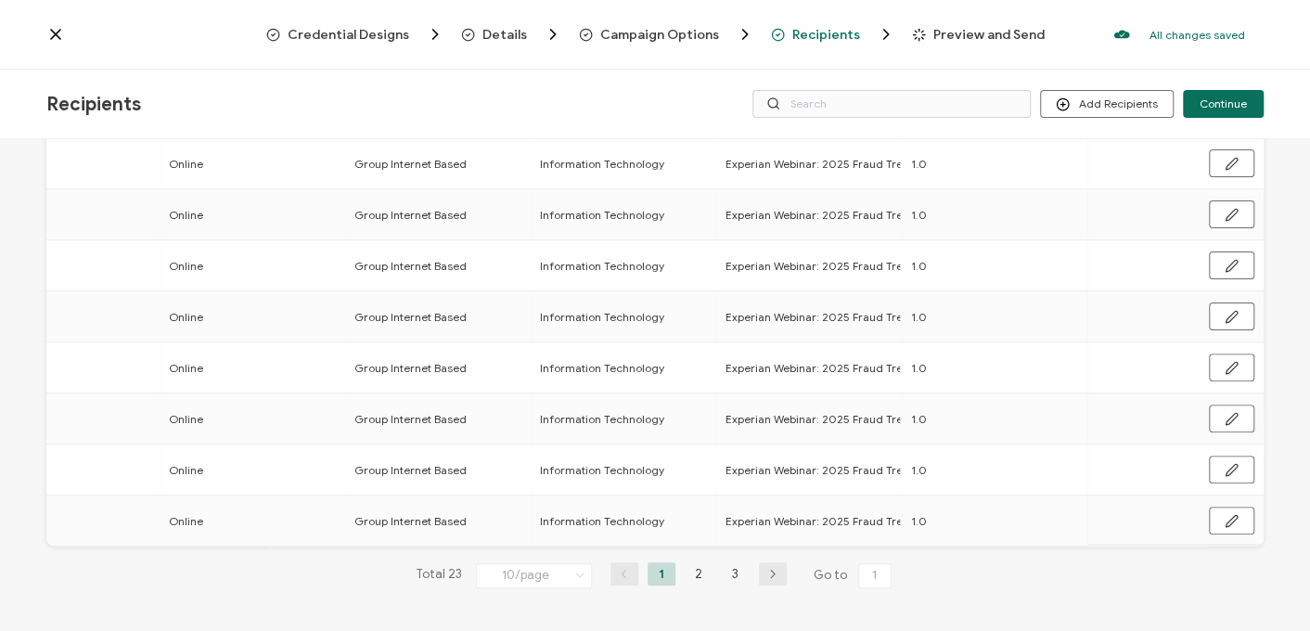
scroll to position [288, 0]
click at [1232, 104] on span "Continue" at bounding box center [1222, 103] width 47 height 11
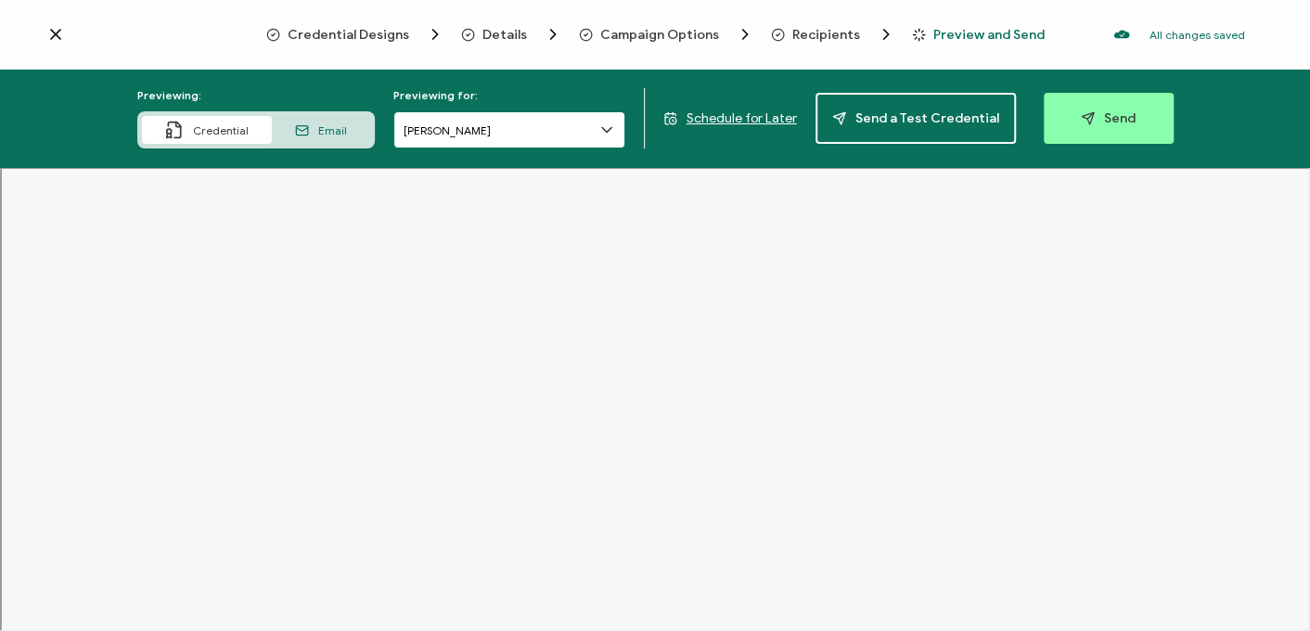
click at [574, 127] on input "Jing Xue" at bounding box center [509, 129] width 232 height 37
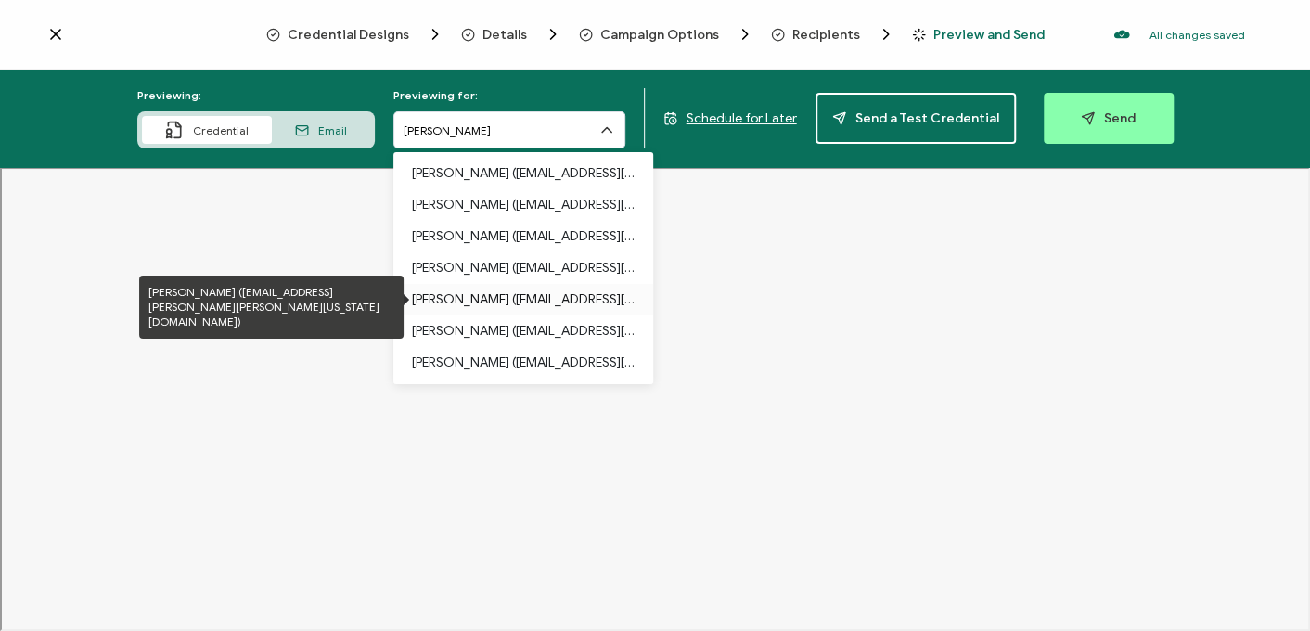
click at [507, 300] on p "Franklin Kaufmann (carahsoft.christopher.kaufmann@illinois.gov)" at bounding box center [523, 300] width 223 height 32
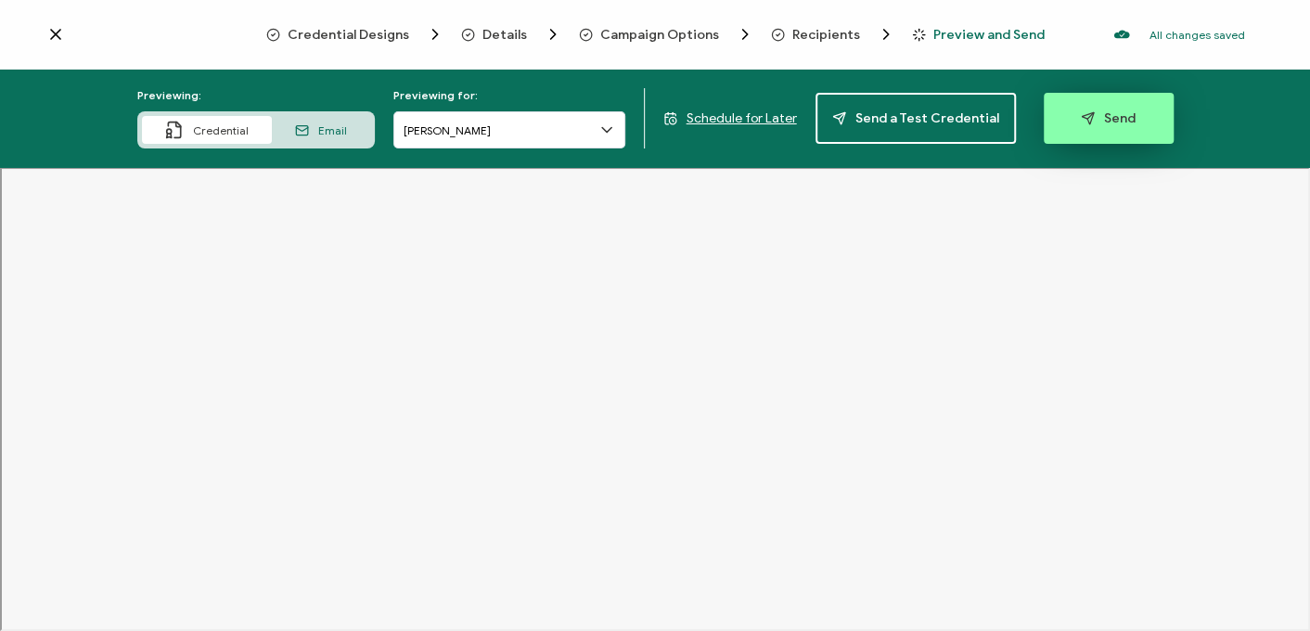
click at [1129, 132] on button "Send" at bounding box center [1108, 118] width 130 height 51
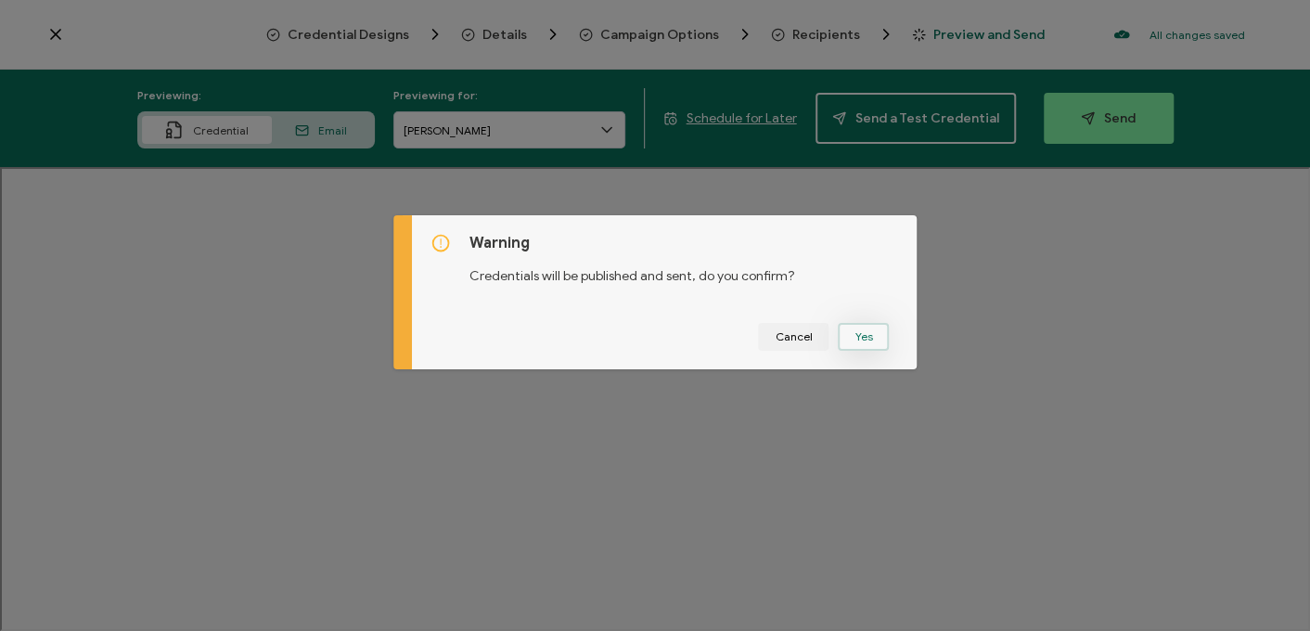
click at [851, 330] on button "Yes" at bounding box center [862, 337] width 51 height 28
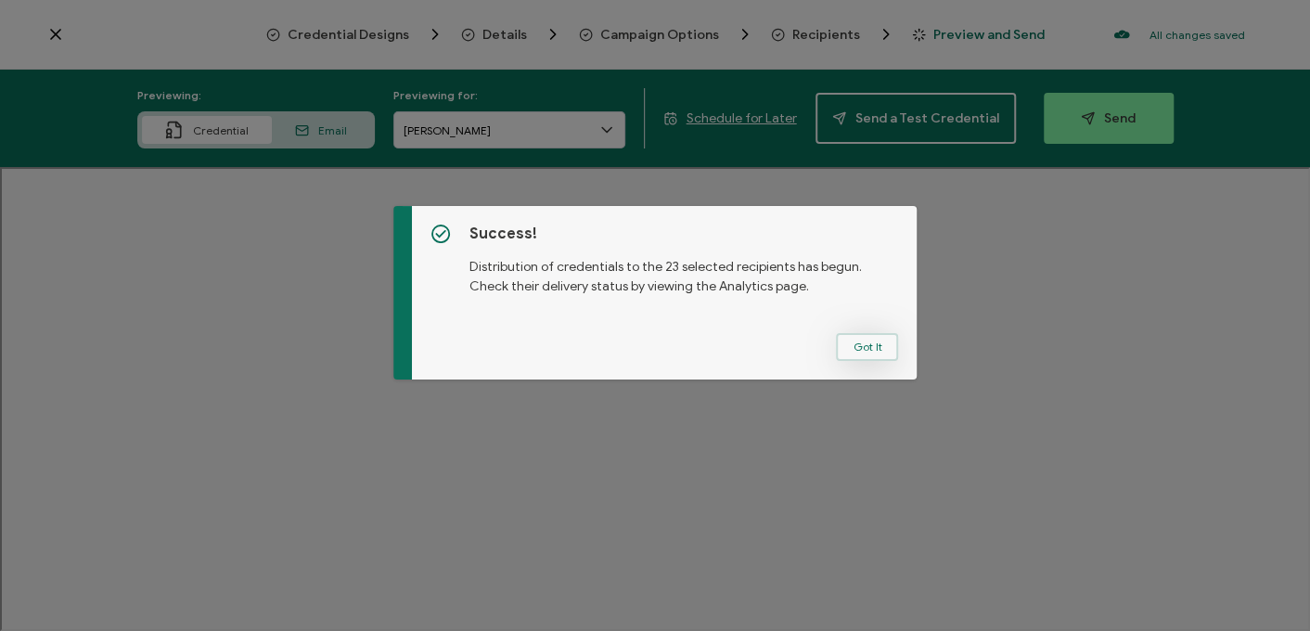
click at [867, 339] on button "Got It" at bounding box center [867, 347] width 62 height 28
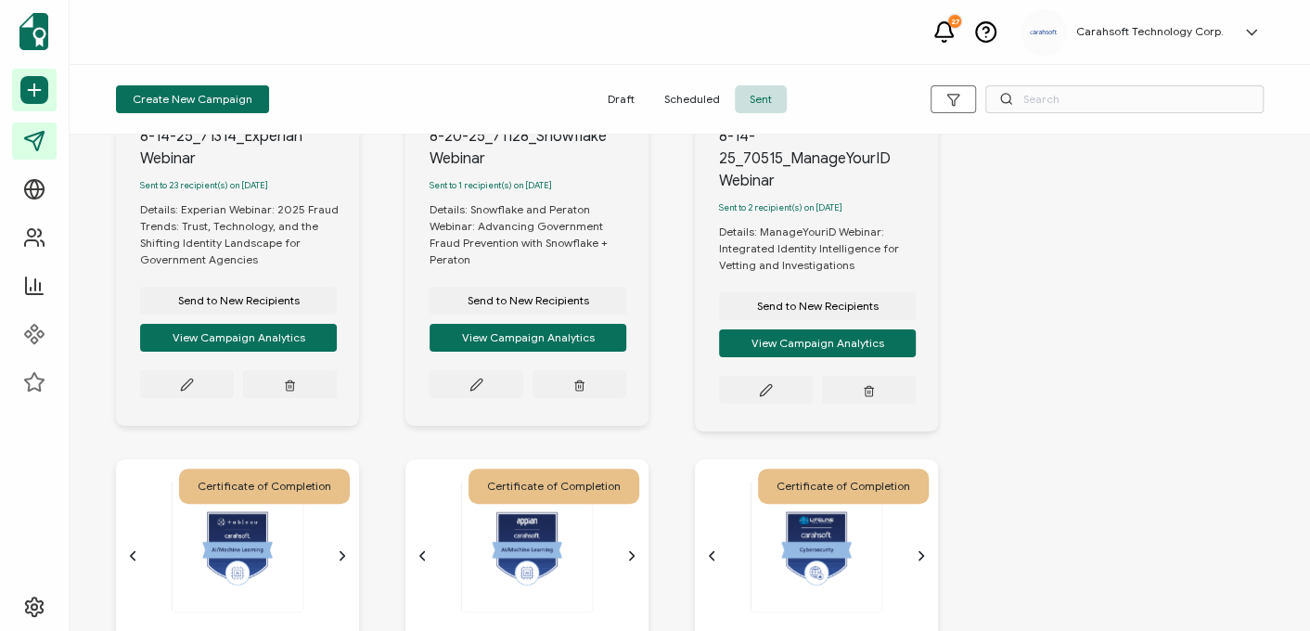
scroll to position [278, 0]
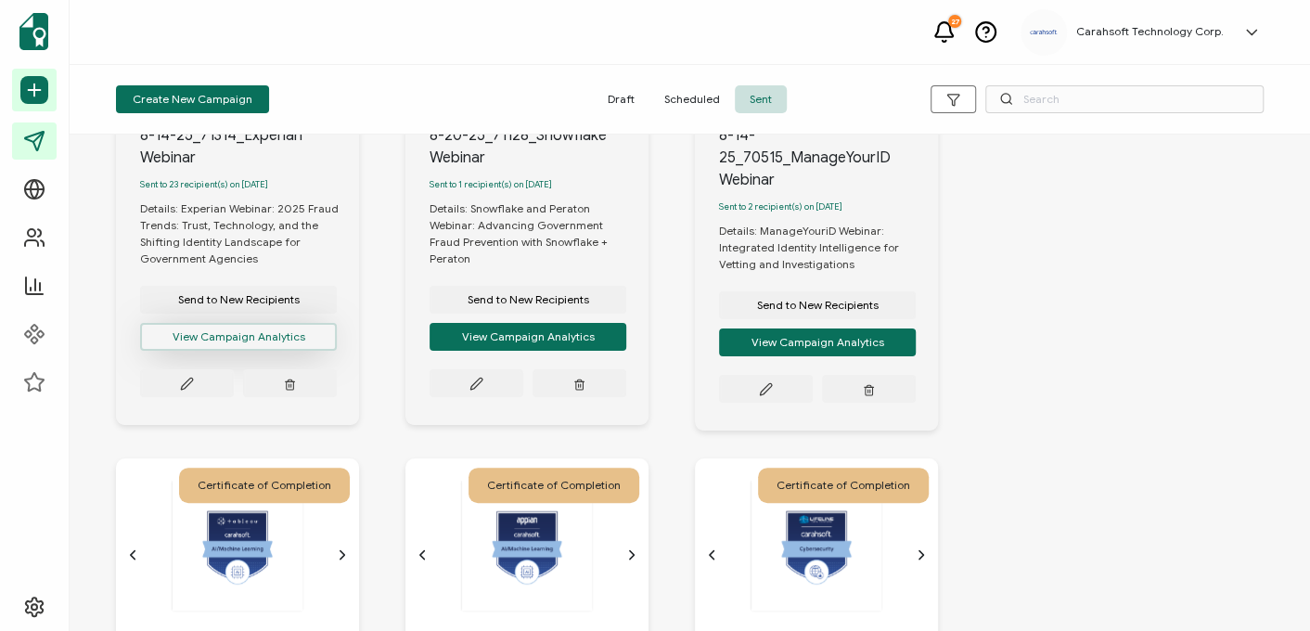
click at [211, 331] on button "View Campaign Analytics" at bounding box center [238, 337] width 197 height 28
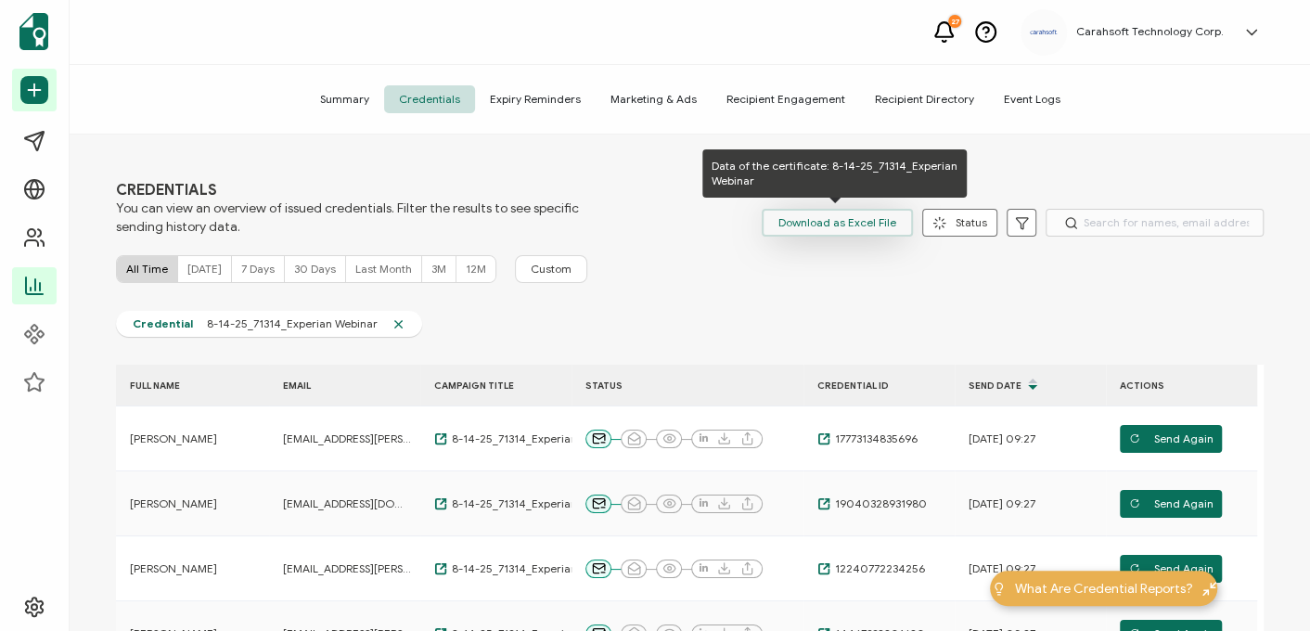
click at [799, 235] on span "Download as Excel File" at bounding box center [837, 223] width 118 height 28
